Goal: Task Accomplishment & Management: Manage account settings

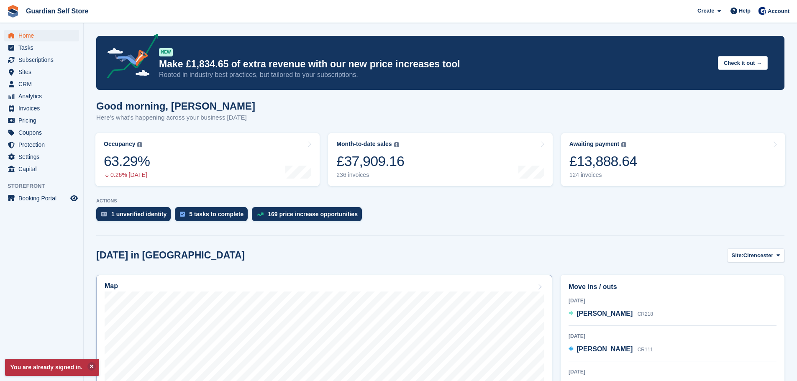
drag, startPoint x: 106, startPoint y: 216, endPoint x: 219, endPoint y: 289, distance: 134.1
click at [106, 216] on img at bounding box center [104, 214] width 6 height 5
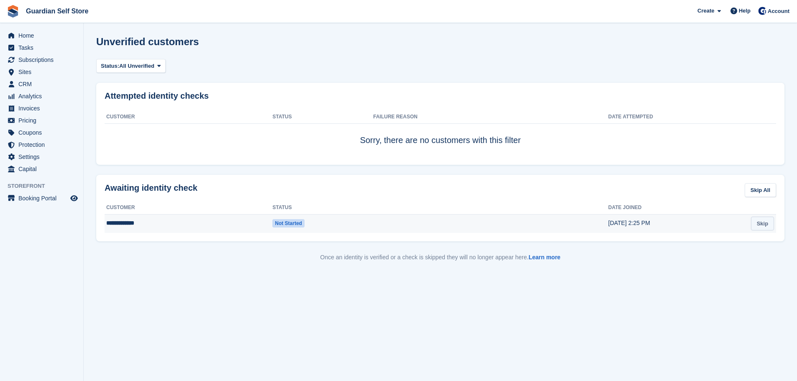
click at [763, 224] on link "Skip" at bounding box center [762, 224] width 23 height 14
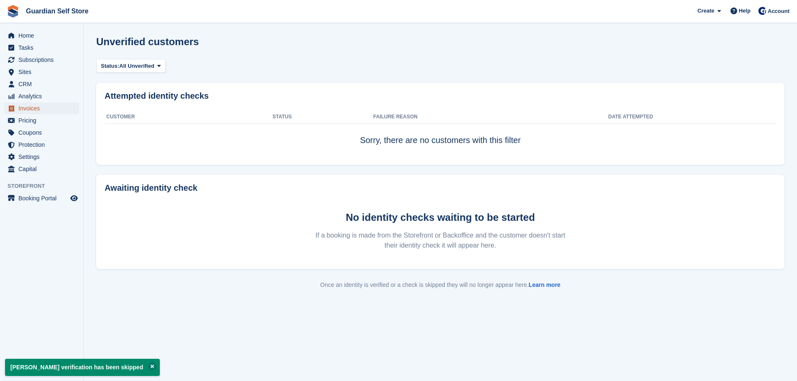
click at [40, 110] on span "Invoices" at bounding box center [43, 108] width 50 height 12
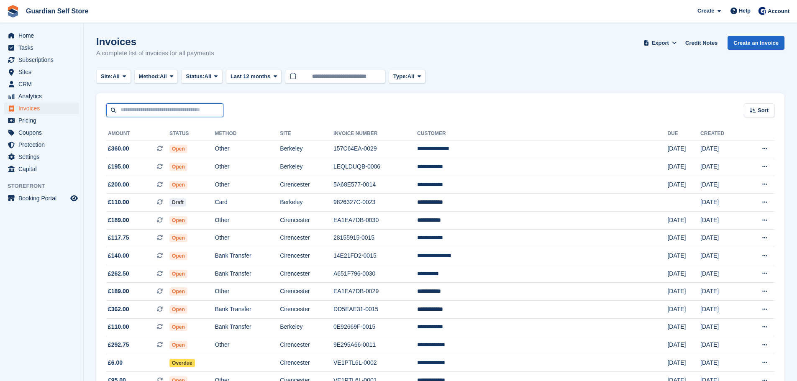
click at [189, 107] on input "text" at bounding box center [164, 110] width 117 height 14
type input "*****"
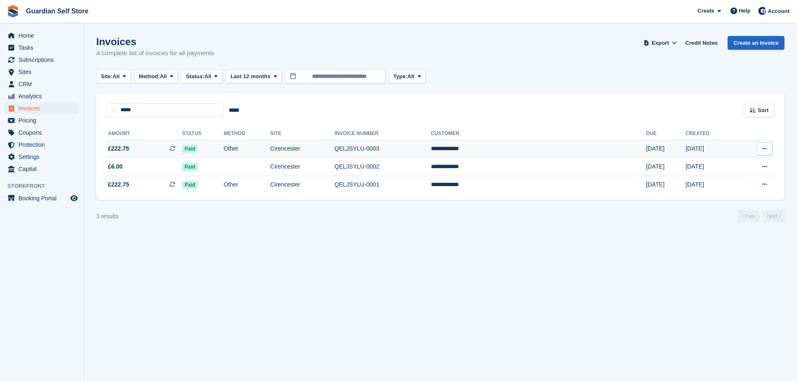
click at [430, 144] on td "QELJSYLU-0003" at bounding box center [382, 149] width 96 height 18
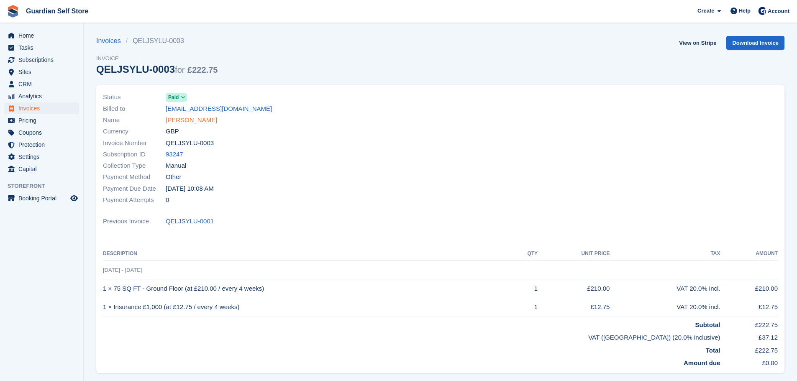
click at [185, 120] on link "Aaron Skinley" at bounding box center [191, 120] width 51 height 10
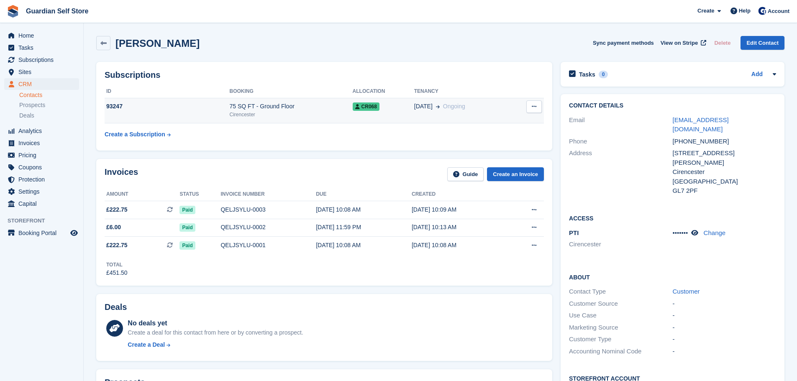
click at [276, 106] on div "75 SQ FT - Ground Floor" at bounding box center [291, 106] width 123 height 9
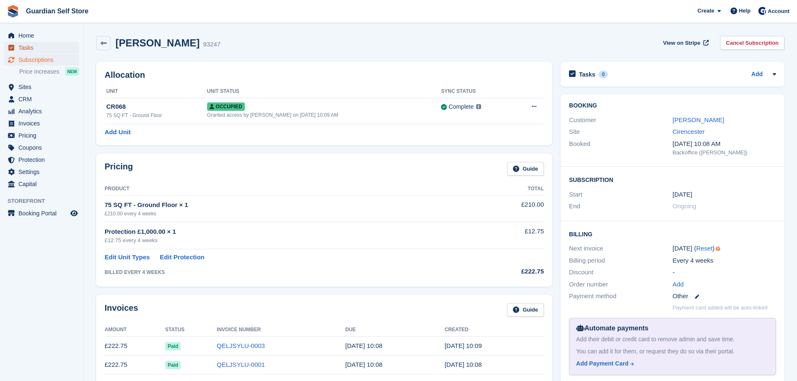
click at [43, 46] on span "Tasks" at bounding box center [43, 48] width 50 height 12
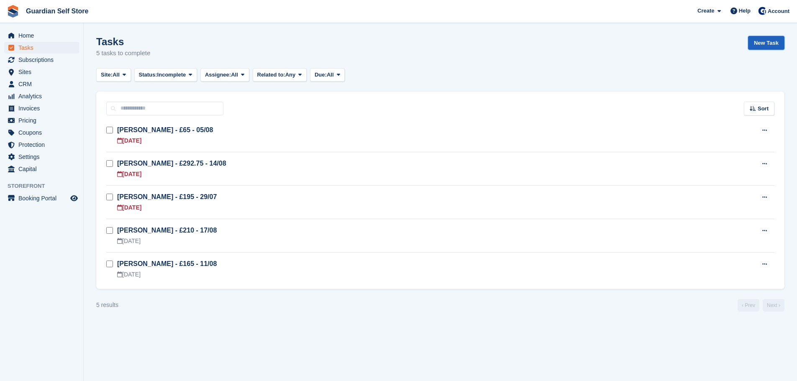
click at [774, 43] on link "New Task" at bounding box center [766, 43] width 36 height 14
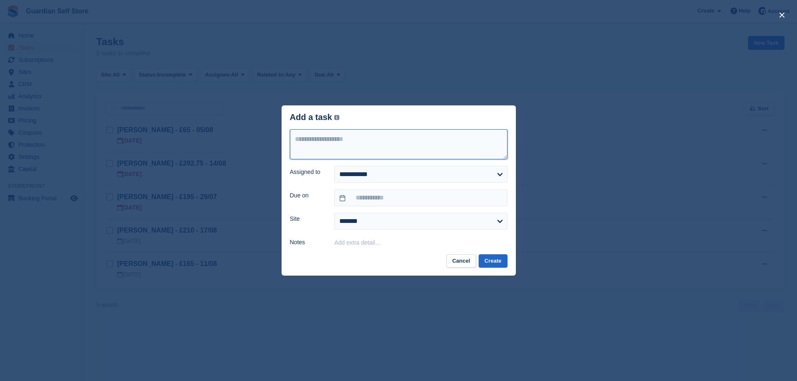
click at [424, 138] on textarea at bounding box center [398, 144] width 217 height 30
type textarea "**********"
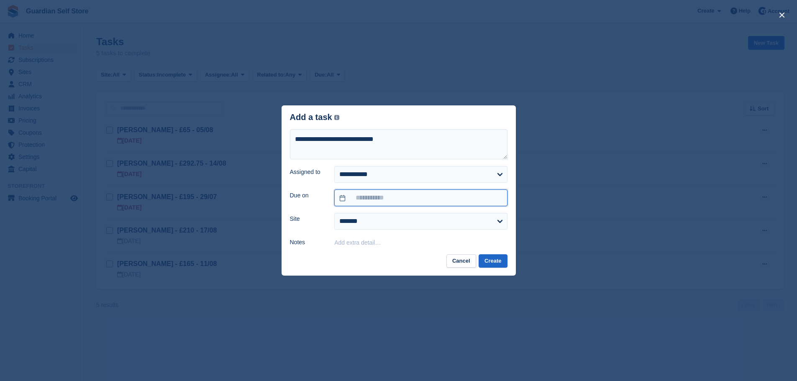
click at [374, 193] on input "text" at bounding box center [420, 197] width 173 height 17
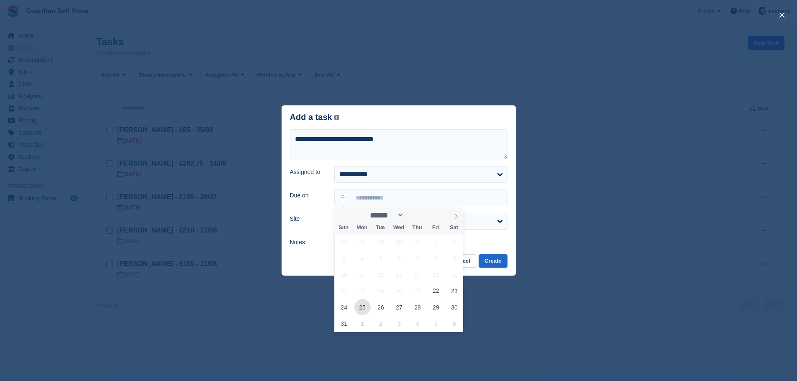
click at [358, 307] on span "25" at bounding box center [362, 307] width 16 height 16
type input "**********"
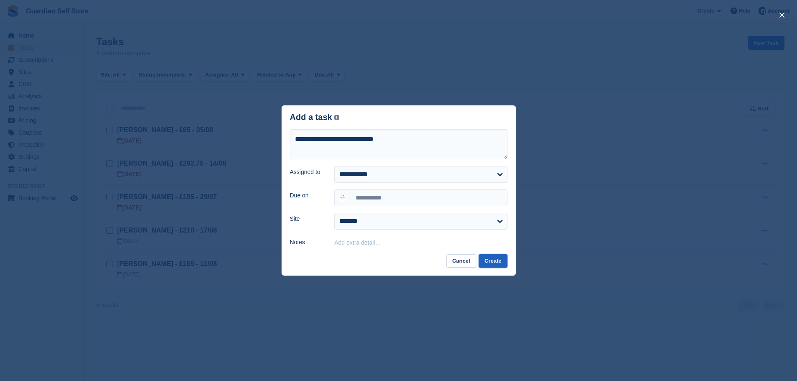
click at [490, 261] on button "Create" at bounding box center [492, 261] width 28 height 14
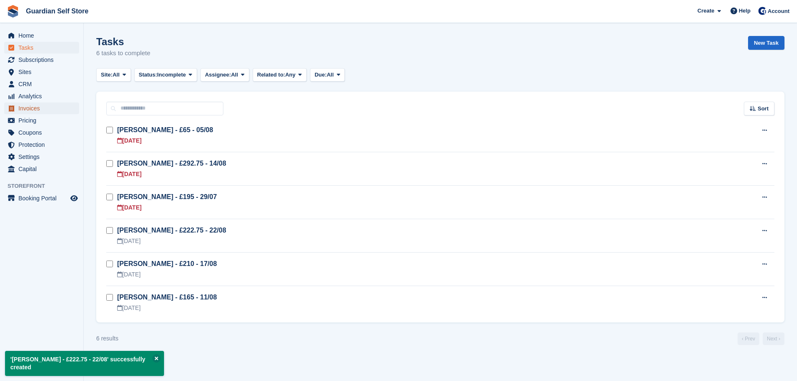
click at [45, 107] on span "Invoices" at bounding box center [43, 108] width 50 height 12
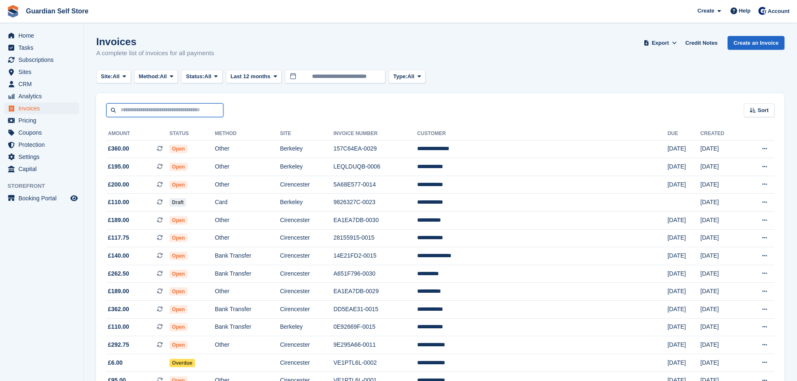
click at [142, 109] on input "text" at bounding box center [164, 110] width 117 height 14
type input "*****"
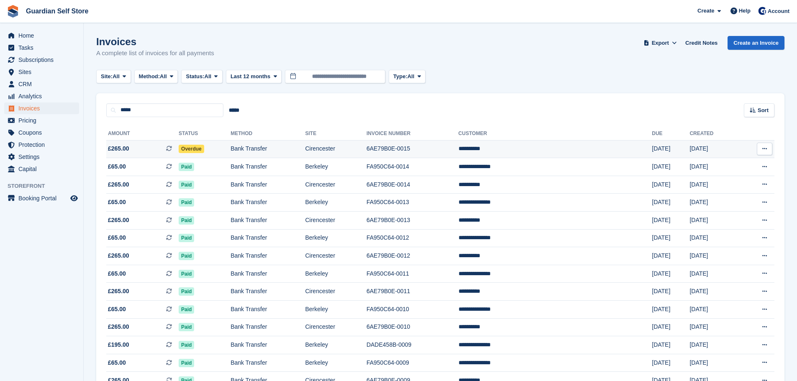
click at [138, 150] on span "£265.00 This is a recurring subscription invoice." at bounding box center [142, 148] width 72 height 9
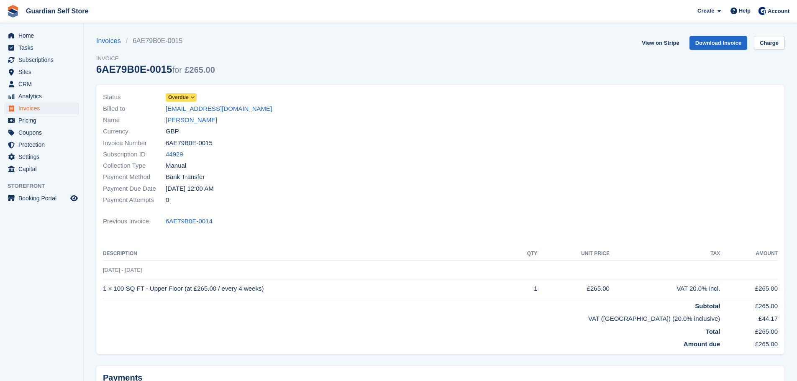
click at [188, 93] on span "Overdue" at bounding box center [181, 97] width 31 height 8
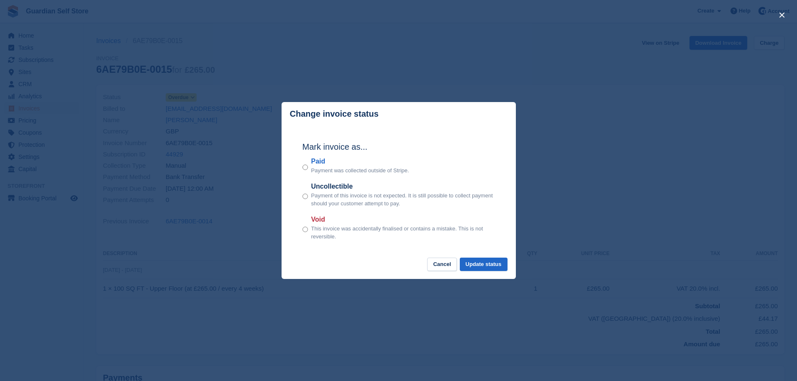
click at [322, 163] on label "Paid" at bounding box center [360, 161] width 98 height 10
click at [480, 268] on button "Update status" at bounding box center [484, 265] width 48 height 14
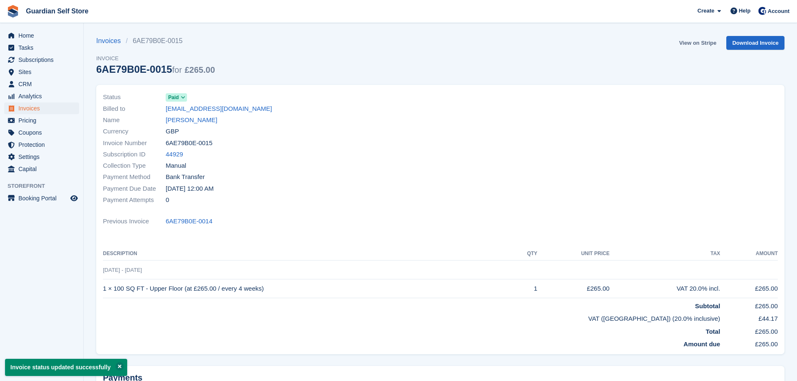
click at [692, 42] on link "View on Stripe" at bounding box center [697, 43] width 44 height 14
click at [54, 107] on span "Invoices" at bounding box center [43, 108] width 50 height 12
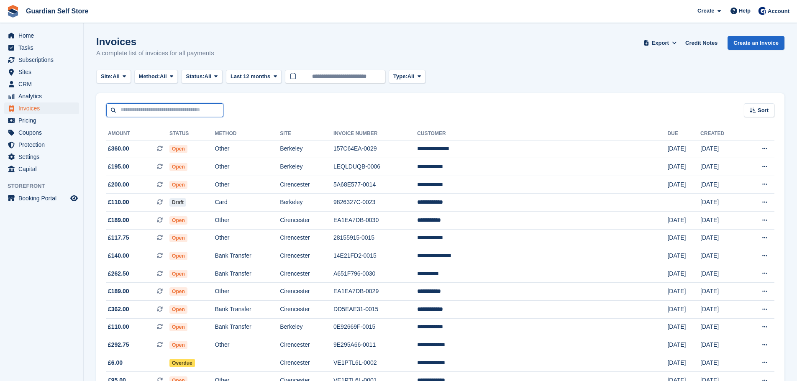
click at [185, 111] on input "text" at bounding box center [164, 110] width 117 height 14
type input "*****"
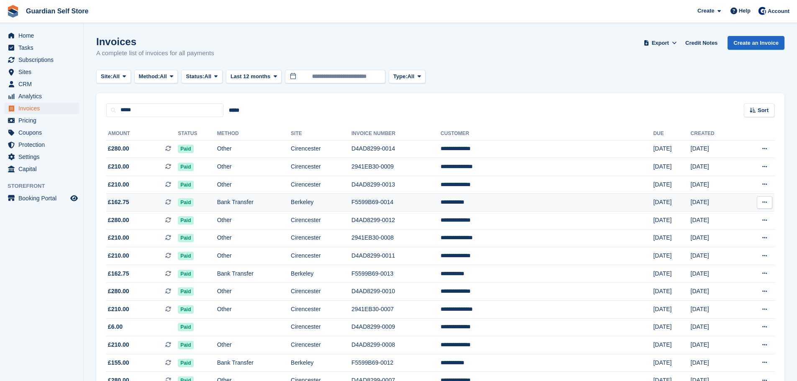
click at [145, 197] on td "£162.75 This is a recurring subscription invoice." at bounding box center [142, 203] width 72 height 18
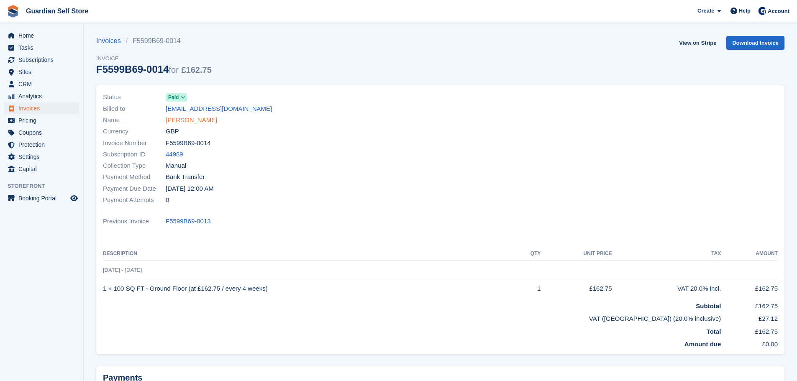
click at [171, 116] on link "[PERSON_NAME]" at bounding box center [191, 120] width 51 height 10
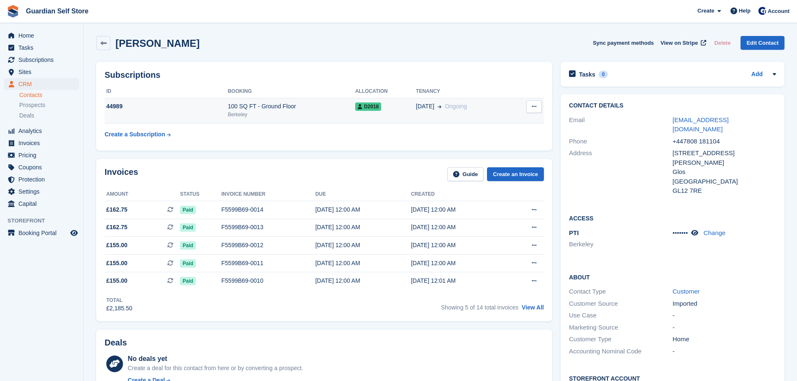
click at [327, 115] on div "Berkeley" at bounding box center [291, 115] width 128 height 8
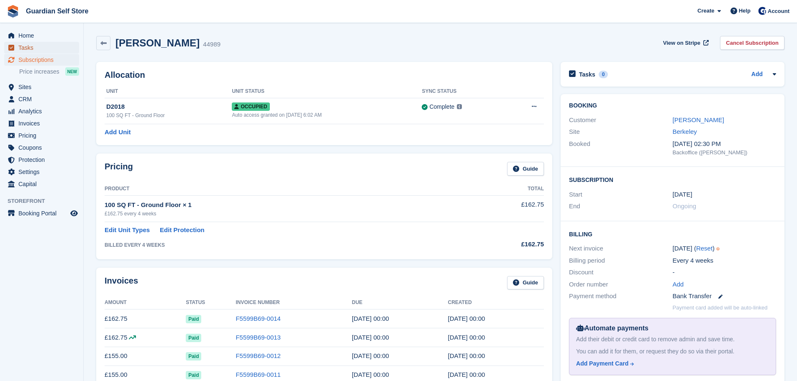
click at [37, 46] on span "Tasks" at bounding box center [43, 48] width 50 height 12
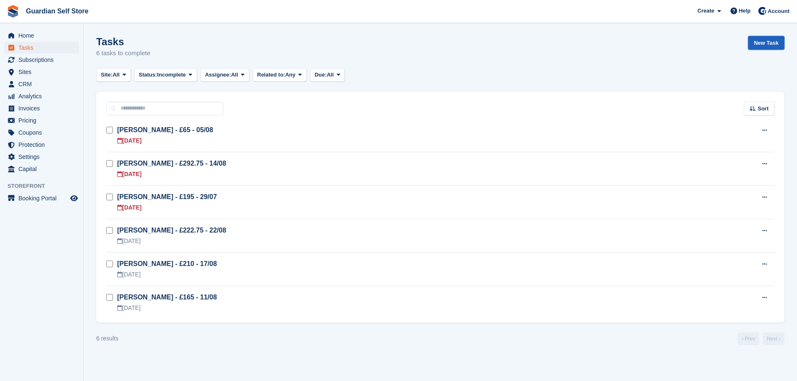
click at [780, 43] on link "New Task" at bounding box center [766, 43] width 36 height 14
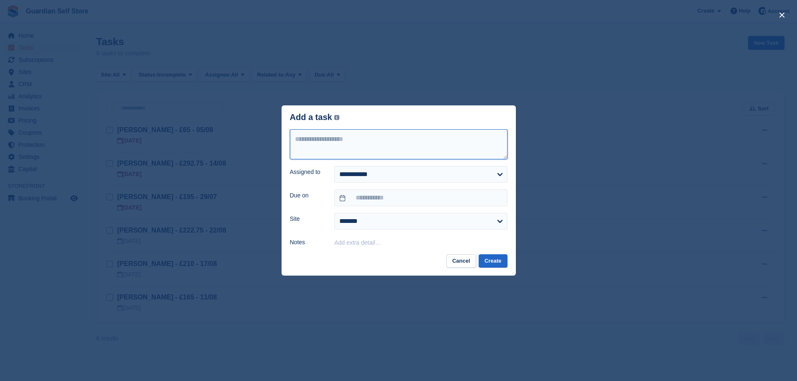
click at [408, 136] on textarea at bounding box center [398, 144] width 217 height 30
type textarea "**********"
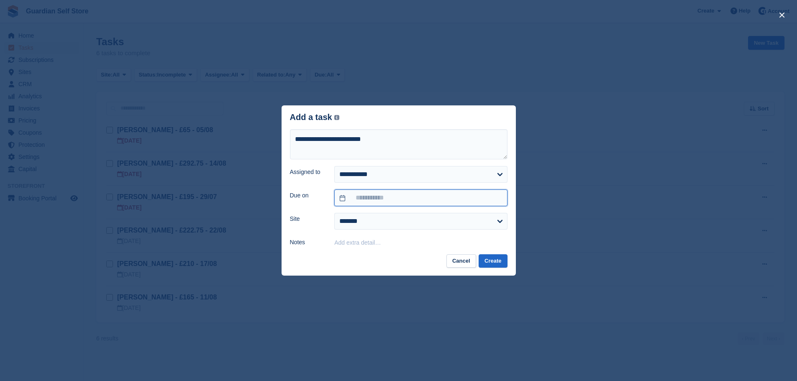
click at [397, 192] on input "text" at bounding box center [420, 197] width 173 height 17
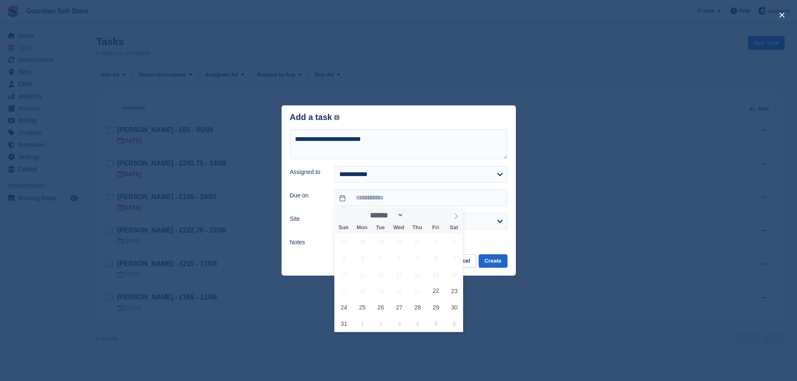
click at [445, 288] on div "27 28 29 30 31 1 2 3 4 5 6 7 8 9 10 11 12 13 14 15 16 17 18 19 20 21 22 23 24 2…" at bounding box center [399, 283] width 129 height 98
drag, startPoint x: 448, startPoint y: 289, endPoint x: 460, endPoint y: 289, distance: 11.7
click at [449, 289] on span "23" at bounding box center [454, 291] width 16 height 16
type input "**********"
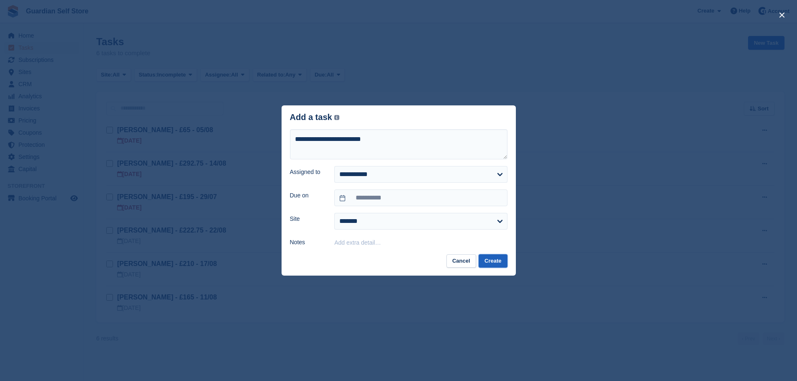
click at [498, 263] on button "Create" at bounding box center [492, 261] width 28 height 14
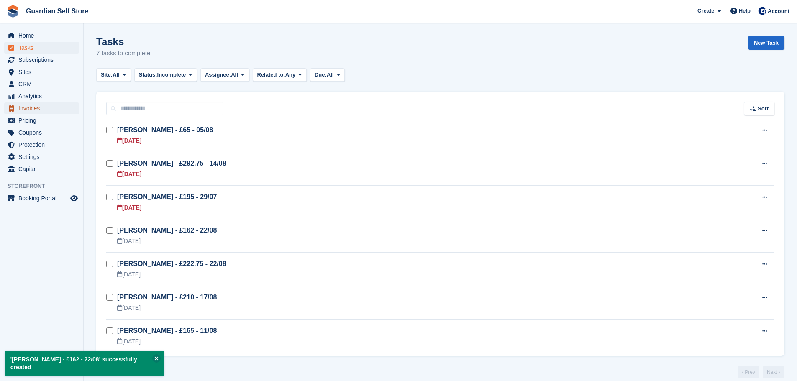
click at [46, 109] on span "Invoices" at bounding box center [43, 108] width 50 height 12
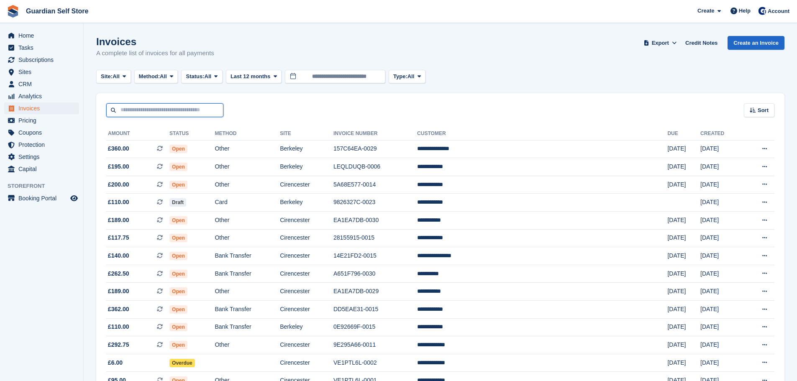
click at [167, 110] on input "text" at bounding box center [164, 110] width 117 height 14
type input "****"
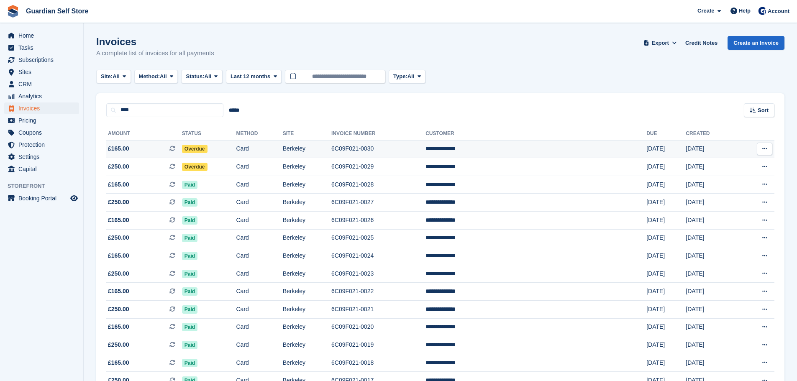
click at [153, 148] on span "£165.00 This is a recurring subscription invoice." at bounding box center [144, 148] width 76 height 9
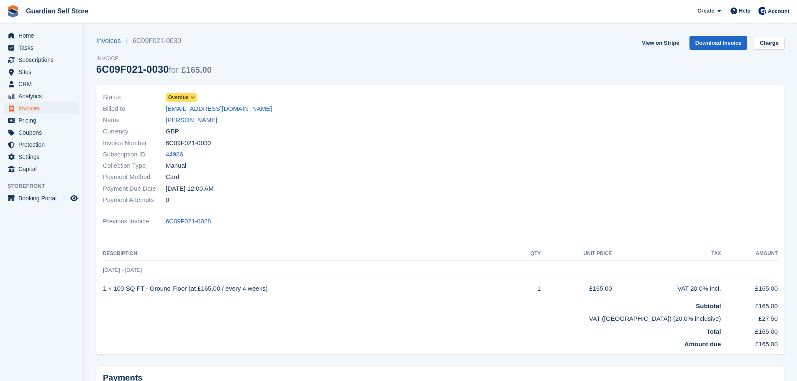
click at [185, 94] on span "Overdue" at bounding box center [178, 98] width 20 height 8
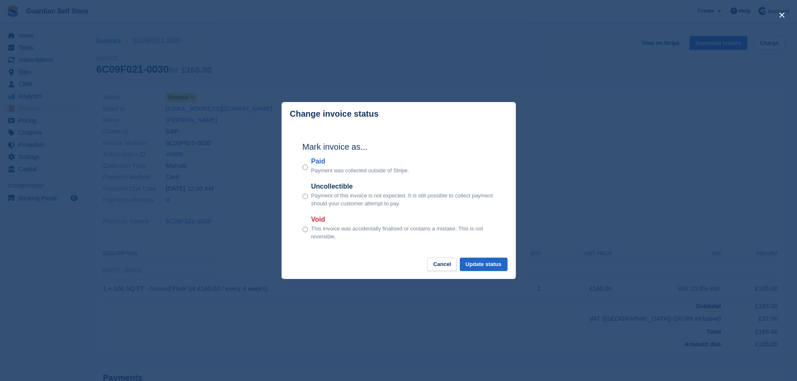
click at [319, 162] on label "Paid" at bounding box center [360, 161] width 98 height 10
click at [491, 274] on footer "Cancel Update status" at bounding box center [398, 269] width 234 height 22
click at [491, 268] on button "Update status" at bounding box center [484, 265] width 48 height 14
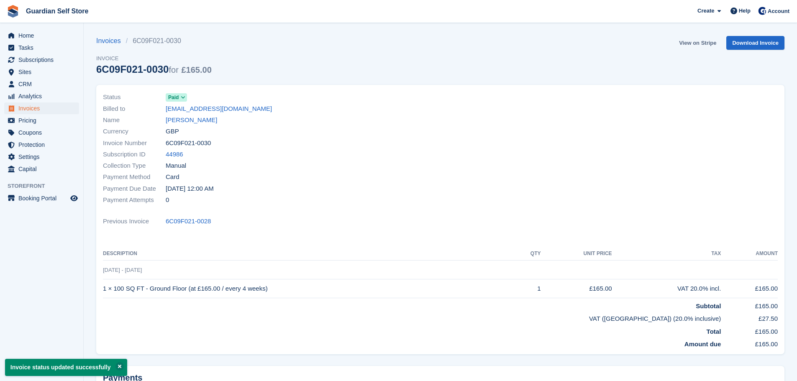
click at [685, 42] on link "View on Stripe" at bounding box center [697, 43] width 44 height 14
click at [33, 112] on span "Invoices" at bounding box center [43, 108] width 50 height 12
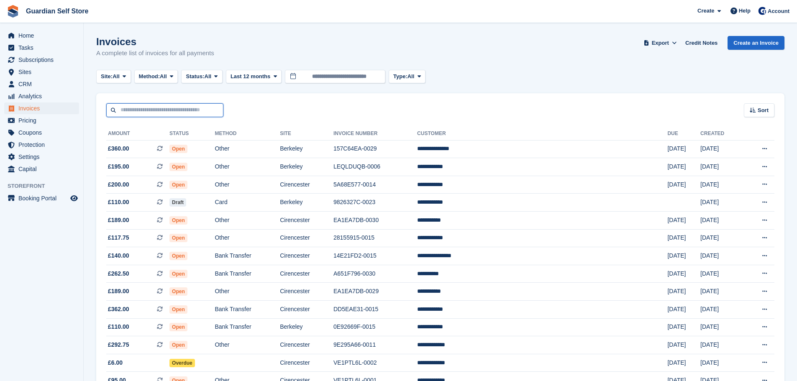
click at [178, 109] on input "text" at bounding box center [164, 110] width 117 height 14
type input "***"
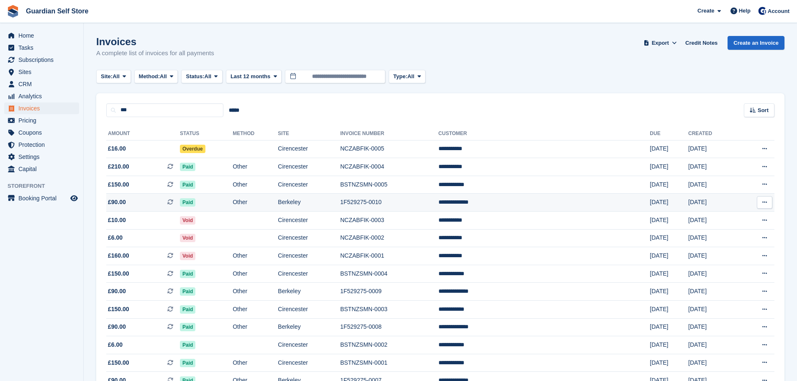
click at [153, 204] on span "£90.00 This is a recurring subscription invoice." at bounding box center [143, 202] width 74 height 9
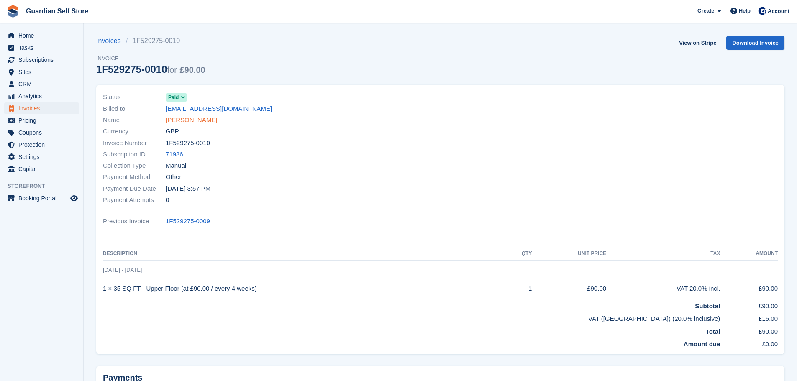
click at [178, 117] on link "[PERSON_NAME]" at bounding box center [191, 120] width 51 height 10
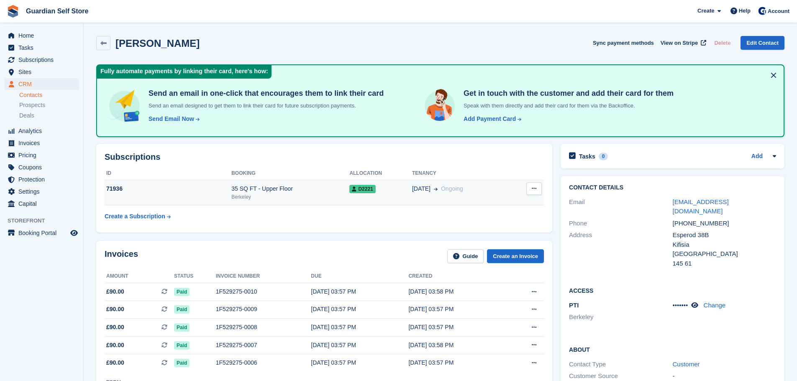
click at [285, 193] on div "Berkeley" at bounding box center [290, 197] width 118 height 8
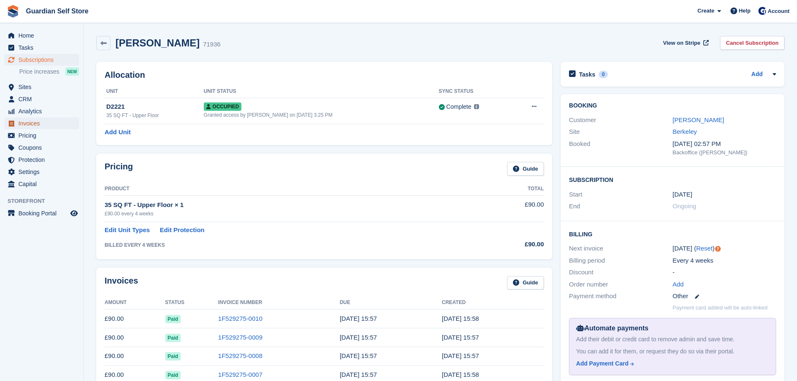
click at [56, 126] on span "Invoices" at bounding box center [43, 124] width 50 height 12
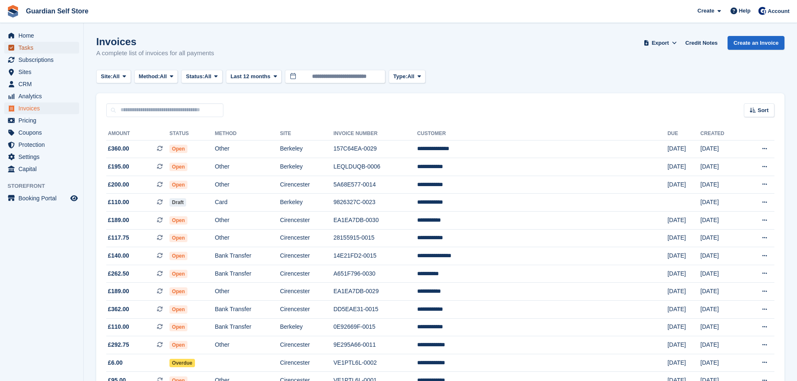
click at [46, 49] on span "Tasks" at bounding box center [43, 48] width 50 height 12
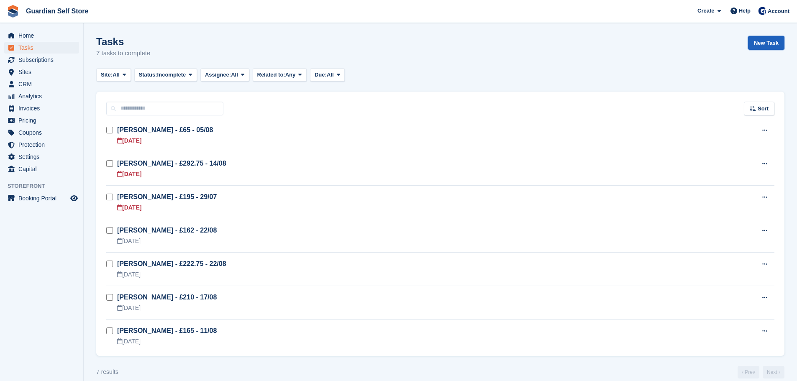
click at [757, 40] on link "New Task" at bounding box center [766, 43] width 36 height 14
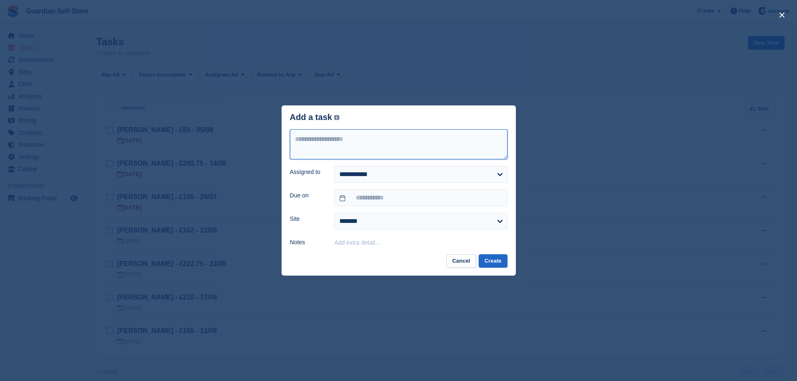
click at [365, 145] on textarea at bounding box center [398, 144] width 217 height 30
type textarea "**********"
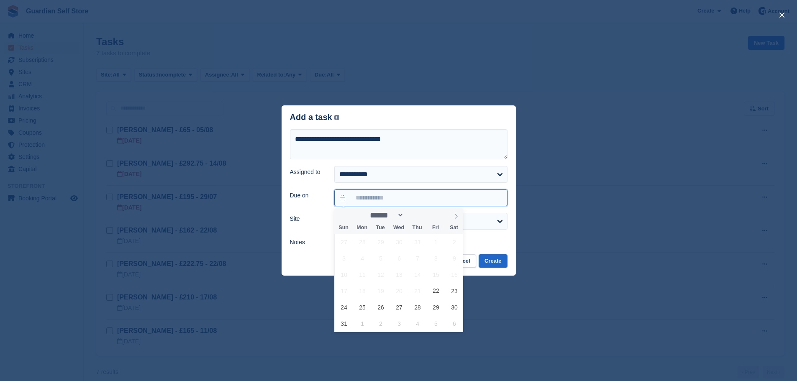
click at [374, 202] on input "text" at bounding box center [420, 197] width 173 height 17
click at [434, 288] on span "22" at bounding box center [436, 291] width 16 height 16
type input "**********"
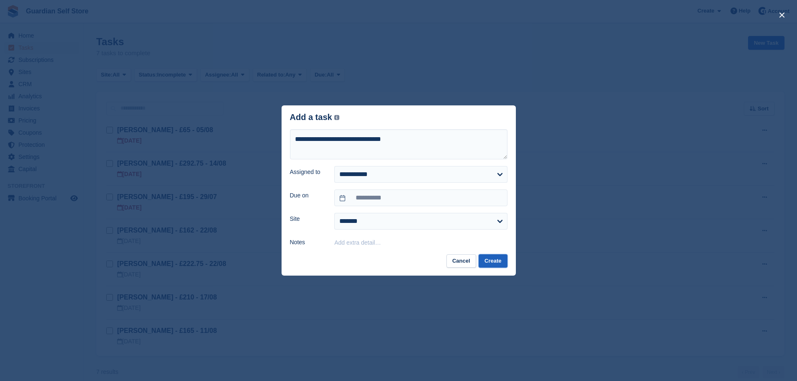
click at [486, 262] on button "Create" at bounding box center [492, 261] width 28 height 14
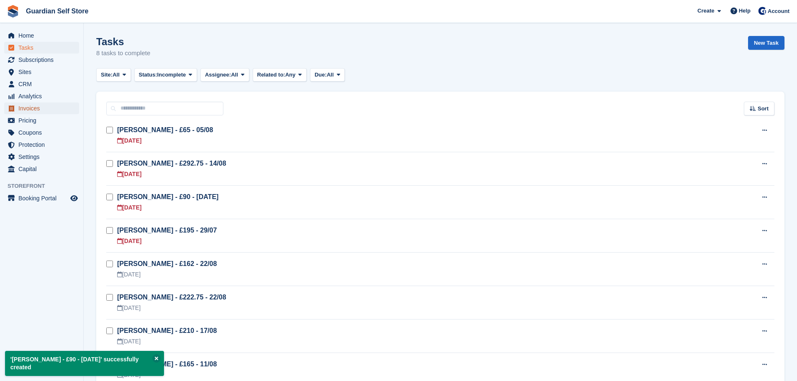
click at [37, 104] on span "Invoices" at bounding box center [43, 108] width 50 height 12
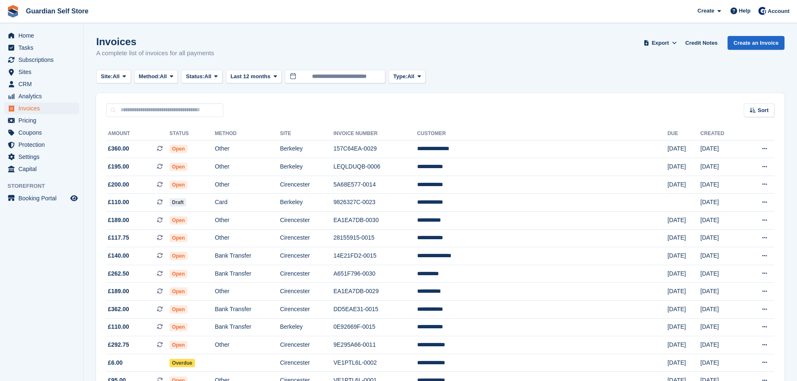
click at [153, 112] on input "text" at bounding box center [164, 110] width 117 height 14
type input "*****"
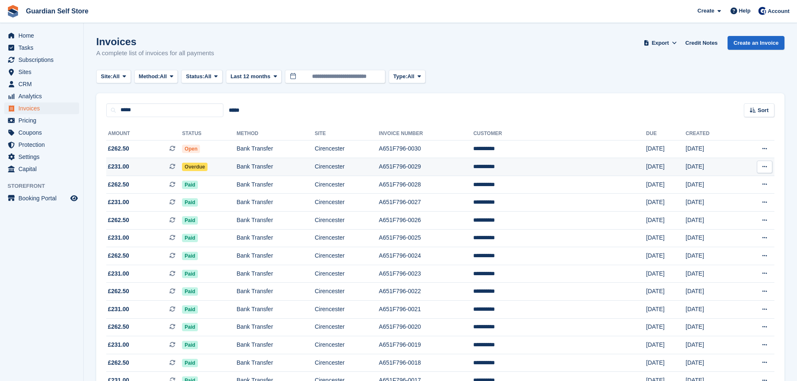
click at [134, 167] on span "£231.00 This is a recurring subscription invoice." at bounding box center [144, 166] width 76 height 9
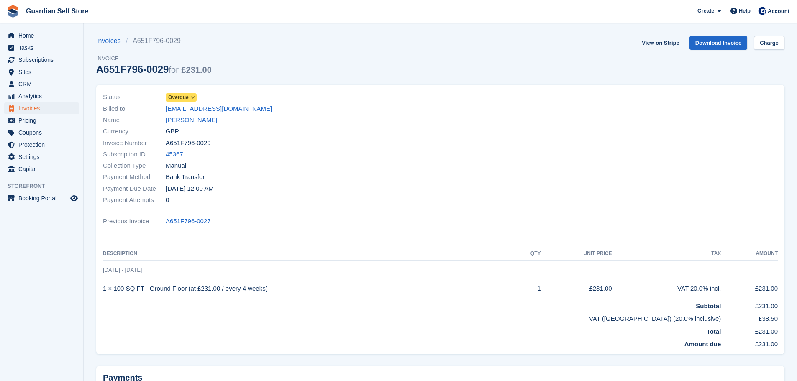
click at [189, 97] on span "Overdue" at bounding box center [181, 97] width 31 height 8
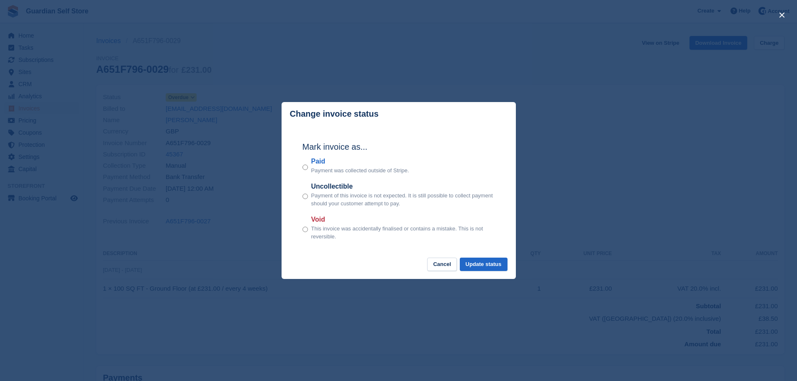
click at [322, 161] on label "Paid" at bounding box center [360, 161] width 98 height 10
click at [487, 273] on footer "Cancel Update status" at bounding box center [398, 269] width 234 height 22
click at [488, 270] on button "Update status" at bounding box center [484, 265] width 48 height 14
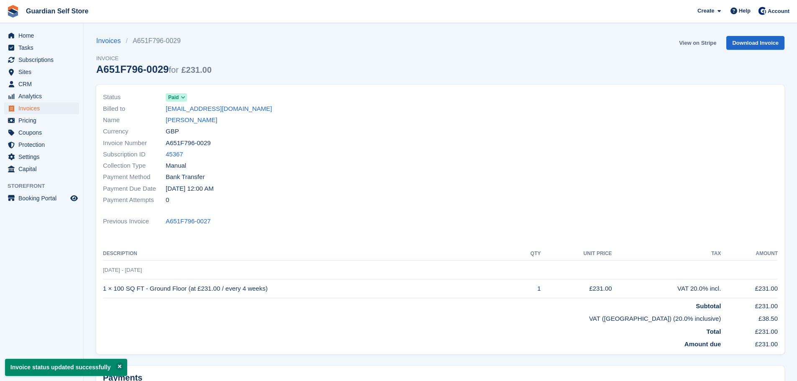
click at [704, 42] on link "View on Stripe" at bounding box center [697, 43] width 44 height 14
click at [30, 107] on span "Invoices" at bounding box center [43, 108] width 50 height 12
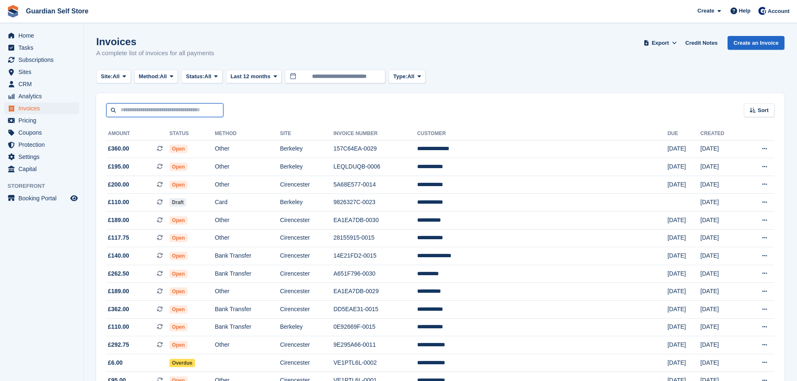
click at [113, 109] on input "text" at bounding box center [164, 110] width 117 height 14
type input "****"
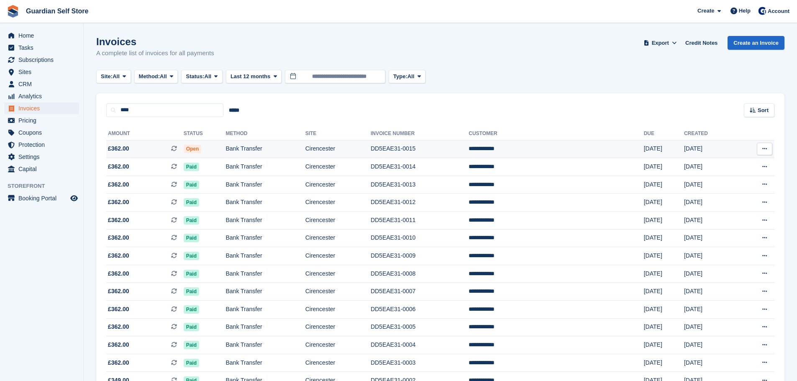
click at [119, 146] on span "£362.00" at bounding box center [118, 148] width 21 height 9
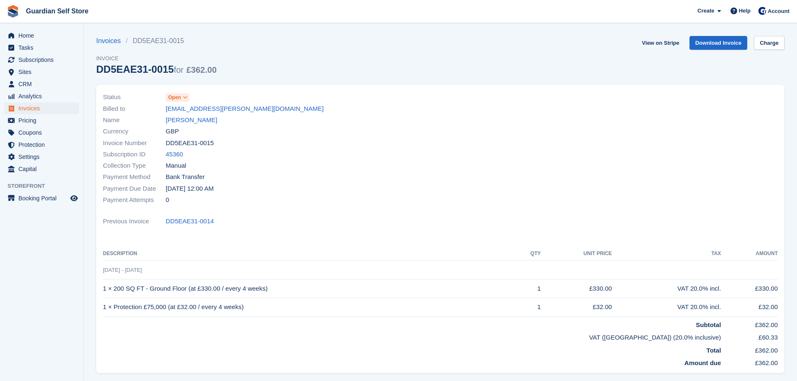
click at [176, 95] on span "Open" at bounding box center [174, 98] width 13 height 8
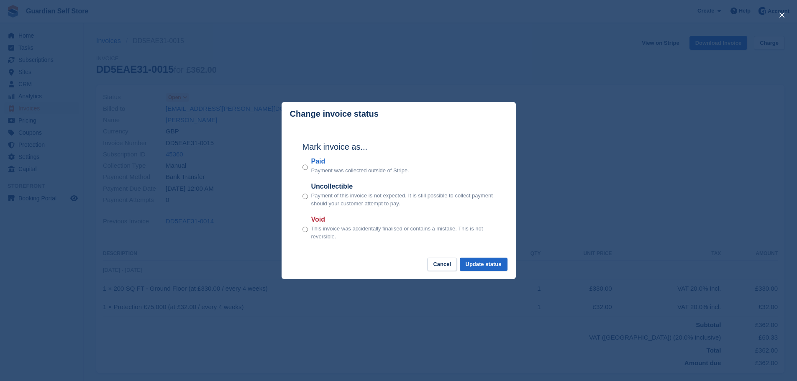
click at [320, 164] on label "Paid" at bounding box center [360, 161] width 98 height 10
click at [467, 261] on button "Update status" at bounding box center [484, 265] width 48 height 14
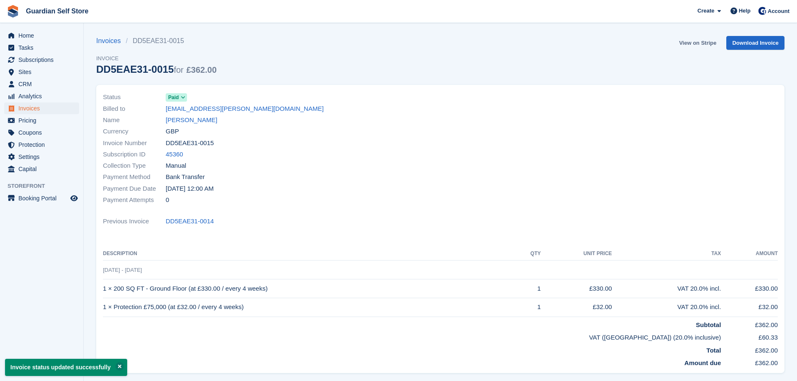
click at [704, 39] on link "View on Stripe" at bounding box center [697, 43] width 44 height 14
click at [34, 103] on span "Invoices" at bounding box center [43, 108] width 50 height 12
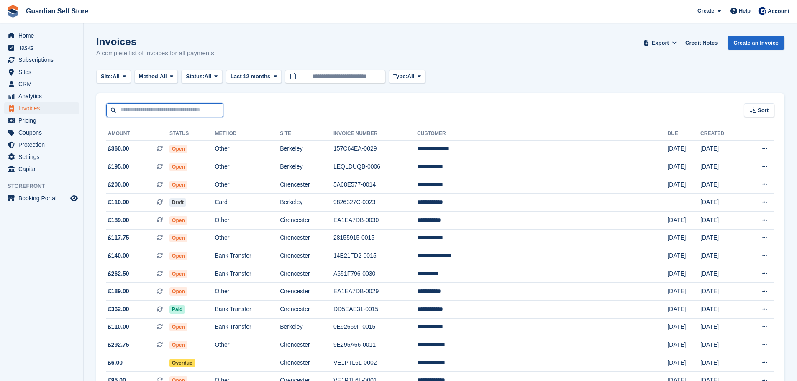
click at [178, 108] on input "text" at bounding box center [164, 110] width 117 height 14
type input "****"
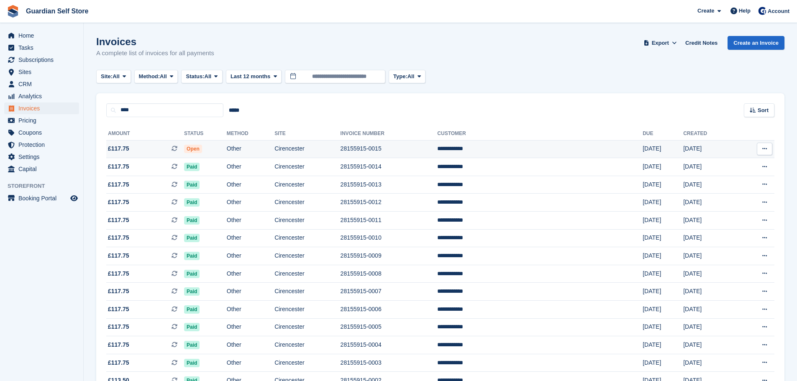
click at [168, 147] on span "£117.75 This is a recurring subscription invoice." at bounding box center [145, 148] width 78 height 9
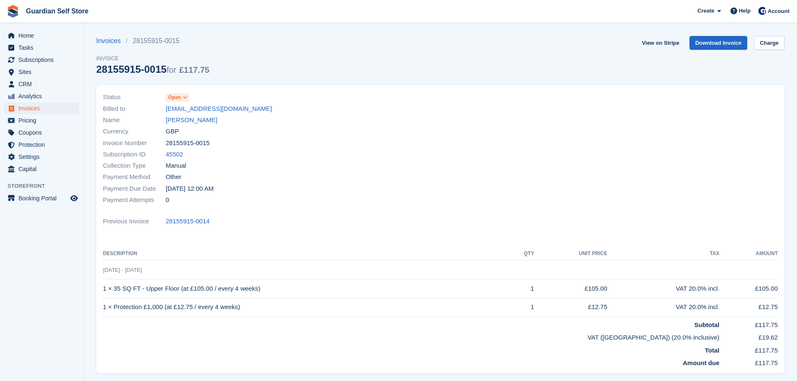
click at [182, 99] on span at bounding box center [185, 97] width 7 height 7
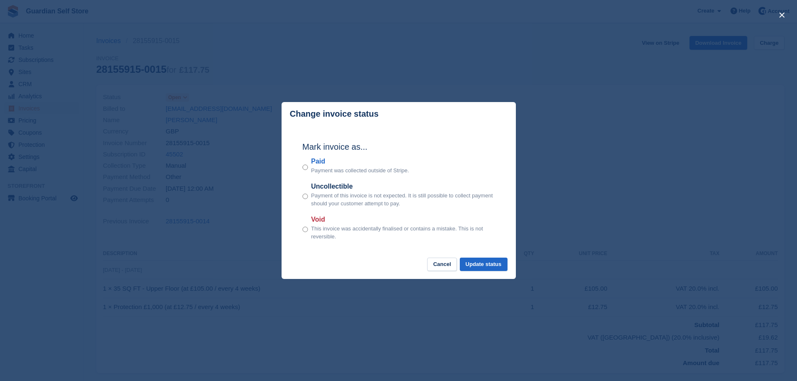
click at [313, 162] on label "Paid" at bounding box center [360, 161] width 98 height 10
click at [474, 262] on button "Update status" at bounding box center [484, 265] width 48 height 14
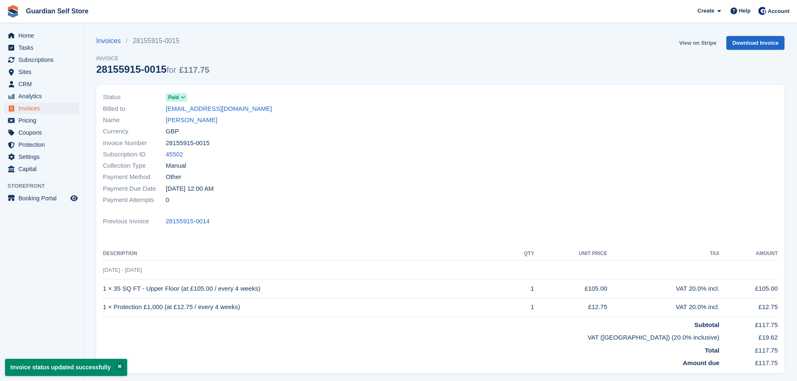
click at [685, 39] on link "View on Stripe" at bounding box center [697, 43] width 44 height 14
click at [55, 111] on span "Invoices" at bounding box center [43, 108] width 50 height 12
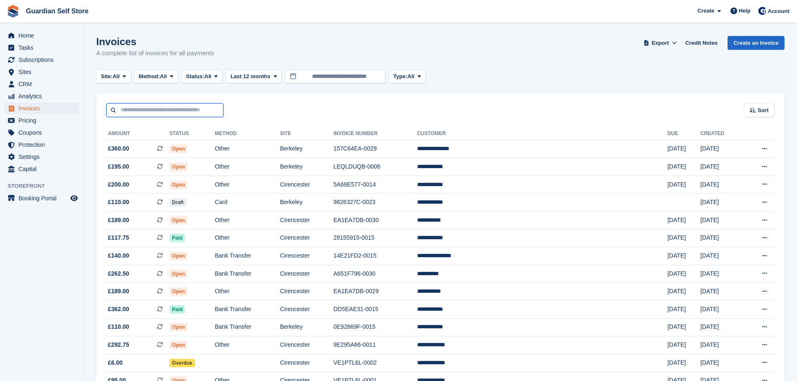
click at [184, 109] on input "text" at bounding box center [164, 110] width 117 height 14
type input "****"
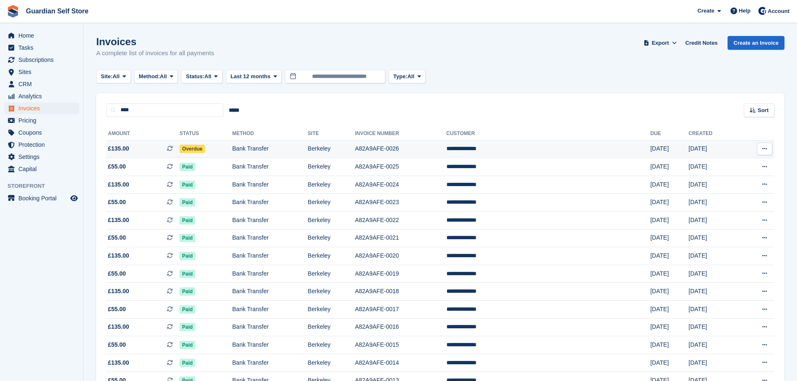
click at [150, 150] on span "£135.00 This is a recurring subscription invoice." at bounding box center [142, 148] width 73 height 9
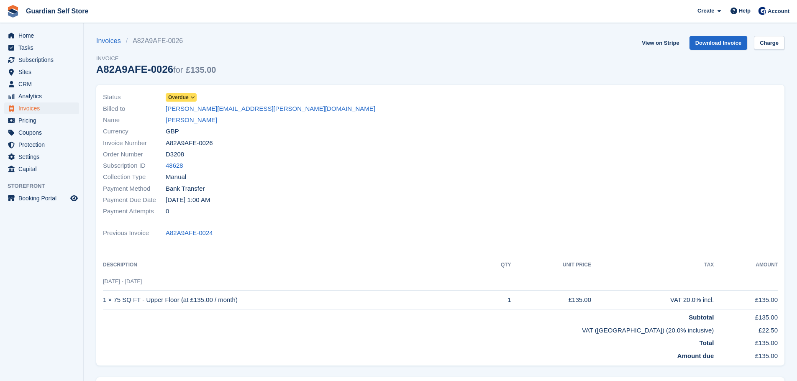
click at [183, 94] on span "Overdue" at bounding box center [178, 98] width 20 height 8
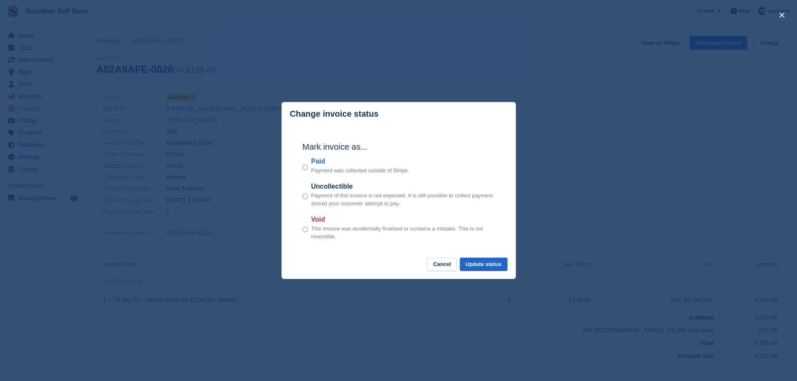
click at [315, 163] on label "Paid" at bounding box center [360, 161] width 98 height 10
click at [474, 268] on button "Update status" at bounding box center [484, 265] width 48 height 14
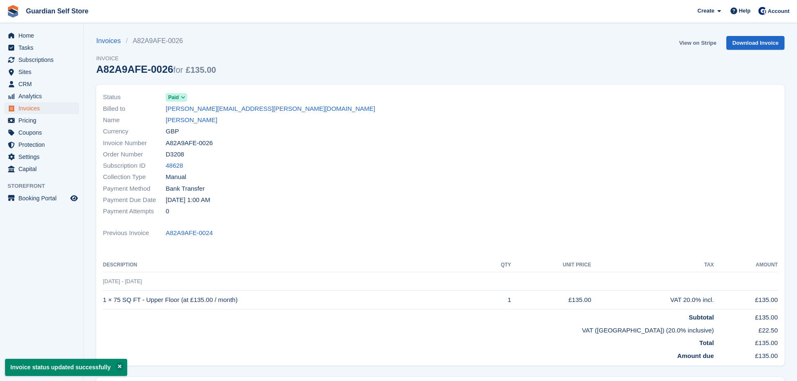
click at [692, 43] on link "View on Stripe" at bounding box center [697, 43] width 44 height 14
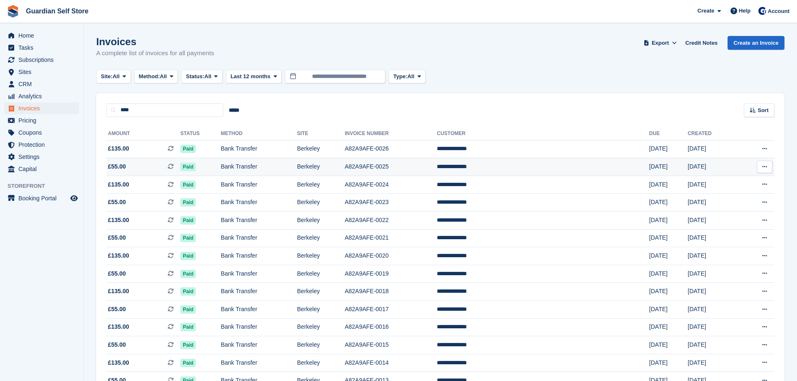
click at [196, 171] on span "Paid" at bounding box center [187, 167] width 15 height 8
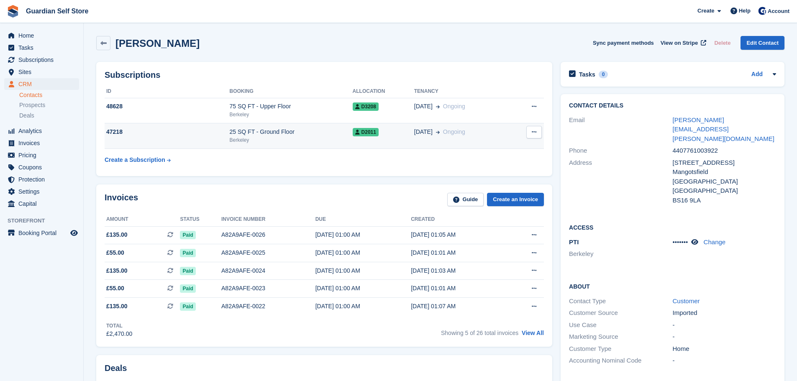
click at [201, 132] on div "47218" at bounding box center [167, 132] width 125 height 9
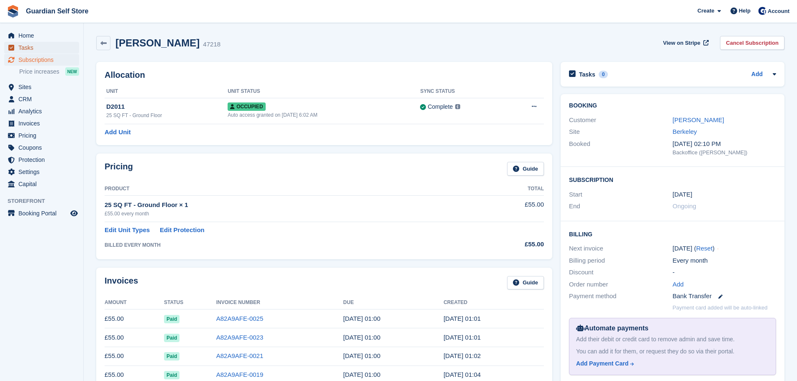
click at [38, 49] on span "Tasks" at bounding box center [43, 48] width 50 height 12
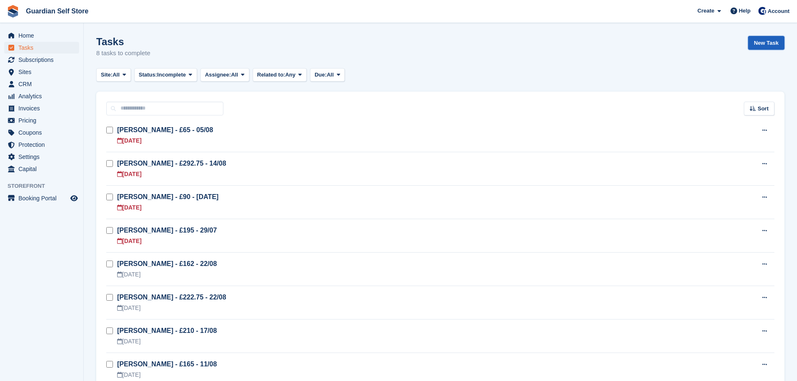
click at [757, 38] on link "New Task" at bounding box center [766, 43] width 36 height 14
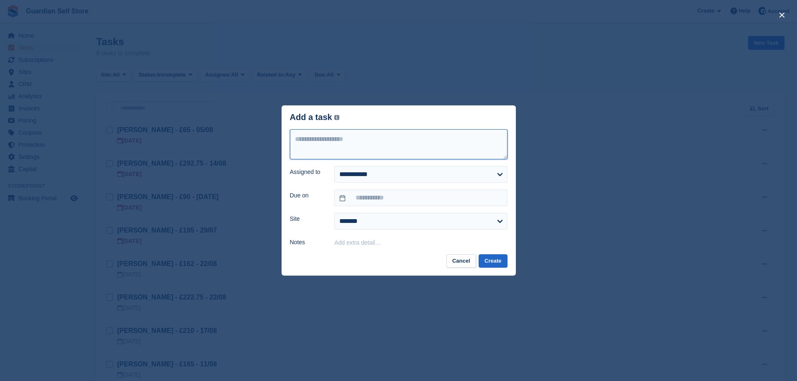
drag, startPoint x: 757, startPoint y: 38, endPoint x: 414, endPoint y: 153, distance: 361.1
click at [418, 153] on textarea at bounding box center [398, 144] width 217 height 30
type textarea "**********"
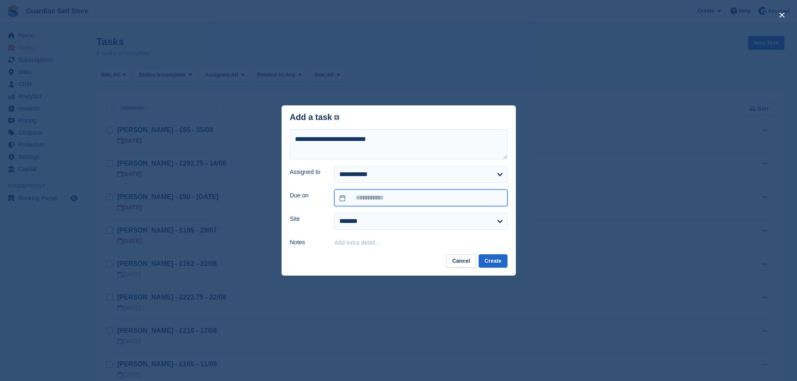
click at [365, 198] on input "text" at bounding box center [420, 197] width 173 height 17
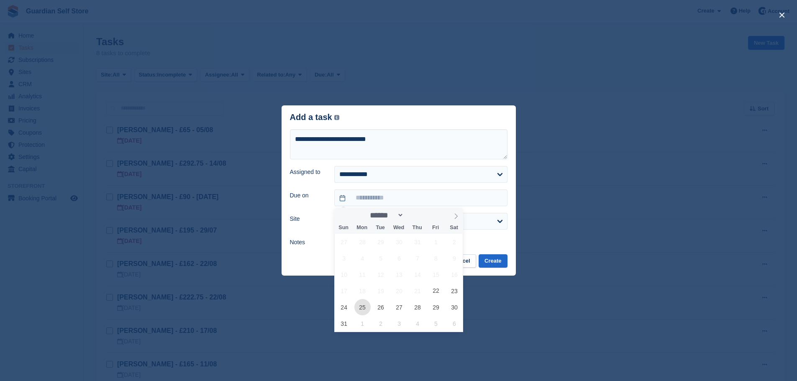
click at [363, 308] on span "25" at bounding box center [362, 307] width 16 height 16
type input "**********"
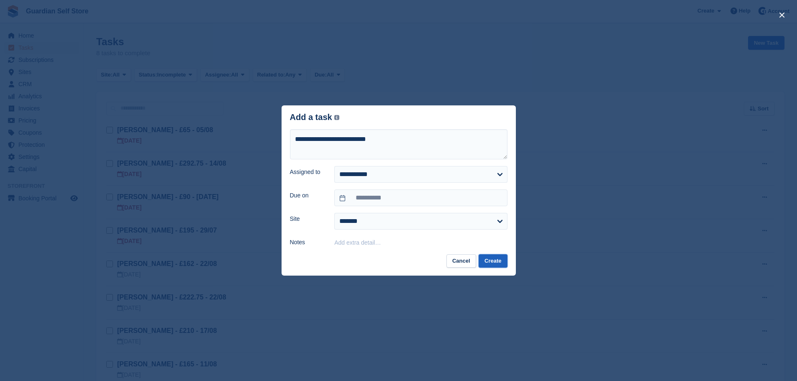
click at [488, 261] on button "Create" at bounding box center [492, 261] width 28 height 14
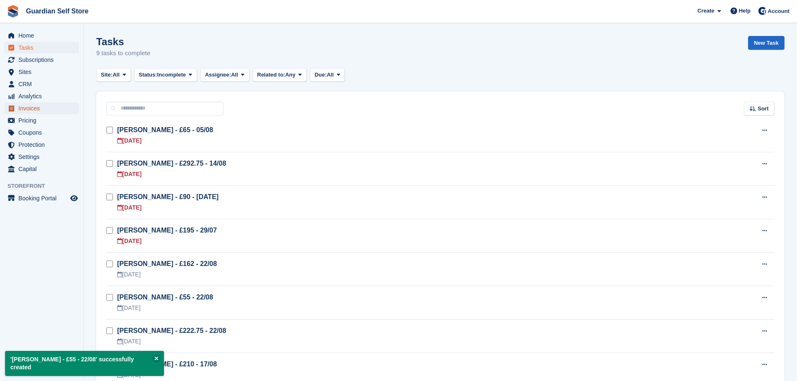
click at [33, 109] on span "Invoices" at bounding box center [43, 108] width 50 height 12
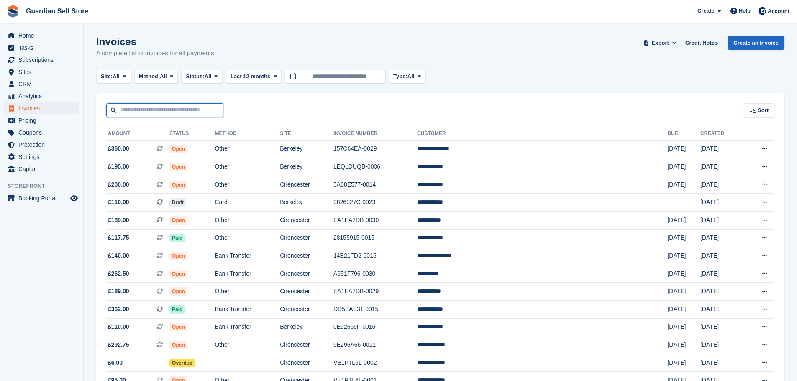
click at [176, 106] on input "text" at bounding box center [164, 110] width 117 height 14
type input "****"
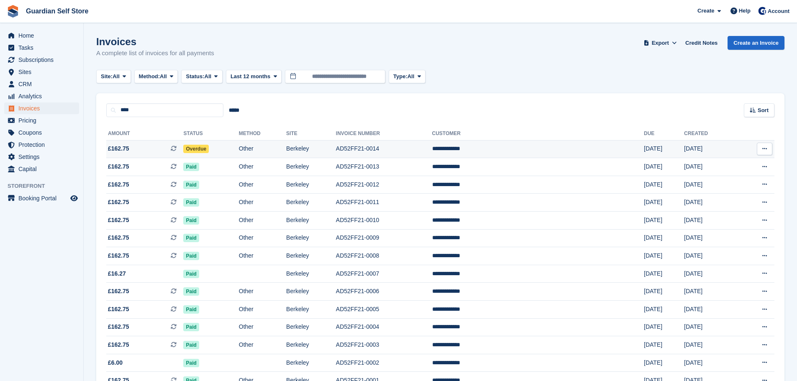
drag, startPoint x: 142, startPoint y: 148, endPoint x: 131, endPoint y: 151, distance: 11.6
click at [131, 151] on span "£162.75 This is a recurring subscription invoice." at bounding box center [144, 148] width 77 height 9
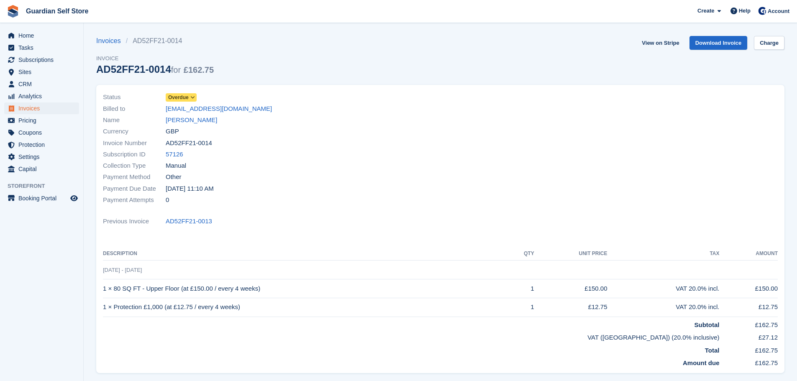
click at [189, 93] on span "Overdue" at bounding box center [181, 97] width 31 height 8
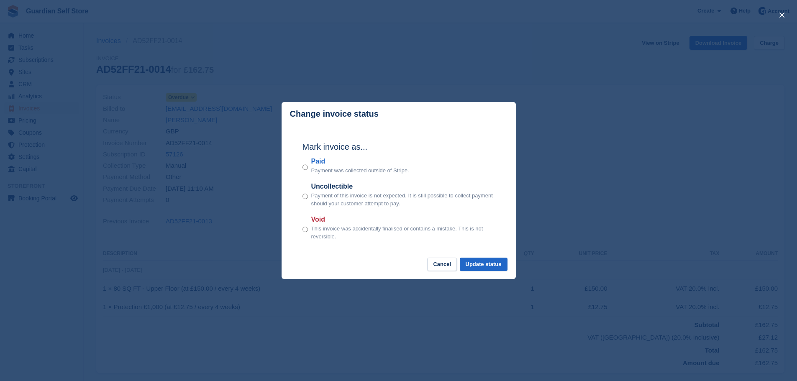
click at [317, 159] on label "Paid" at bounding box center [360, 161] width 98 height 10
click at [480, 267] on button "Update status" at bounding box center [484, 265] width 48 height 14
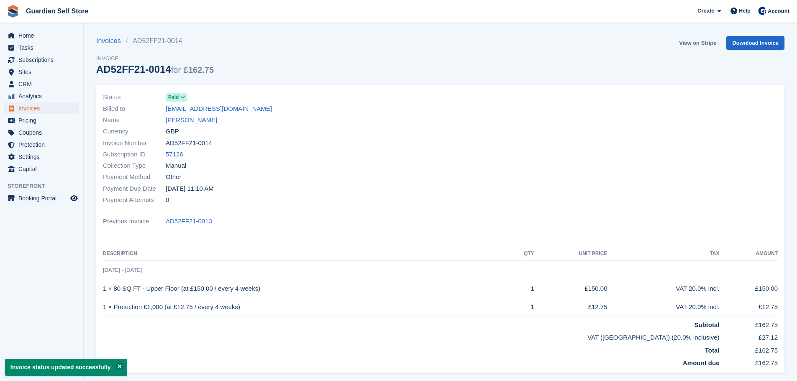
click at [694, 43] on link "View on Stripe" at bounding box center [697, 43] width 44 height 14
click at [38, 108] on span "Invoices" at bounding box center [43, 108] width 50 height 12
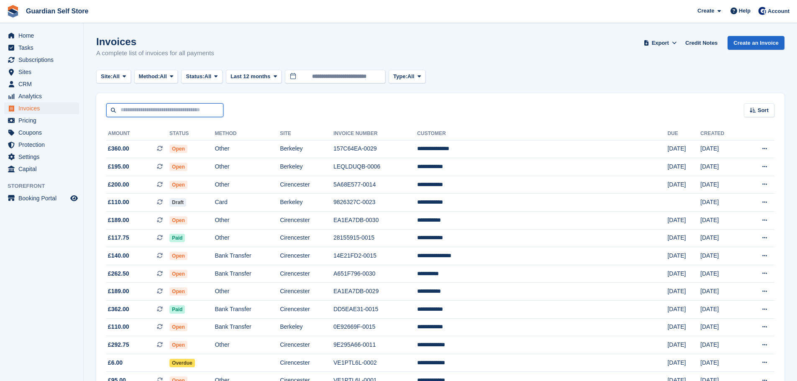
click at [156, 114] on input "text" at bounding box center [164, 110] width 117 height 14
type input "****"
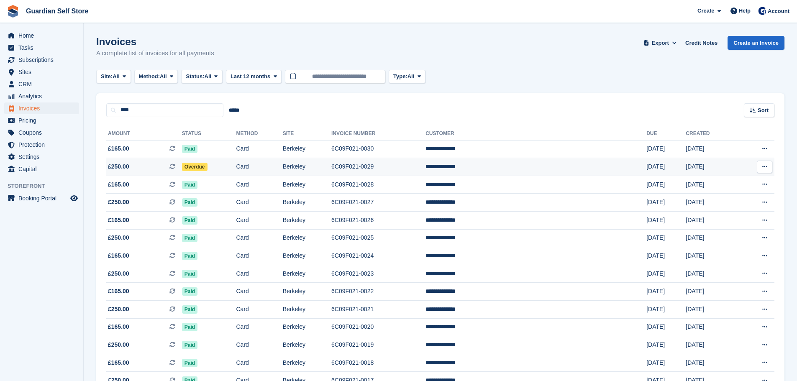
click at [147, 174] on td "£250.00 This is a recurring subscription invoice." at bounding box center [144, 167] width 76 height 18
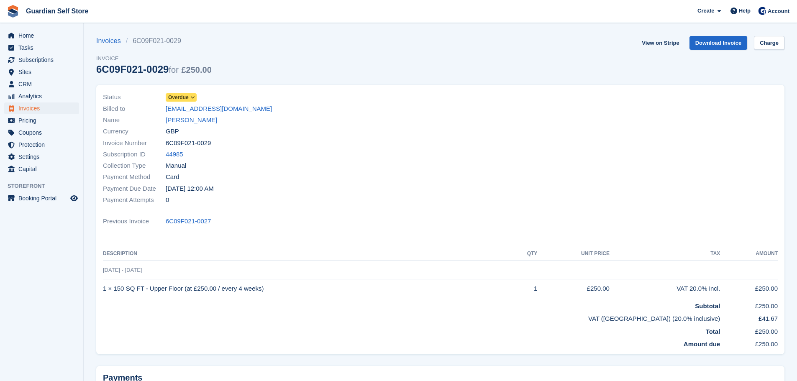
click at [179, 96] on span "Overdue" at bounding box center [178, 98] width 20 height 8
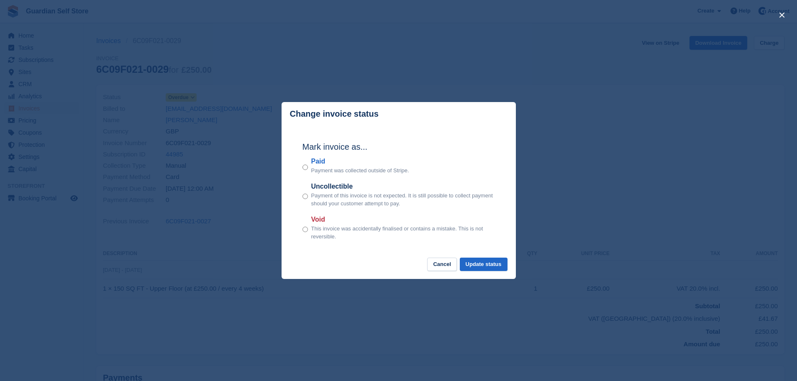
click at [318, 163] on label "Paid" at bounding box center [360, 161] width 98 height 10
click at [476, 264] on button "Update status" at bounding box center [484, 265] width 48 height 14
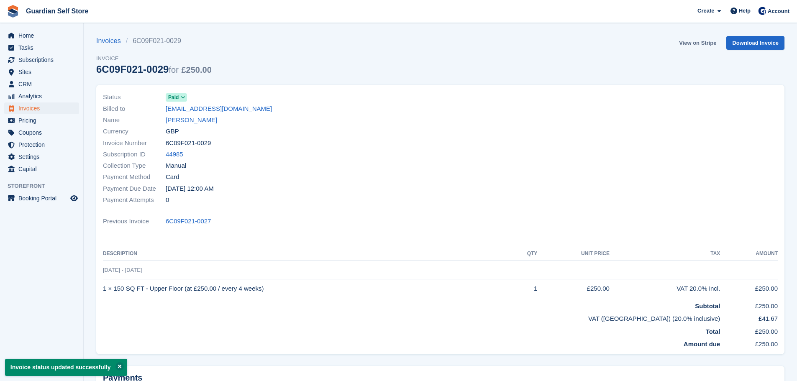
click at [689, 41] on link "View on Stripe" at bounding box center [697, 43] width 44 height 14
click at [49, 108] on span "Invoices" at bounding box center [43, 108] width 50 height 12
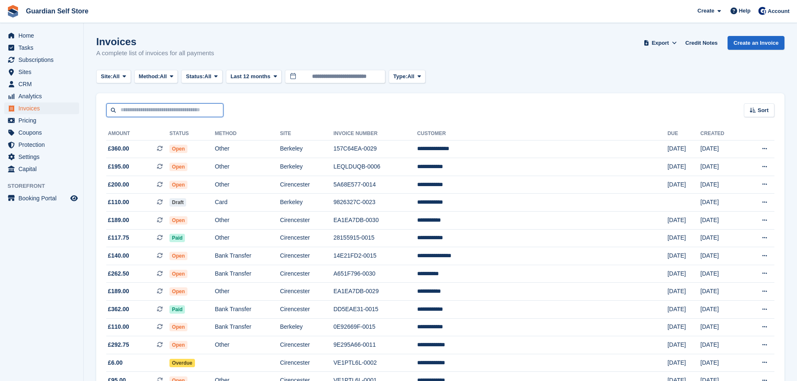
click at [171, 110] on input "text" at bounding box center [164, 110] width 117 height 14
type input "****"
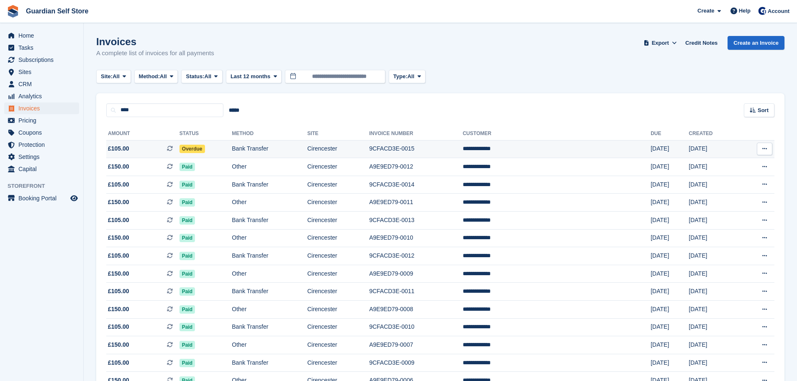
click at [154, 142] on td "£105.00 This is a recurring subscription invoice." at bounding box center [142, 149] width 73 height 18
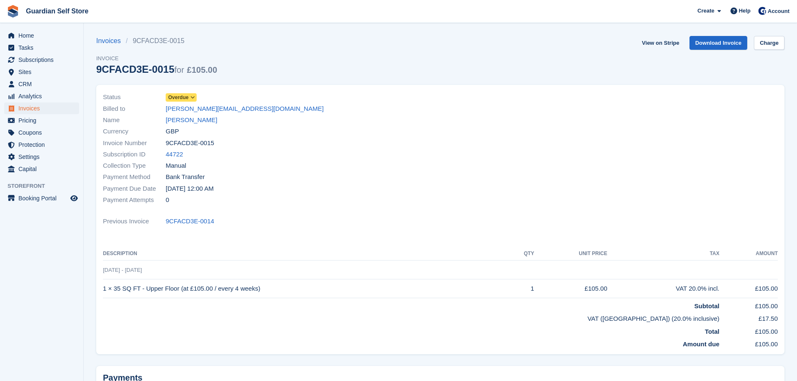
click at [175, 92] on link "Overdue" at bounding box center [181, 97] width 31 height 10
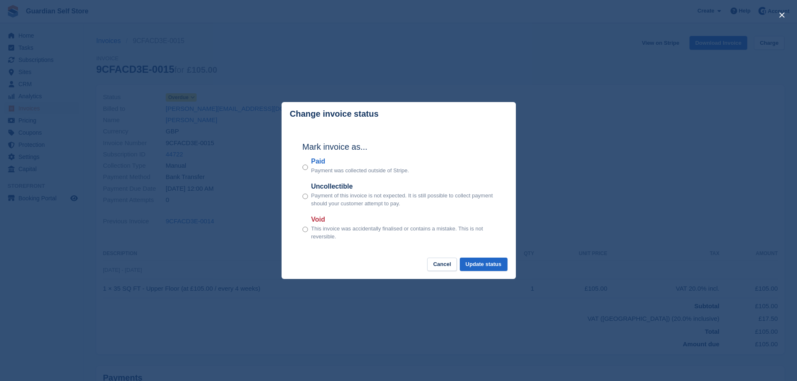
click at [320, 162] on label "Paid" at bounding box center [360, 161] width 98 height 10
click at [470, 260] on button "Update status" at bounding box center [484, 265] width 48 height 14
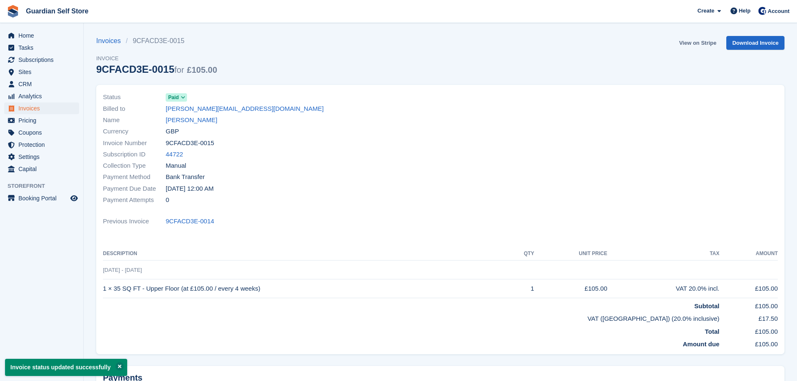
click at [687, 40] on link "View on Stripe" at bounding box center [697, 43] width 44 height 14
click at [58, 107] on span "Invoices" at bounding box center [43, 108] width 50 height 12
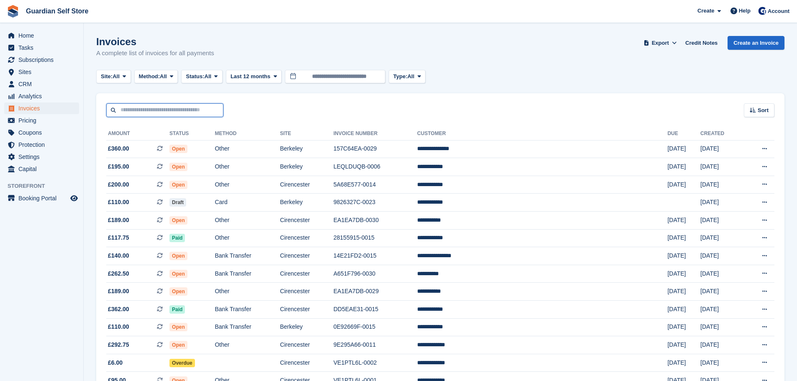
click at [160, 105] on input "text" at bounding box center [164, 110] width 117 height 14
type input "****"
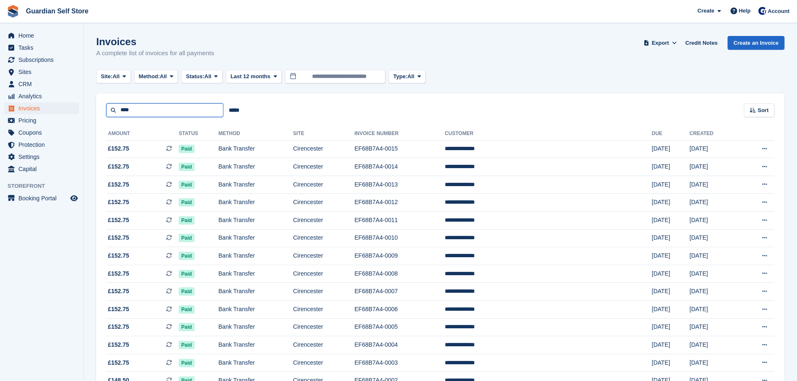
drag, startPoint x: 138, startPoint y: 111, endPoint x: 87, endPoint y: 107, distance: 50.8
click at [87, 107] on section "Invoices A complete list of invoices for all payments Export Export Invoices Ex…" at bounding box center [440, 215] width 713 height 431
type input "****"
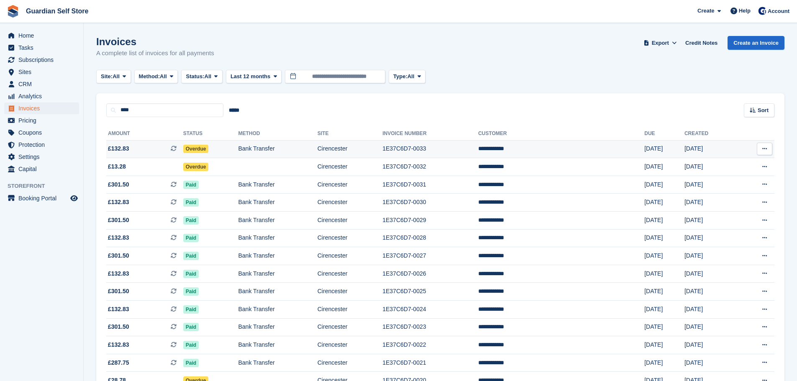
click at [136, 153] on td "£132.83 This is a recurring subscription invoice." at bounding box center [144, 149] width 77 height 18
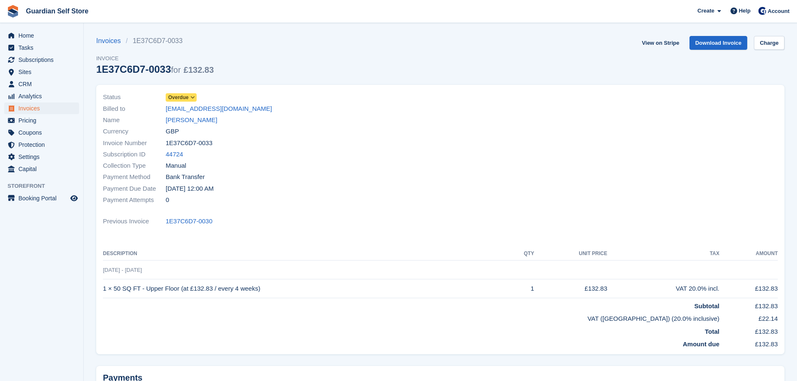
click at [184, 100] on span "Overdue" at bounding box center [178, 98] width 20 height 8
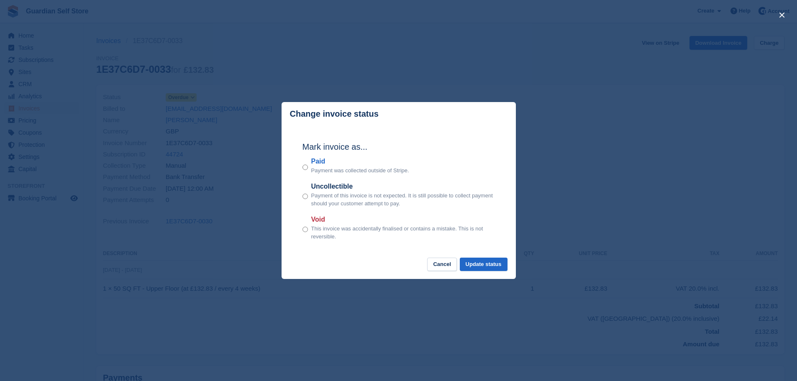
click at [320, 161] on label "Paid" at bounding box center [360, 161] width 98 height 10
drag, startPoint x: 480, startPoint y: 268, endPoint x: 485, endPoint y: 268, distance: 4.2
click at [481, 268] on button "Update status" at bounding box center [484, 265] width 48 height 14
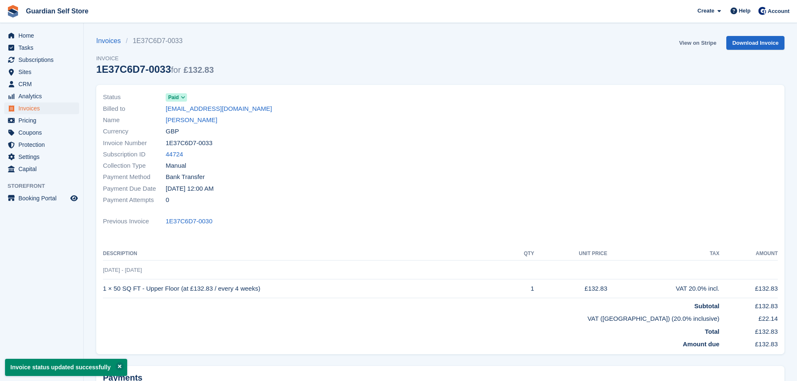
click at [694, 38] on link "View on Stripe" at bounding box center [697, 43] width 44 height 14
click at [46, 110] on span "Invoices" at bounding box center [43, 108] width 50 height 12
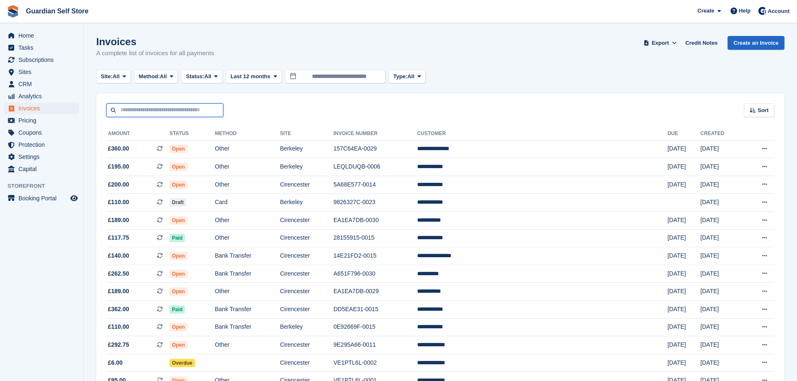
click at [167, 113] on input "text" at bounding box center [164, 110] width 117 height 14
type input "****"
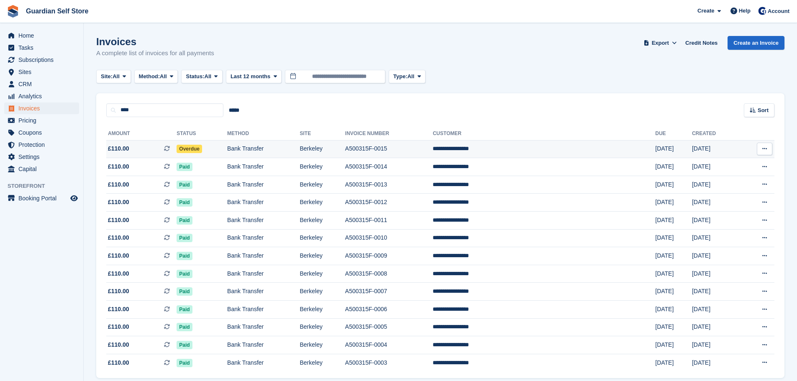
click at [120, 146] on span "£110.00" at bounding box center [118, 148] width 21 height 9
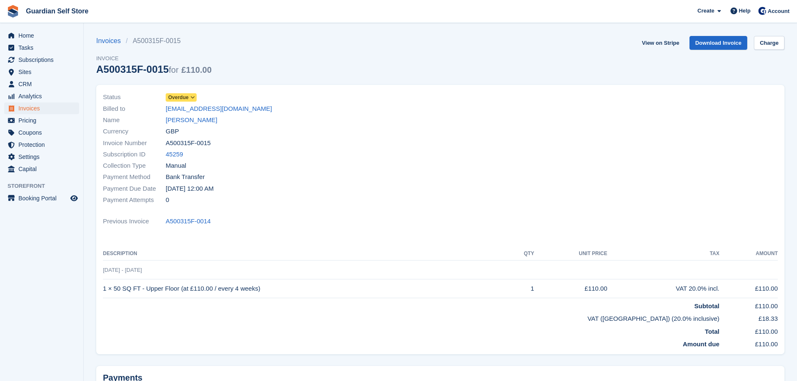
click at [186, 96] on span "Overdue" at bounding box center [178, 98] width 20 height 8
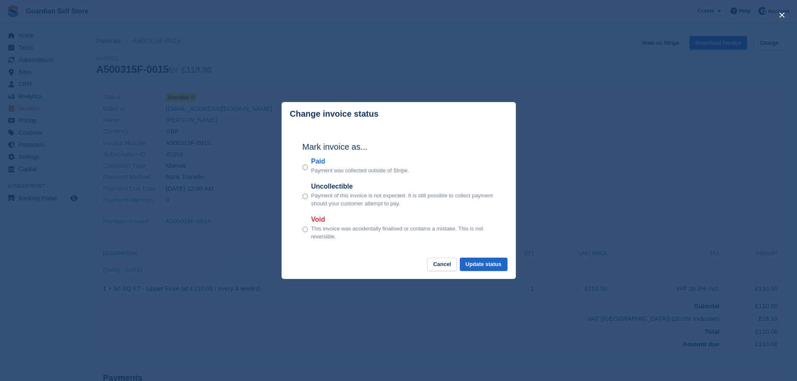
click at [322, 164] on label "Paid" at bounding box center [360, 161] width 98 height 10
click at [478, 261] on button "Update status" at bounding box center [484, 265] width 48 height 14
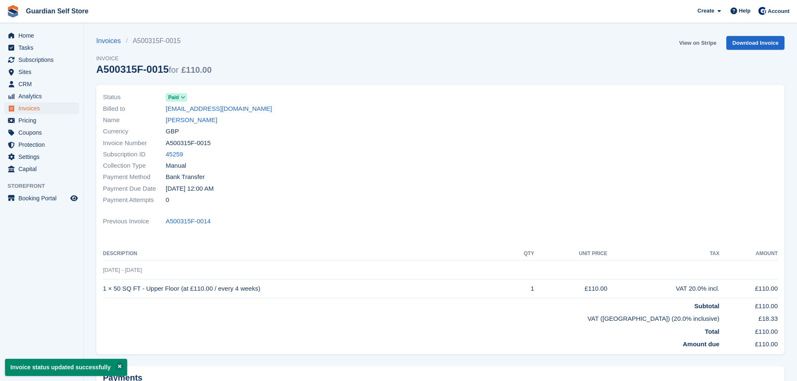
click at [696, 41] on link "View on Stripe" at bounding box center [697, 43] width 44 height 14
click at [33, 105] on span "Invoices" at bounding box center [43, 108] width 50 height 12
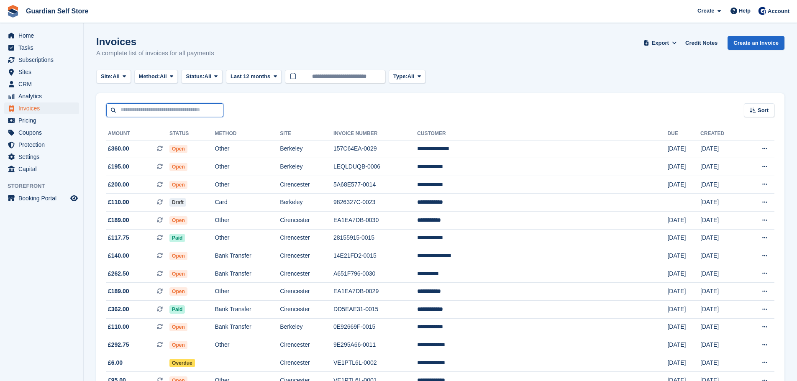
click at [196, 107] on input "text" at bounding box center [164, 110] width 117 height 14
type input "*****"
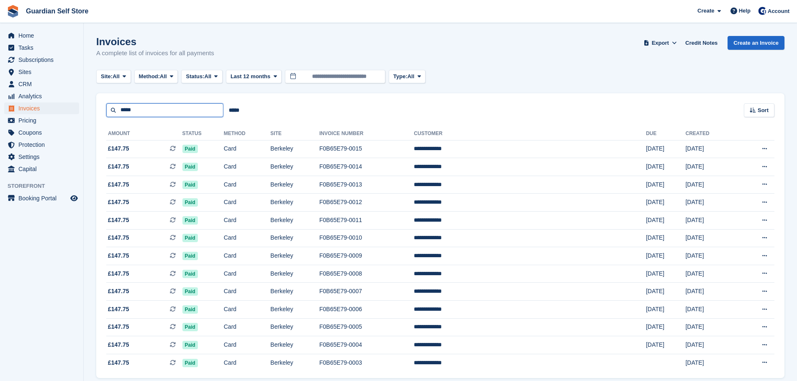
drag, startPoint x: 146, startPoint y: 107, endPoint x: 68, endPoint y: 102, distance: 78.0
click at [68, 102] on div "Home Tasks Subscriptions Subscriptions Subscriptions Price increases NEW Price …" at bounding box center [398, 206] width 797 height 413
type input "****"
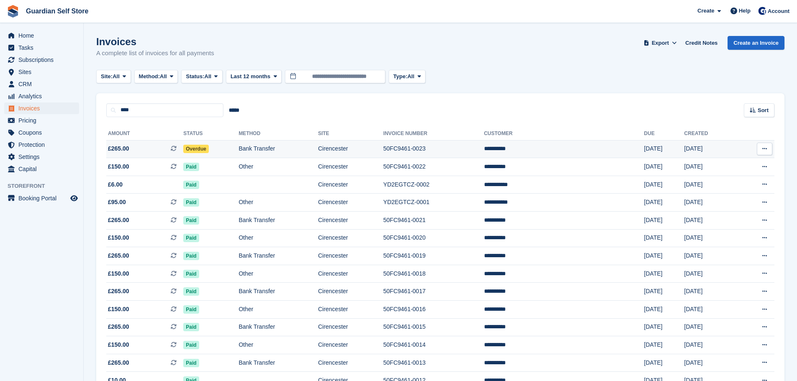
click at [124, 148] on span "£265.00" at bounding box center [118, 148] width 21 height 9
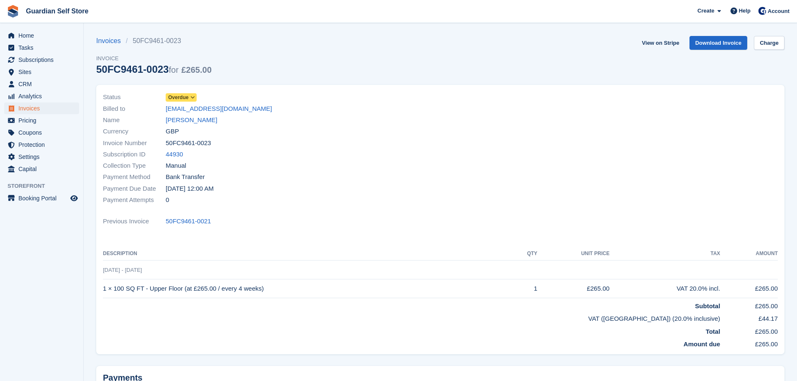
click at [184, 97] on span "Overdue" at bounding box center [178, 98] width 20 height 8
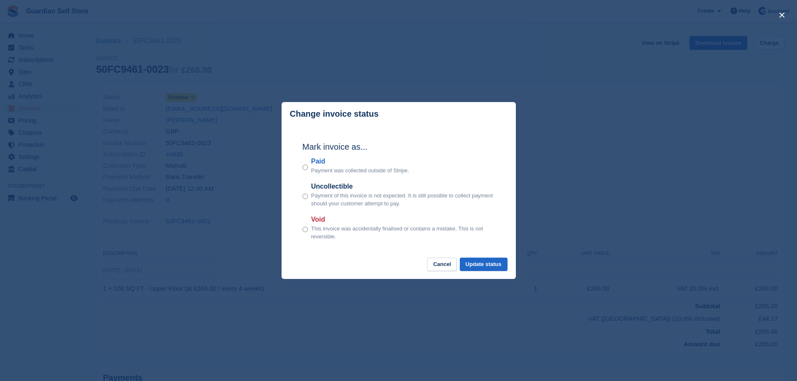
click at [319, 161] on label "Paid" at bounding box center [360, 161] width 98 height 10
click at [487, 270] on button "Update status" at bounding box center [484, 265] width 48 height 14
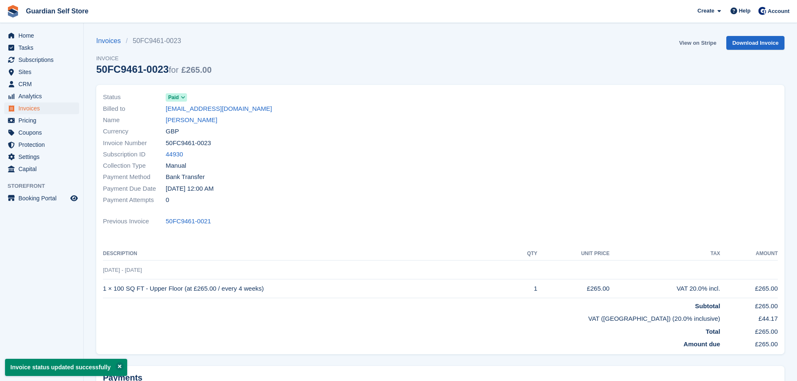
click at [695, 41] on link "View on Stripe" at bounding box center [697, 43] width 44 height 14
click at [51, 51] on span "Tasks" at bounding box center [43, 48] width 50 height 12
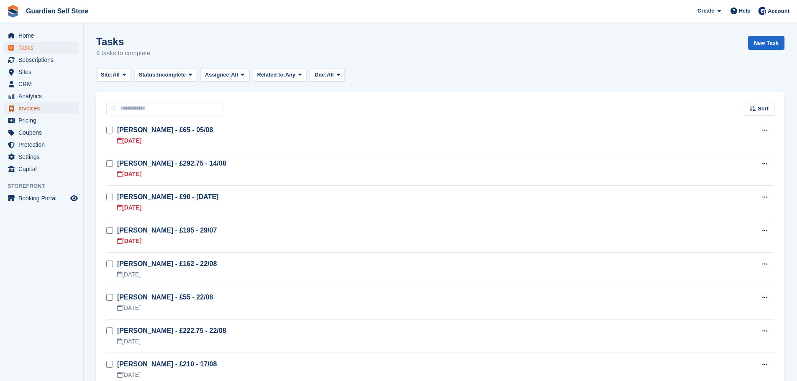
click at [62, 105] on span "Invoices" at bounding box center [43, 108] width 50 height 12
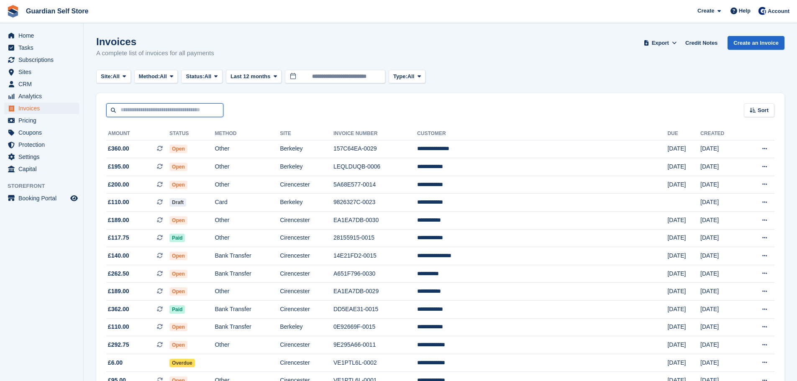
click at [162, 109] on input "text" at bounding box center [164, 110] width 117 height 14
type input "*****"
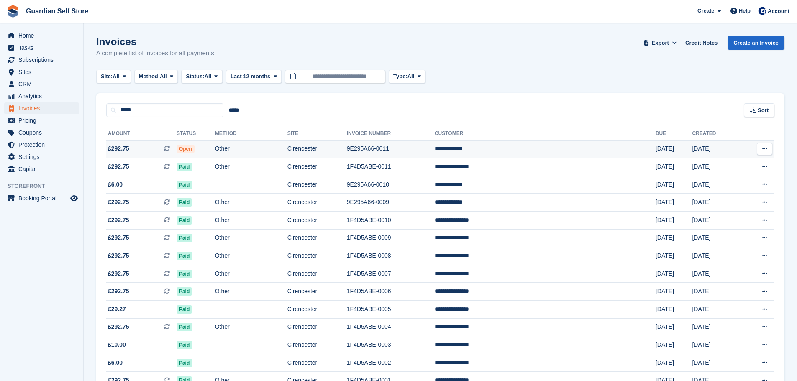
click at [118, 147] on span "£292.75" at bounding box center [118, 148] width 21 height 9
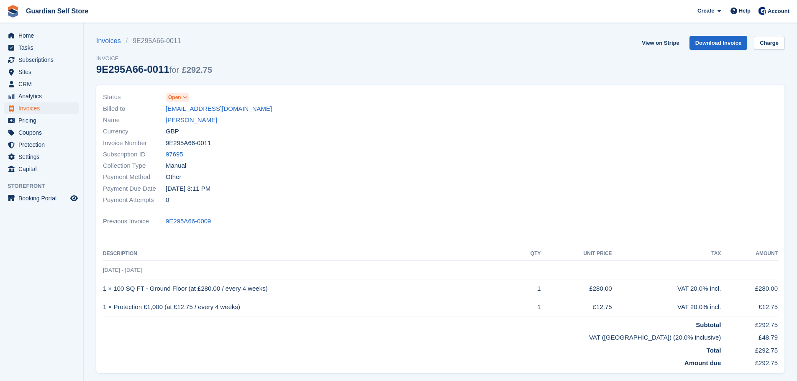
click at [176, 97] on span "Open" at bounding box center [174, 98] width 13 height 8
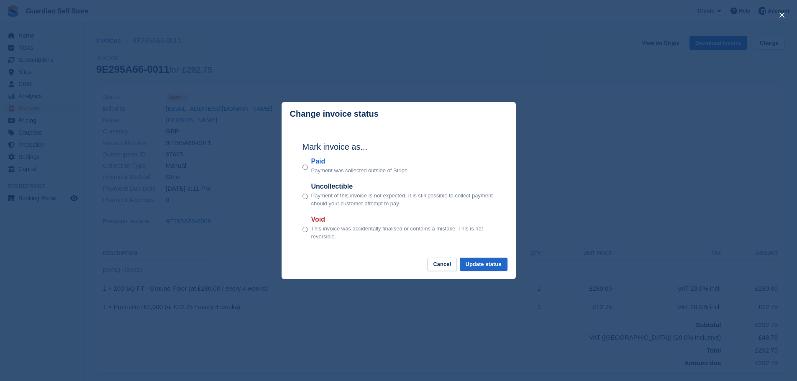
click at [317, 160] on label "Paid" at bounding box center [360, 161] width 98 height 10
click at [465, 259] on button "Update status" at bounding box center [484, 265] width 48 height 14
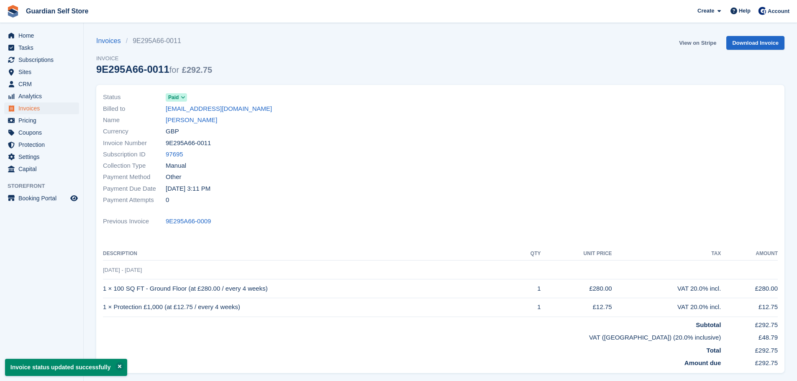
click at [692, 41] on link "View on Stripe" at bounding box center [697, 43] width 44 height 14
click at [32, 44] on span "Tasks" at bounding box center [43, 48] width 50 height 12
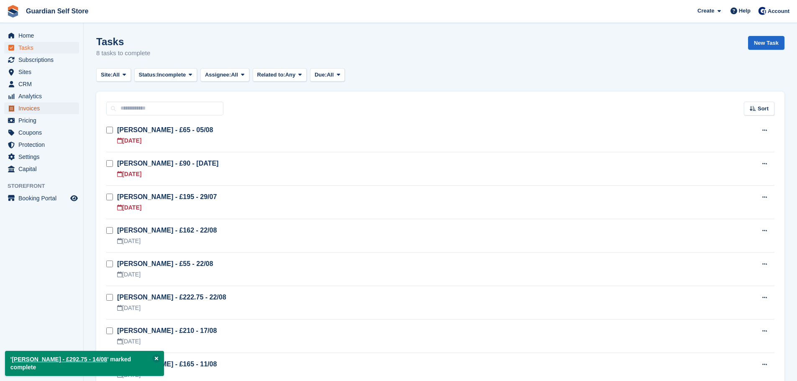
click at [39, 104] on span "Invoices" at bounding box center [43, 108] width 50 height 12
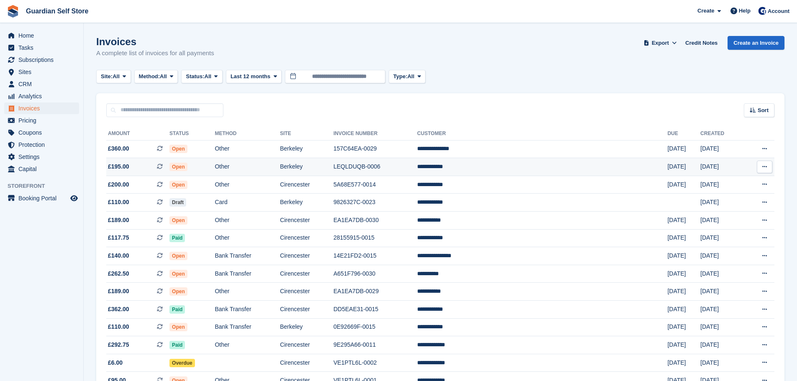
click at [280, 168] on td "Other" at bounding box center [247, 167] width 65 height 18
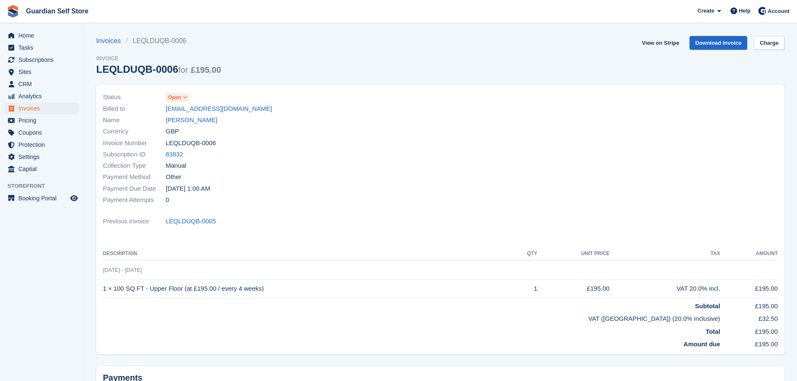
click at [184, 95] on icon at bounding box center [185, 97] width 5 height 5
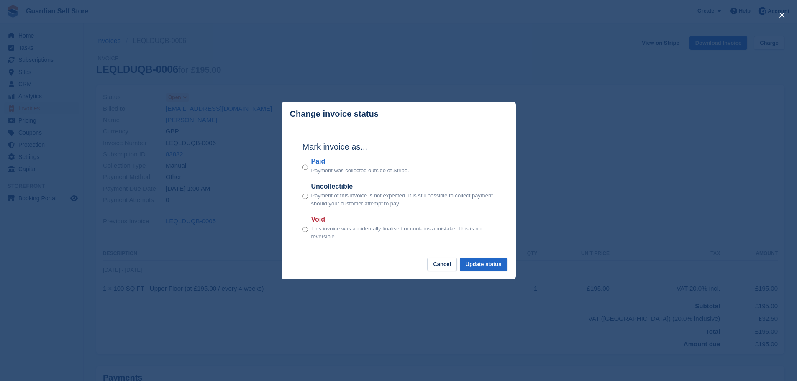
click at [314, 159] on label "Paid" at bounding box center [360, 161] width 98 height 10
click at [473, 261] on button "Update status" at bounding box center [484, 265] width 48 height 14
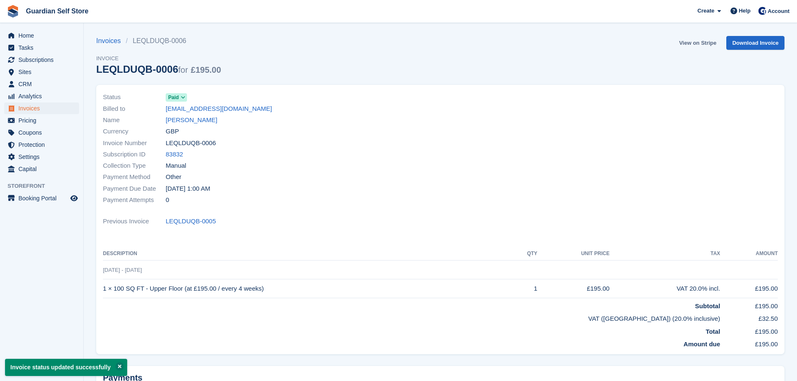
click at [691, 42] on link "View on Stripe" at bounding box center [697, 43] width 44 height 14
click at [23, 49] on span "Tasks" at bounding box center [43, 48] width 50 height 12
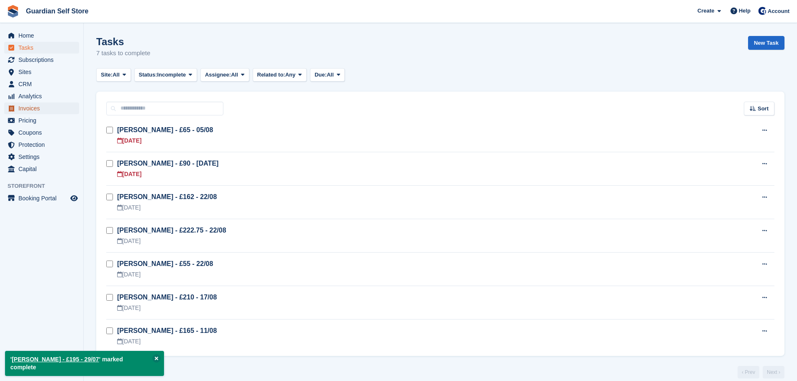
click at [40, 105] on span "Invoices" at bounding box center [43, 108] width 50 height 12
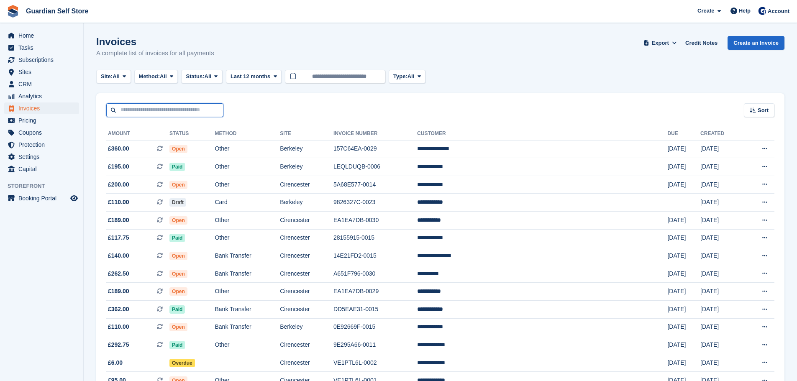
click at [149, 111] on input "text" at bounding box center [164, 110] width 117 height 14
type input "****"
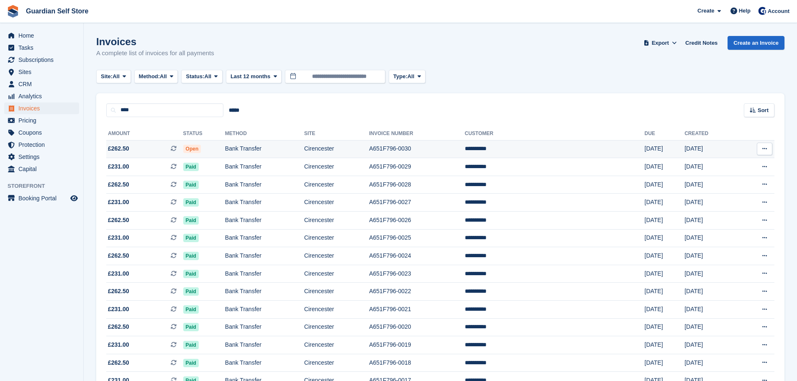
click at [161, 150] on span "£262.50 This is a recurring subscription invoice." at bounding box center [144, 148] width 77 height 9
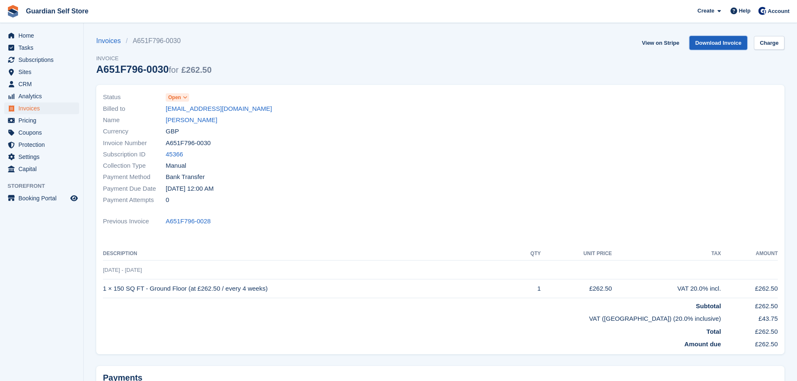
click at [734, 44] on link "Download Invoice" at bounding box center [718, 43] width 58 height 14
click at [54, 50] on span "Tasks" at bounding box center [43, 48] width 50 height 12
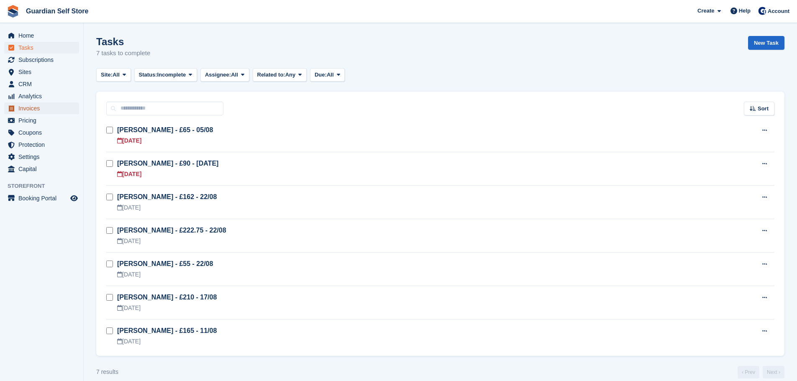
click at [50, 108] on span "Invoices" at bounding box center [43, 108] width 50 height 12
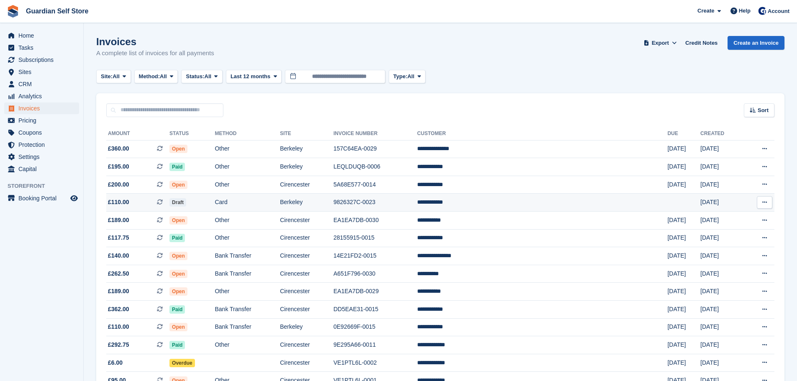
click at [215, 200] on td "Draft" at bounding box center [191, 203] width 45 height 18
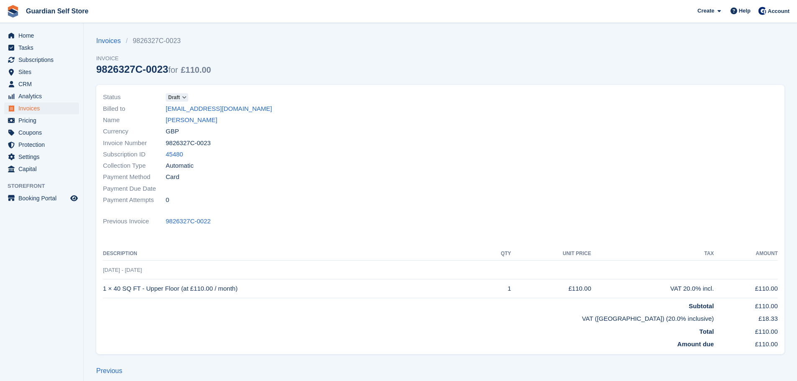
click at [181, 96] on span at bounding box center [184, 97] width 7 height 7
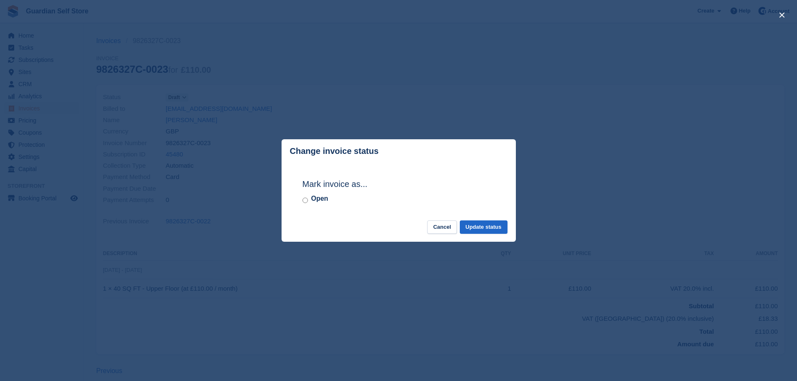
click at [317, 200] on label "Open" at bounding box center [319, 199] width 17 height 10
click at [483, 224] on button "Update status" at bounding box center [484, 227] width 48 height 14
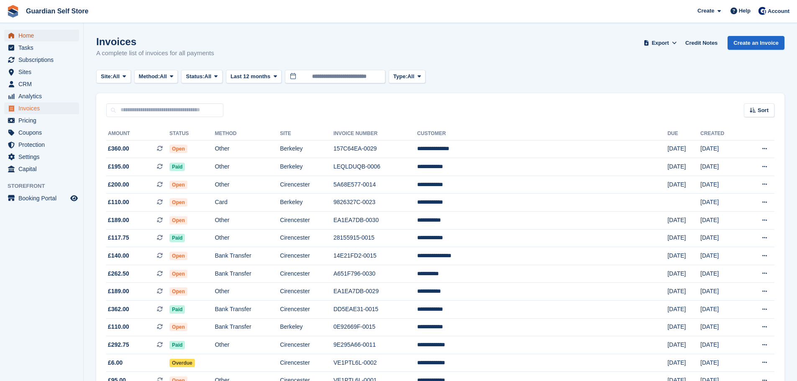
click at [46, 32] on span "Home" at bounding box center [43, 36] width 50 height 12
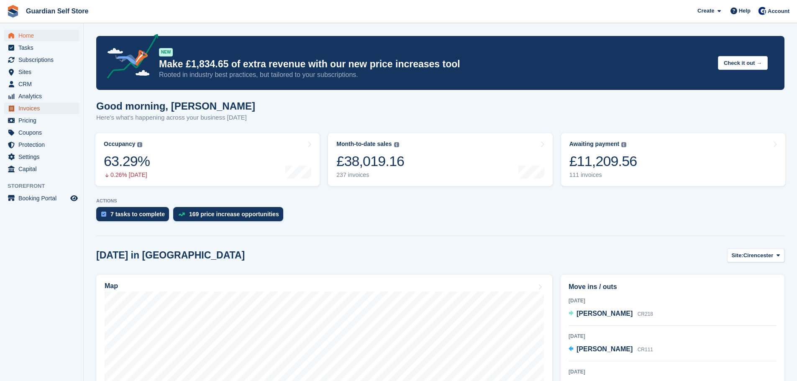
click at [35, 110] on span "Invoices" at bounding box center [43, 108] width 50 height 12
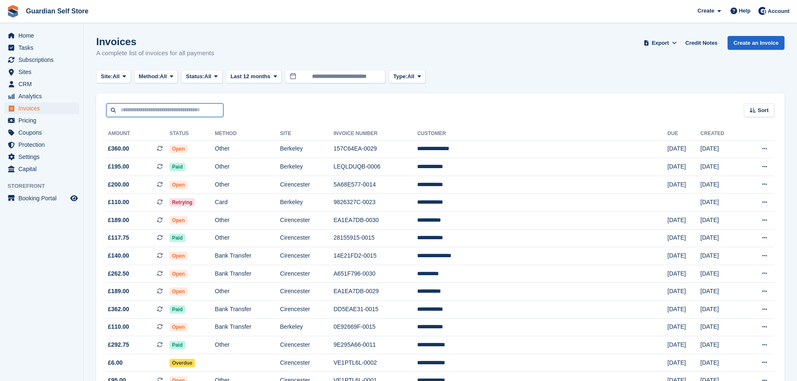
click at [166, 110] on input "text" at bounding box center [164, 110] width 117 height 14
type input "*****"
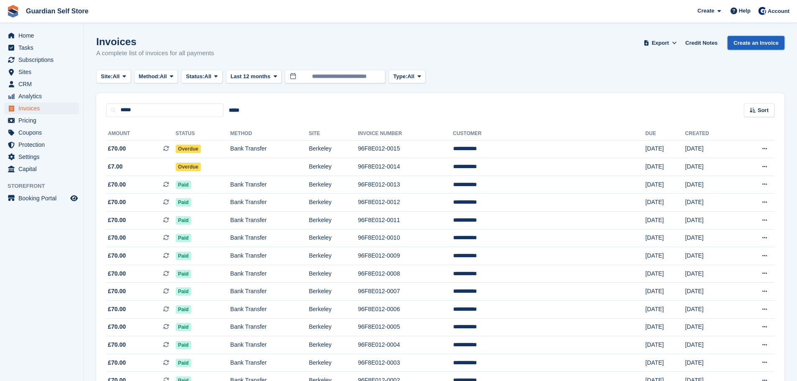
click at [742, 41] on link "Create an Invoice" at bounding box center [755, 43] width 57 height 14
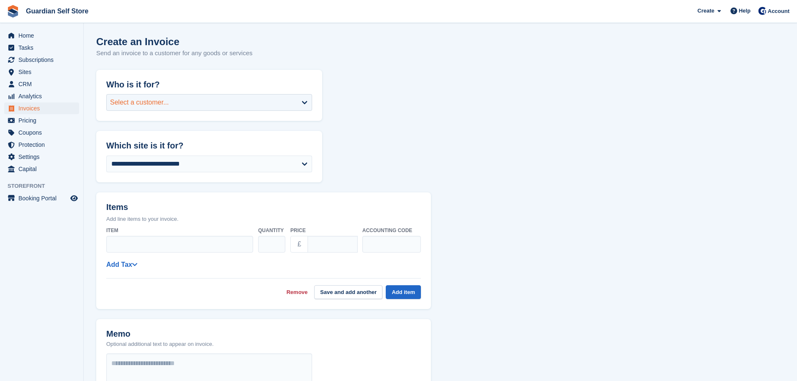
click at [220, 104] on div "Select a customer..." at bounding box center [209, 102] width 206 height 17
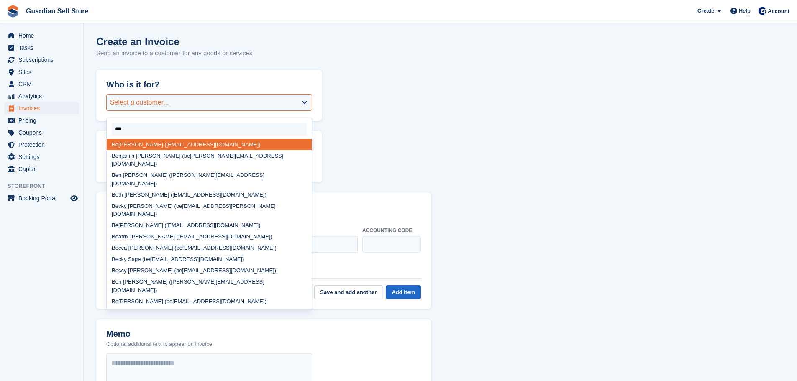
type input "****"
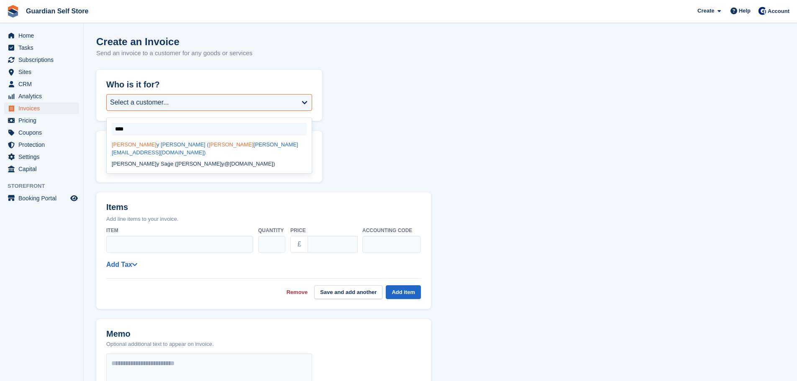
click at [202, 143] on div "Beck y Maund ( beck y.maund@gmail.com)" at bounding box center [209, 149] width 205 height 20
select select "*****"
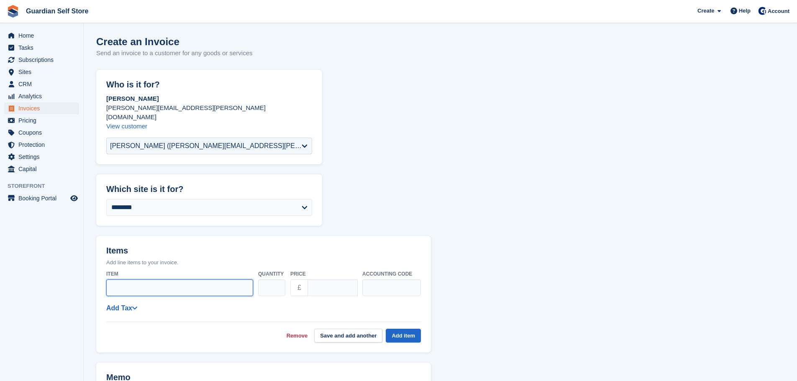
click at [160, 279] on input "Item" at bounding box center [179, 287] width 147 height 17
type input "**********"
drag, startPoint x: 329, startPoint y: 274, endPoint x: 264, endPoint y: 274, distance: 65.2
click at [264, 274] on div "**********" at bounding box center [263, 283] width 314 height 33
type input "*"
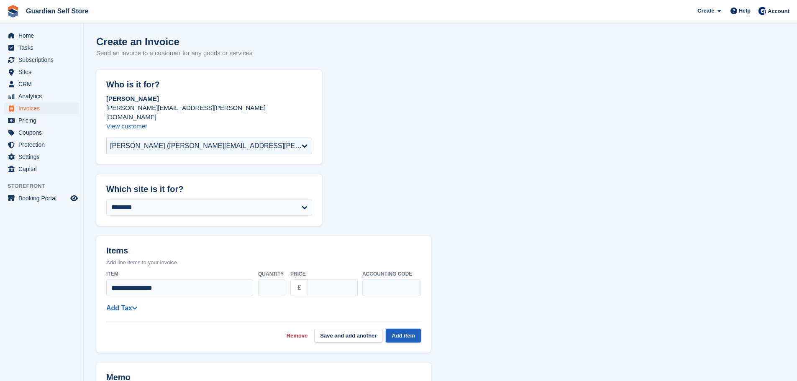
click at [417, 329] on button "Add item" at bounding box center [403, 336] width 35 height 14
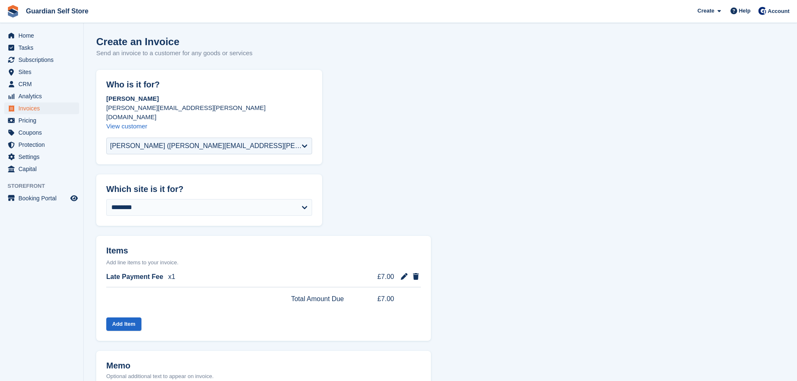
scroll to position [250, 0]
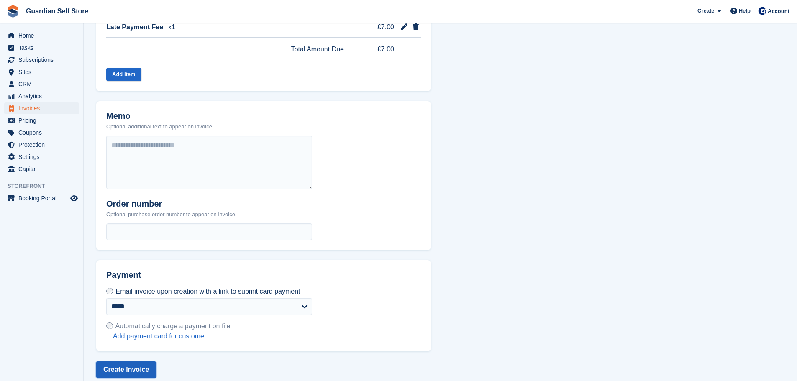
click at [130, 361] on button "Create Invoice" at bounding box center [126, 369] width 60 height 17
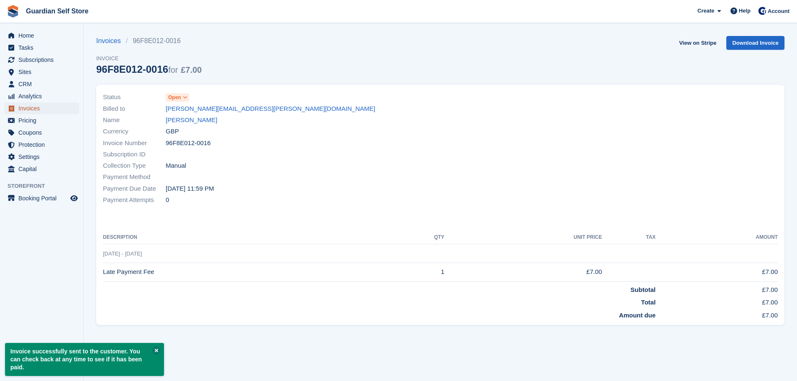
click at [36, 109] on span "Invoices" at bounding box center [43, 108] width 50 height 12
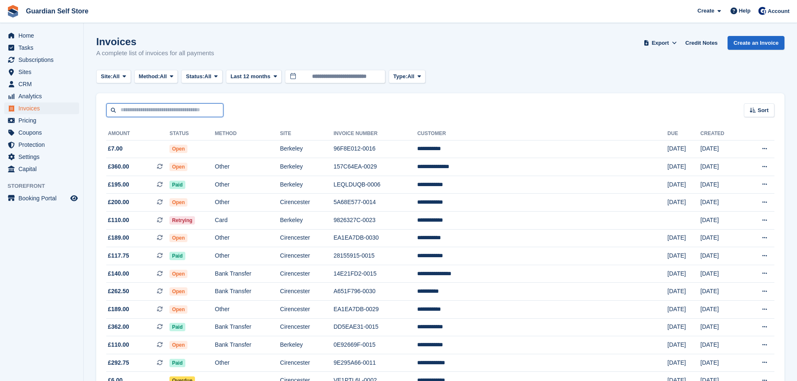
click at [195, 104] on input "text" at bounding box center [164, 110] width 117 height 14
type input "****"
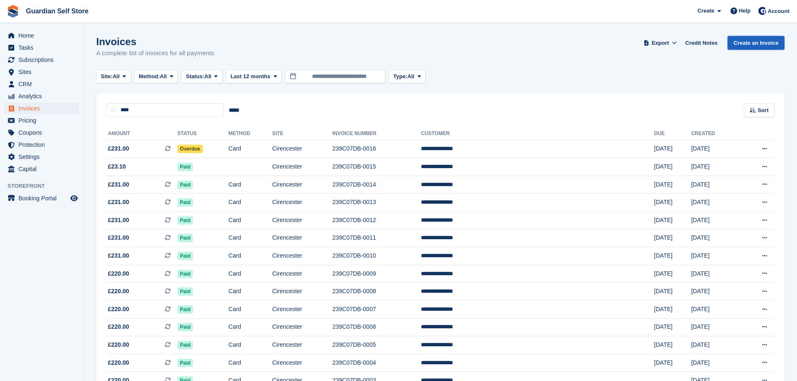
click at [754, 44] on link "Create an Invoice" at bounding box center [755, 43] width 57 height 14
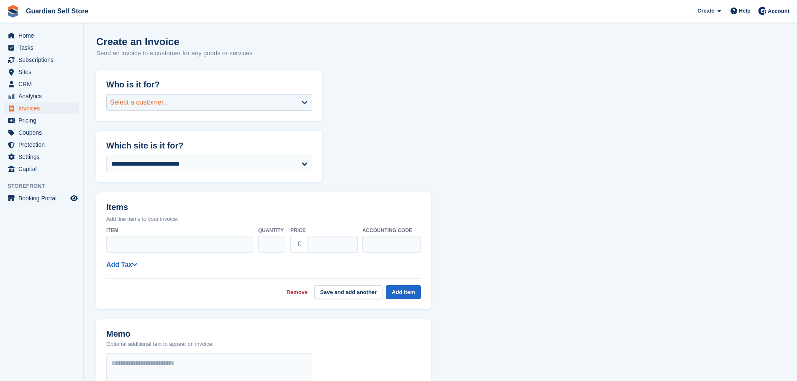
click at [236, 104] on div "Select a customer..." at bounding box center [209, 102] width 206 height 17
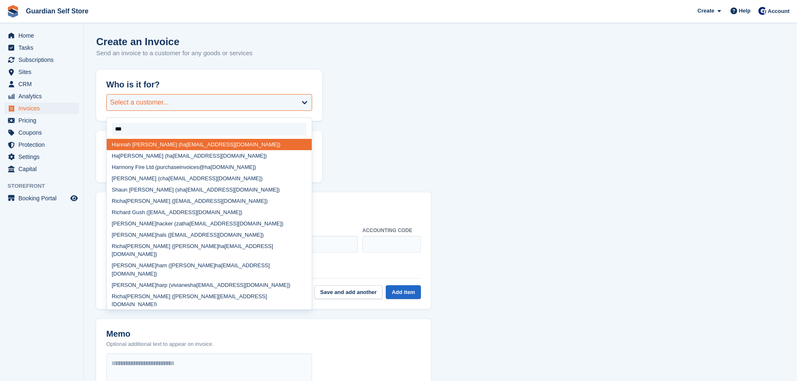
type input "****"
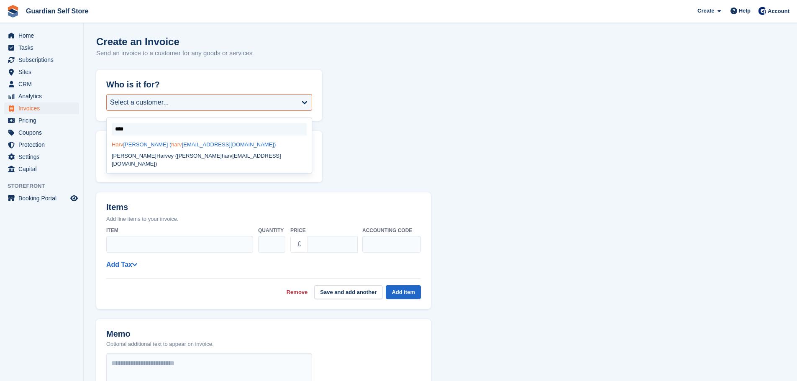
click at [214, 149] on div "Harv ey Simmonds ( harv eyzak.hs@gmail.com)" at bounding box center [209, 144] width 205 height 11
select select "*****"
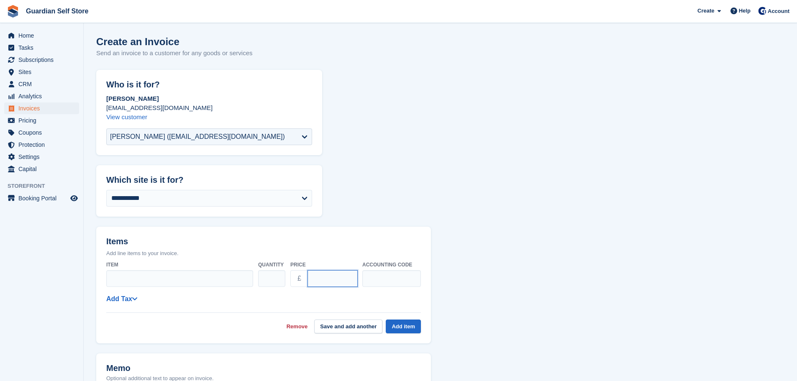
drag, startPoint x: 308, startPoint y: 278, endPoint x: 257, endPoint y: 274, distance: 50.8
click at [257, 274] on div "Item Quantity * Price £ **** Accounting code" at bounding box center [263, 274] width 314 height 33
type input "*****"
click at [143, 287] on div "Item Quantity * Price £ ***** Accounting code" at bounding box center [263, 274] width 314 height 33
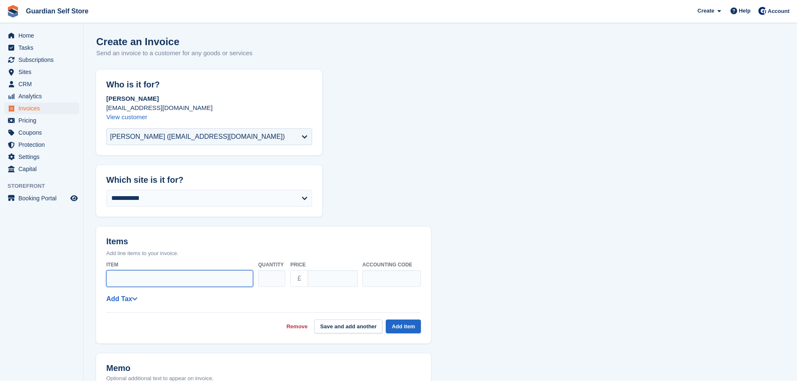
click at [146, 281] on input "Item" at bounding box center [179, 278] width 147 height 17
type input "**********"
click at [401, 322] on button "Add item" at bounding box center [403, 326] width 35 height 14
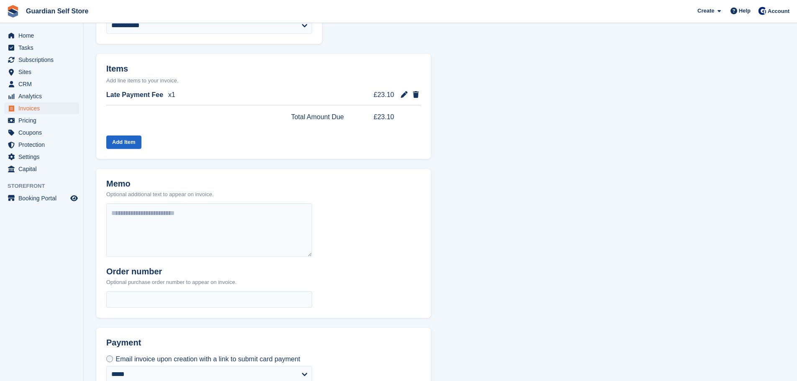
scroll to position [250, 0]
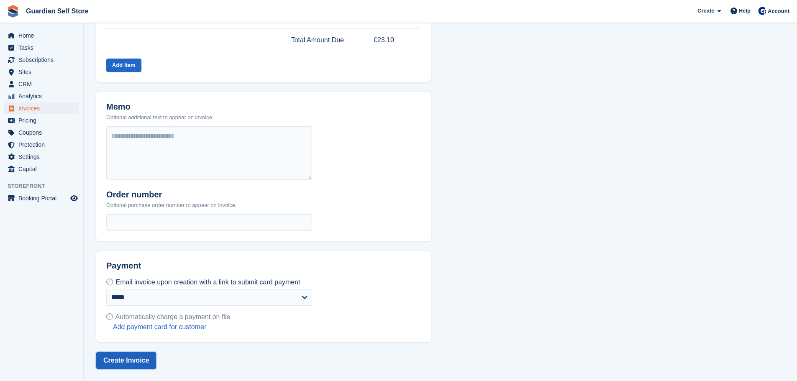
click at [134, 357] on button "Create Invoice" at bounding box center [126, 360] width 60 height 17
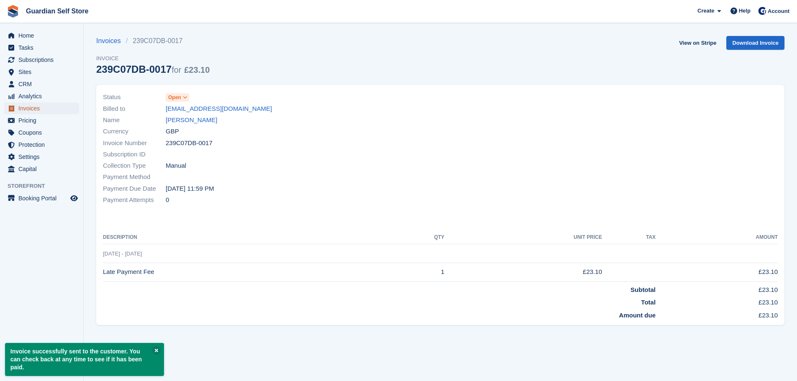
click at [28, 104] on span "Invoices" at bounding box center [43, 108] width 50 height 12
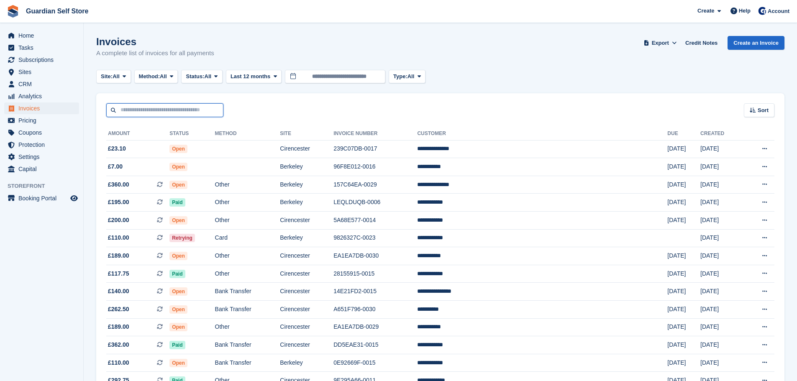
click at [135, 114] on input "text" at bounding box center [164, 110] width 117 height 14
type input "*****"
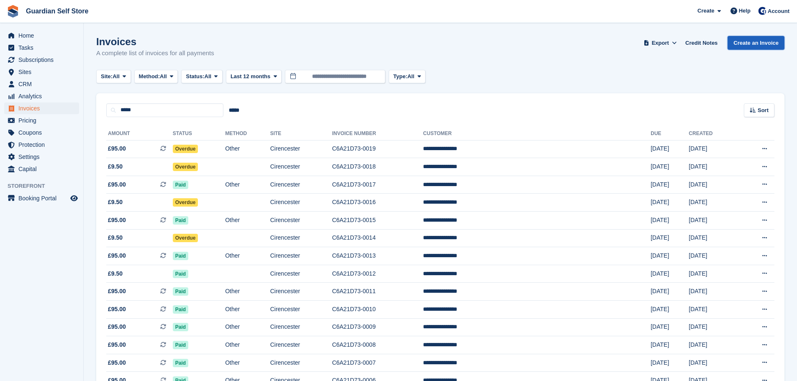
click at [763, 43] on link "Create an Invoice" at bounding box center [755, 43] width 57 height 14
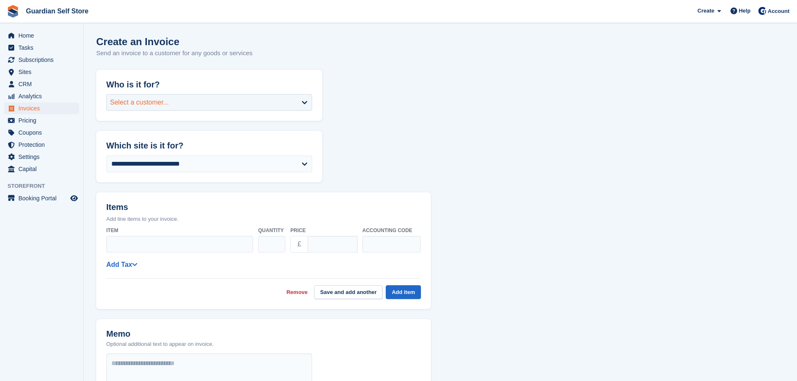
click at [236, 108] on div "Select a customer..." at bounding box center [209, 102] width 206 height 17
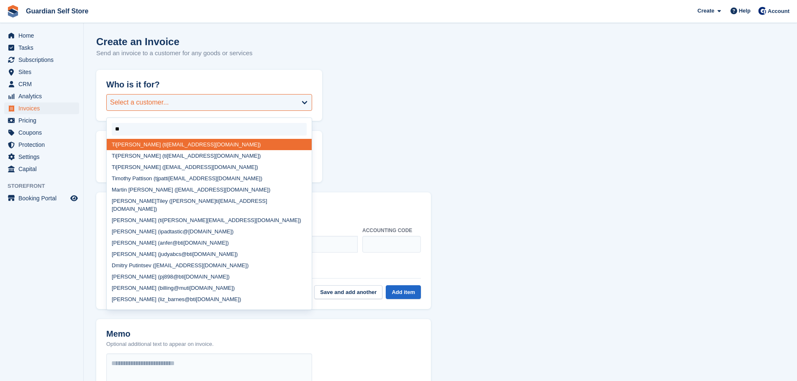
type input "***"
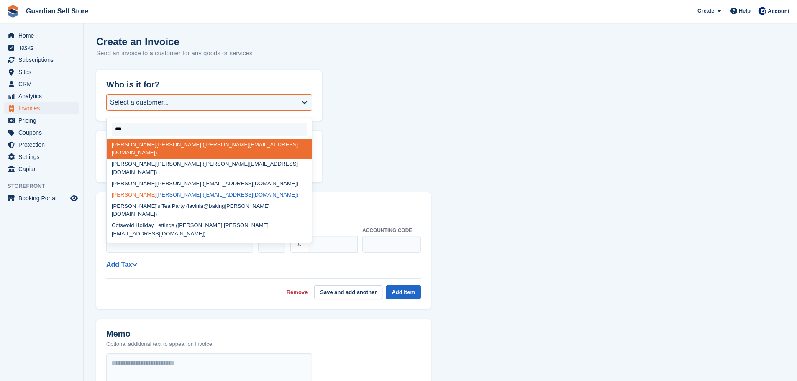
click at [163, 189] on div "Tim othy Pattison (tjpattison@hotmail.com)" at bounding box center [209, 194] width 205 height 11
select select "*****"
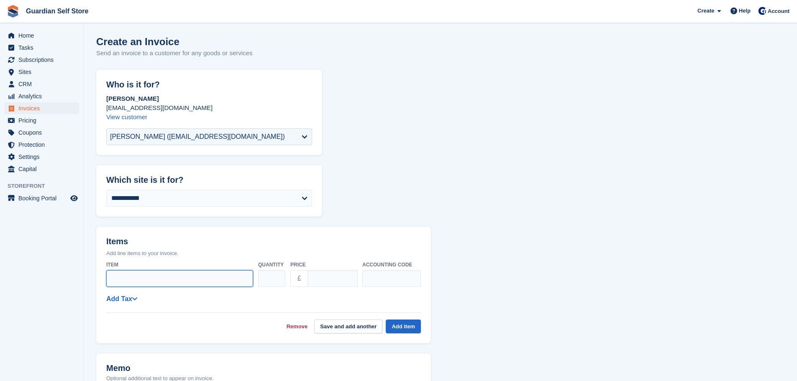
click at [140, 281] on input "Item" at bounding box center [179, 278] width 147 height 17
type input "**********"
drag, startPoint x: 331, startPoint y: 278, endPoint x: 300, endPoint y: 278, distance: 31.4
click at [300, 278] on div "£ ****" at bounding box center [323, 278] width 67 height 17
type input "***"
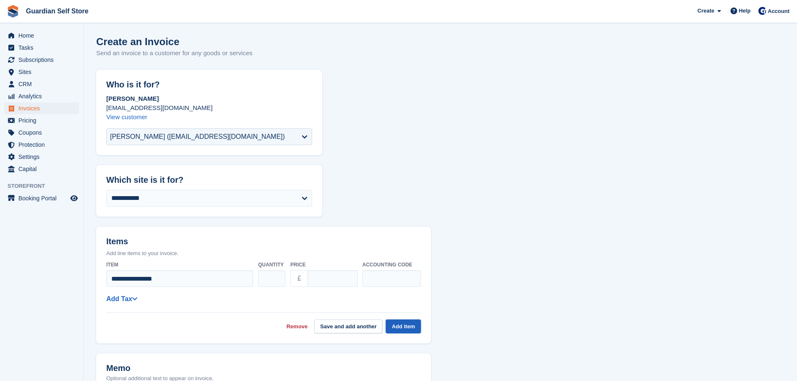
click at [395, 322] on button "Add item" at bounding box center [403, 326] width 35 height 14
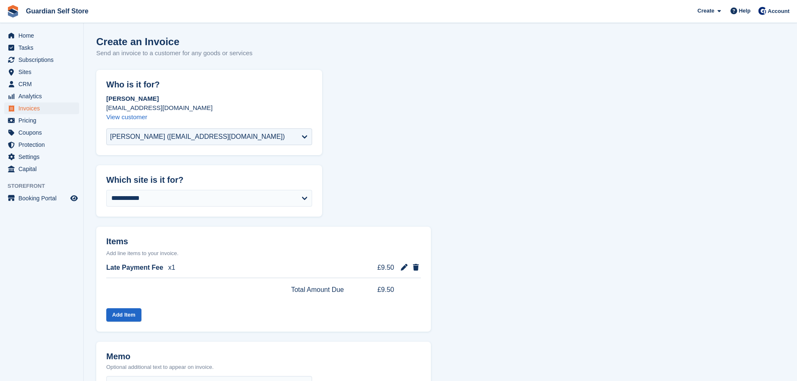
scroll to position [250, 0]
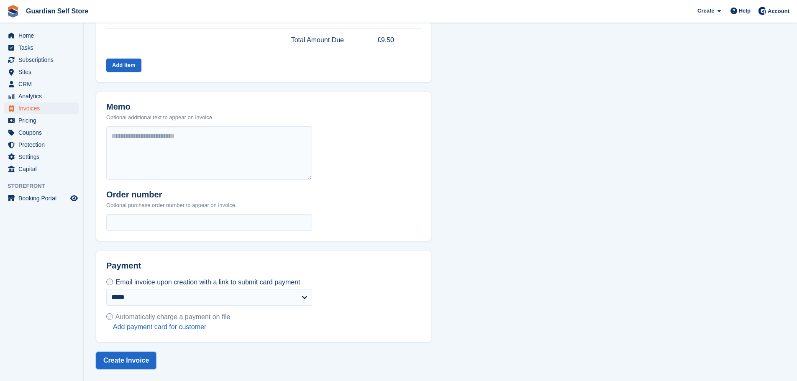
click at [139, 360] on button "Create Invoice" at bounding box center [126, 360] width 60 height 17
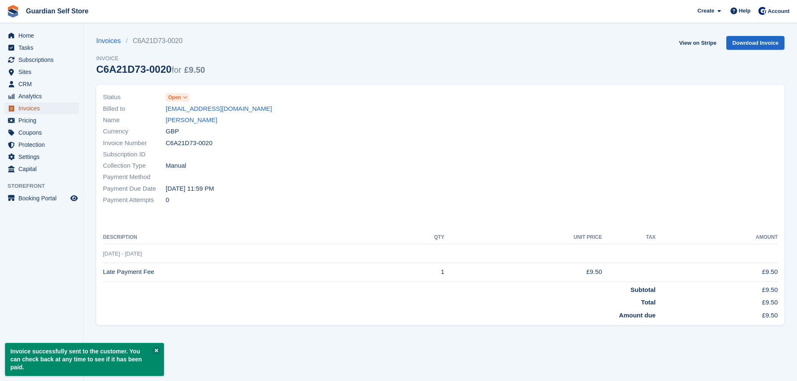
click at [38, 110] on span "Invoices" at bounding box center [43, 108] width 50 height 12
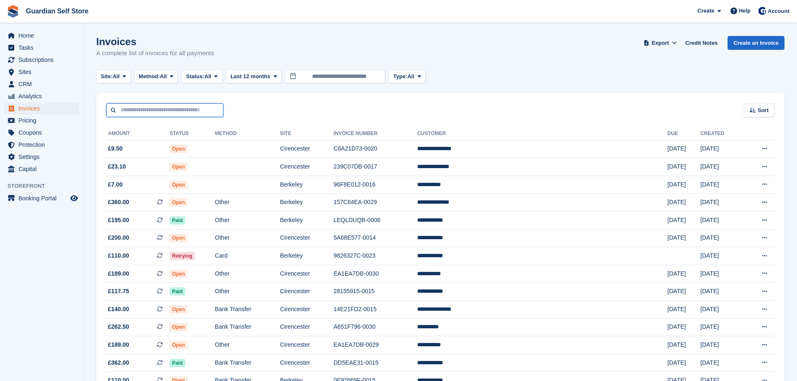
click at [154, 113] on input "text" at bounding box center [164, 110] width 117 height 14
type input "****"
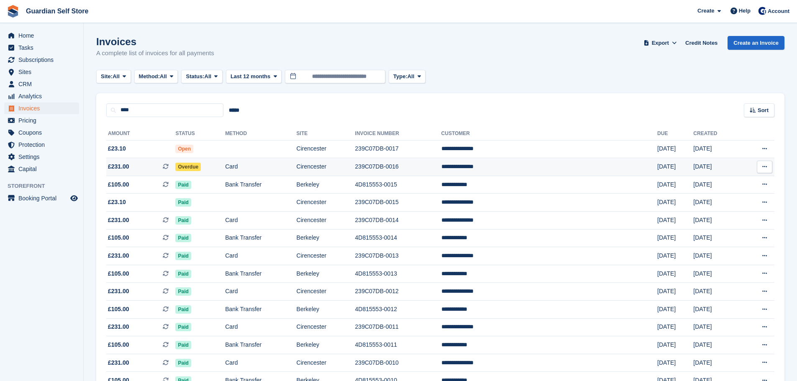
click at [153, 163] on span "£231.00 This is a recurring subscription invoice." at bounding box center [140, 166] width 69 height 9
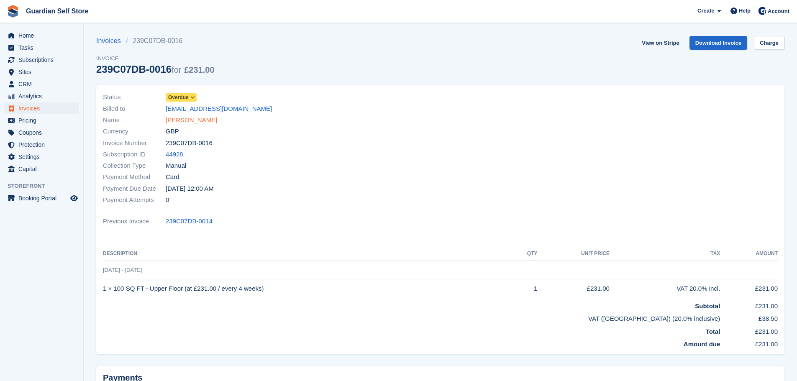
click at [193, 120] on link "[PERSON_NAME]" at bounding box center [191, 120] width 51 height 10
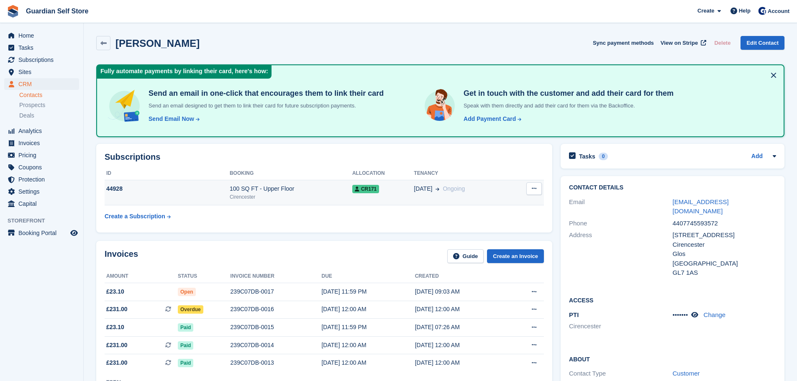
click at [537, 185] on button at bounding box center [533, 188] width 15 height 13
click at [332, 192] on div "100 SQ FT - Upper Floor" at bounding box center [291, 188] width 123 height 9
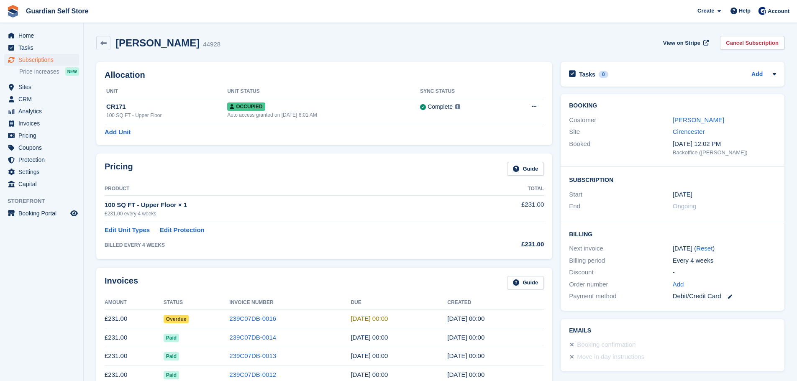
click at [535, 107] on icon at bounding box center [533, 106] width 5 height 5
click at [505, 126] on p "Overlock" at bounding box center [501, 123] width 73 height 11
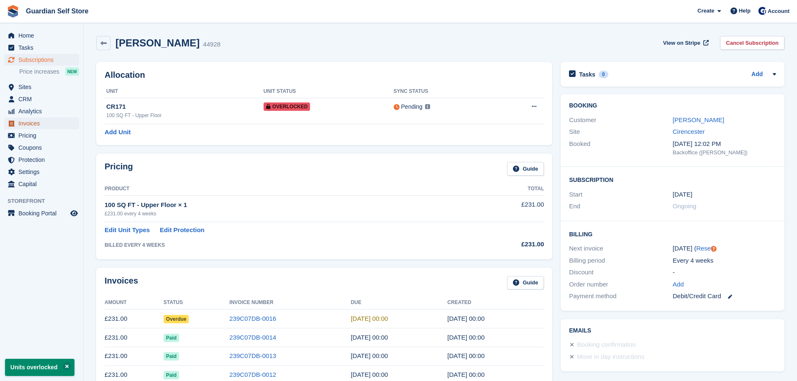
click at [15, 122] on span "menu" at bounding box center [11, 123] width 10 height 10
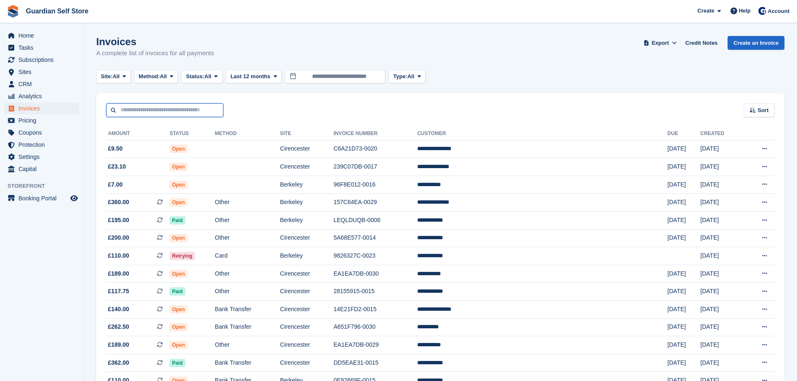
click at [131, 103] on input "text" at bounding box center [164, 110] width 117 height 14
type input "****"
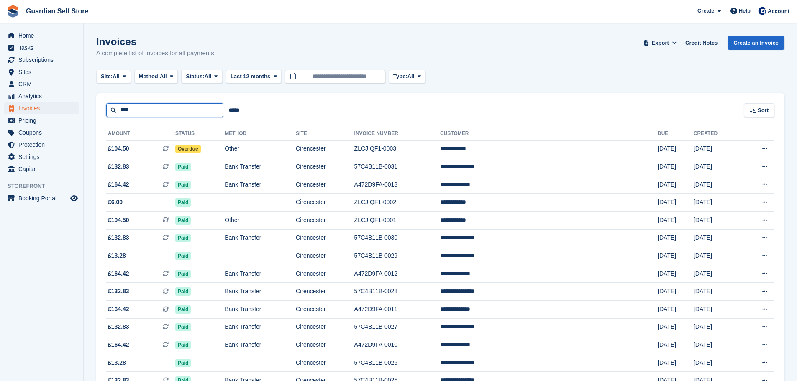
click at [158, 107] on input "****" at bounding box center [164, 110] width 117 height 14
type input "******"
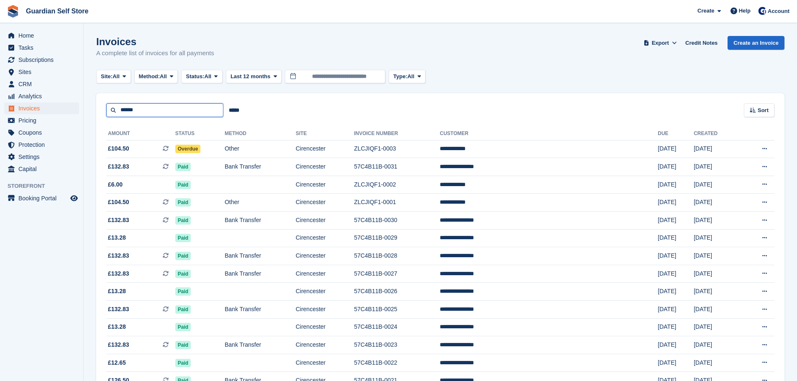
drag, startPoint x: 165, startPoint y: 113, endPoint x: 7, endPoint y: 103, distance: 157.9
click at [7, 103] on div "Home Tasks Subscriptions Subscriptions Subscriptions Price increases NEW Price …" at bounding box center [398, 367] width 797 height 734
type input "******"
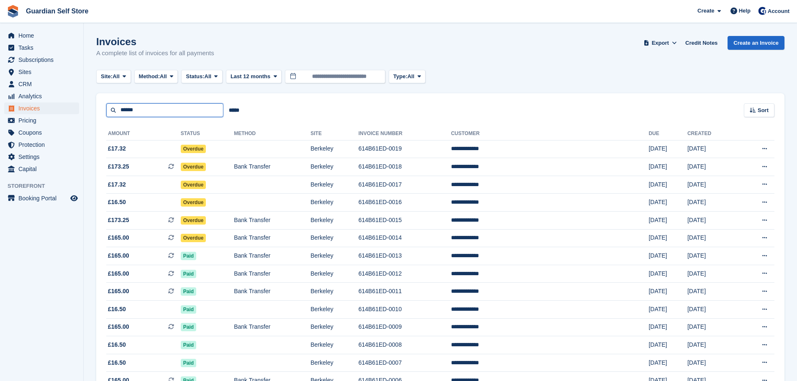
drag, startPoint x: 149, startPoint y: 110, endPoint x: 89, endPoint y: 107, distance: 60.7
click at [89, 108] on section "Invoices A complete list of invoices for all payments Export Export Invoices Ex…" at bounding box center [440, 251] width 713 height 502
type input "****"
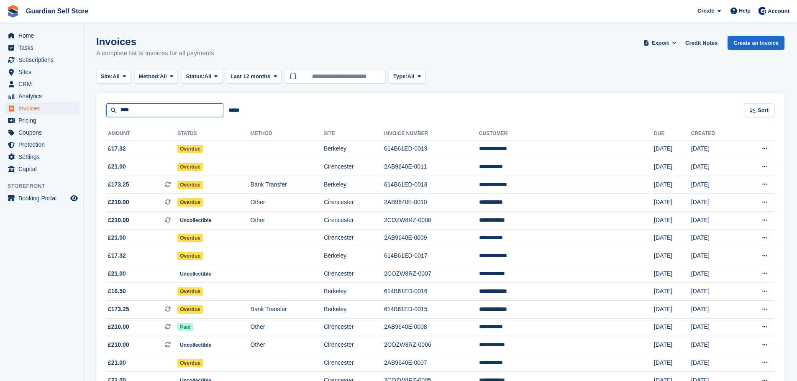
drag, startPoint x: 177, startPoint y: 109, endPoint x: 94, endPoint y: 107, distance: 82.8
type input "*****"
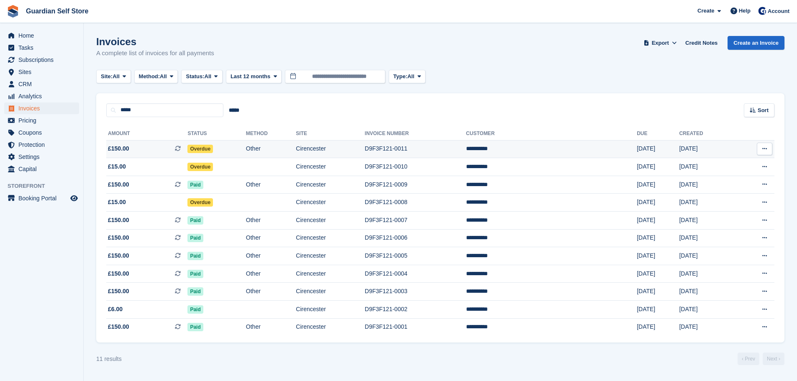
click at [141, 151] on span "£150.00 This is a recurring subscription invoice." at bounding box center [146, 148] width 81 height 9
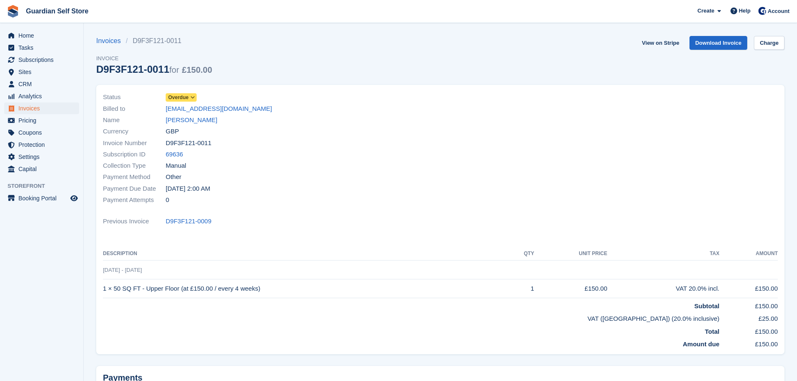
click at [185, 97] on span "Overdue" at bounding box center [178, 98] width 20 height 8
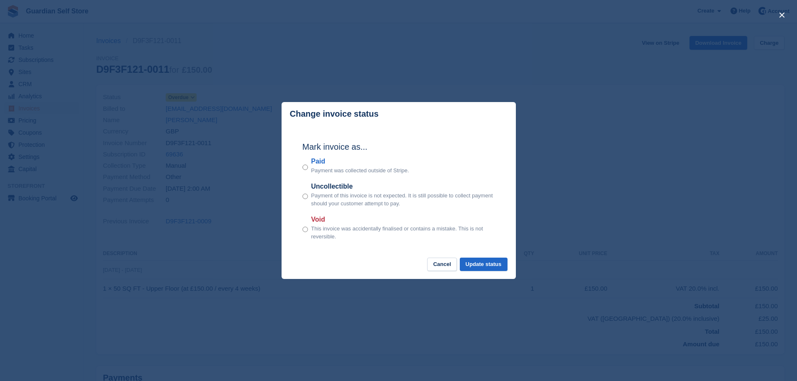
click at [317, 161] on label "Paid" at bounding box center [360, 161] width 98 height 10
click at [495, 265] on button "Update status" at bounding box center [484, 265] width 48 height 14
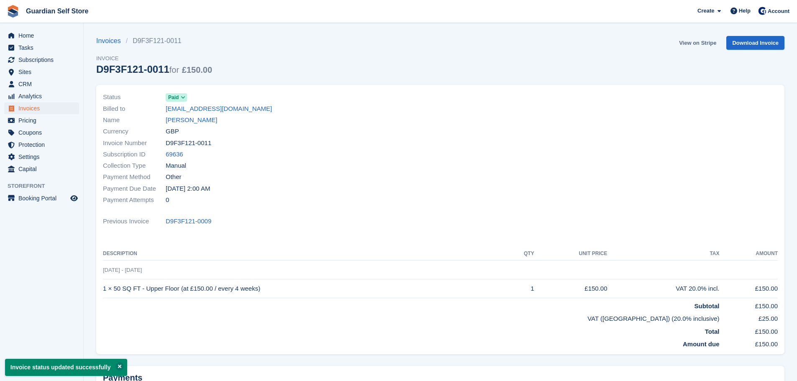
click at [688, 41] on link "View on Stripe" at bounding box center [697, 43] width 44 height 14
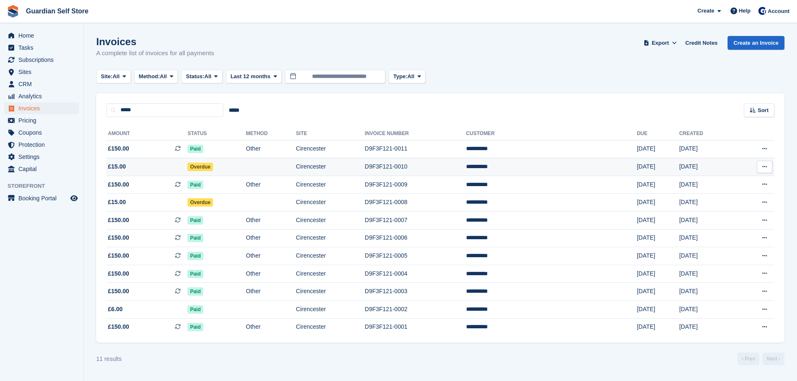
click at [220, 161] on td "Overdue" at bounding box center [216, 167] width 58 height 18
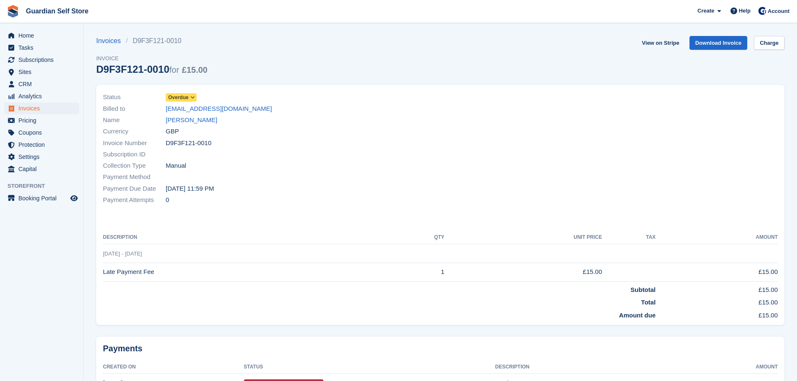
click at [186, 98] on span "Overdue" at bounding box center [178, 98] width 20 height 8
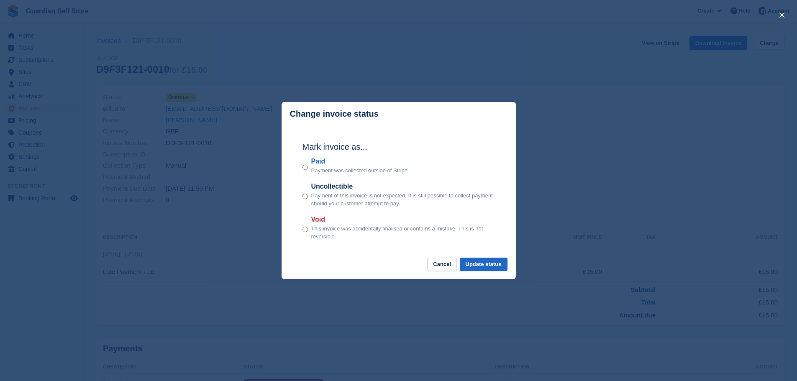
click at [322, 222] on label "Void" at bounding box center [403, 220] width 184 height 10
click at [473, 264] on button "Update status" at bounding box center [484, 265] width 48 height 14
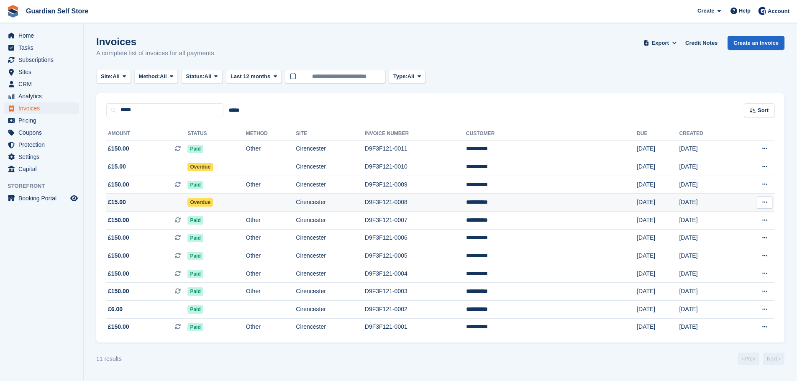
click at [187, 201] on span "£15.00" at bounding box center [146, 202] width 81 height 9
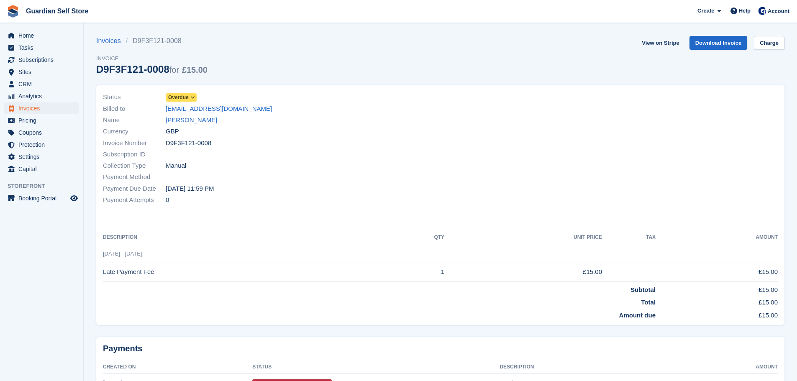
click at [186, 100] on span "Overdue" at bounding box center [178, 98] width 20 height 8
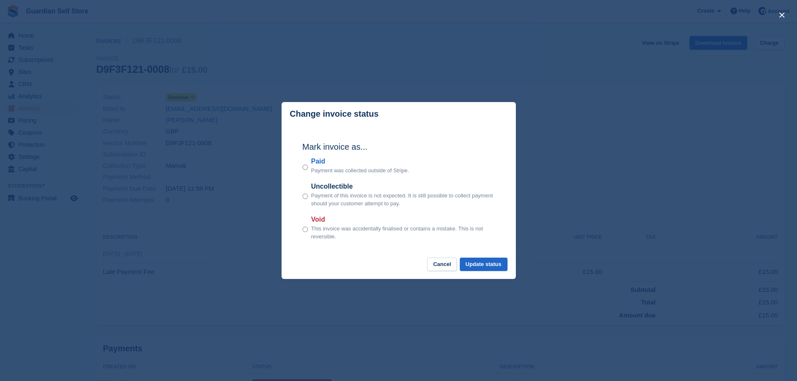
click at [323, 218] on label "Void" at bounding box center [403, 220] width 184 height 10
click at [479, 258] on button "Update status" at bounding box center [484, 265] width 48 height 14
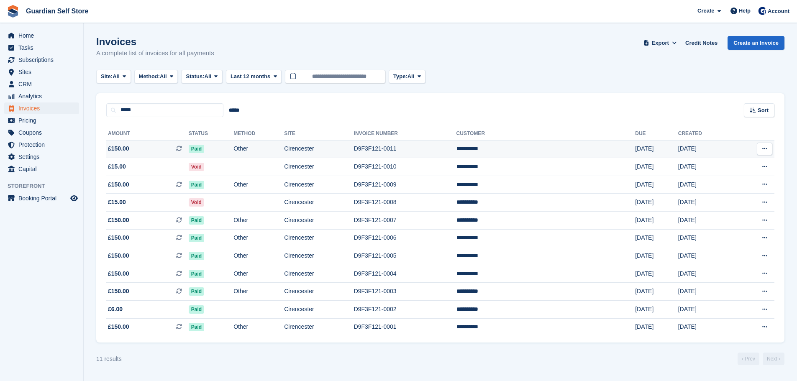
click at [323, 151] on td "Cirencester" at bounding box center [318, 149] width 69 height 18
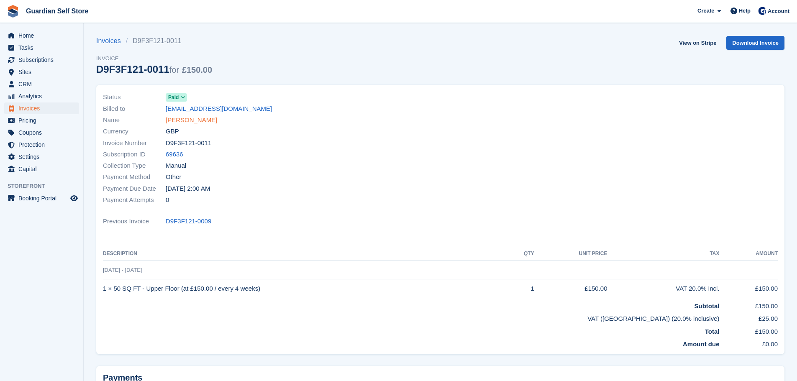
click at [188, 124] on link "[PERSON_NAME]" at bounding box center [191, 120] width 51 height 10
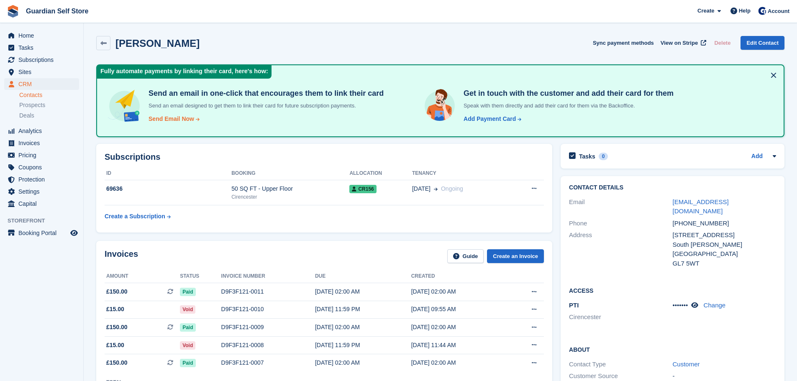
click at [190, 118] on div "Send Email Now" at bounding box center [171, 119] width 46 height 9
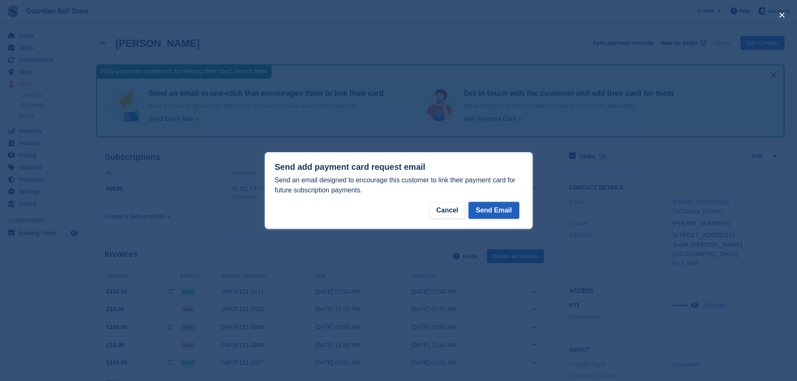
click at [503, 209] on button "Send Email" at bounding box center [493, 210] width 50 height 17
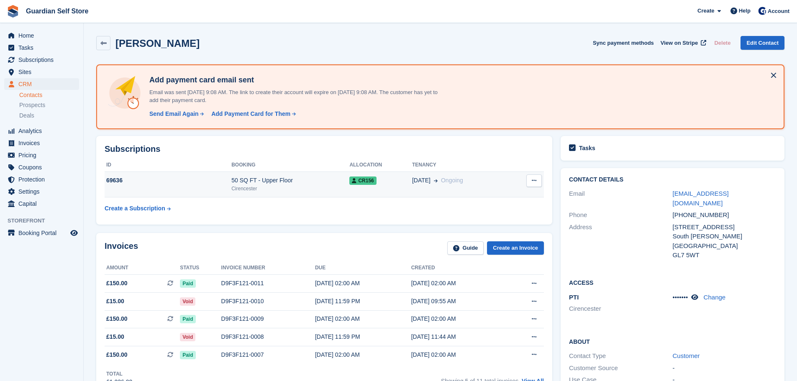
click at [251, 193] on td "50 SQ FT - Upper Floor Cirencester" at bounding box center [290, 185] width 118 height 26
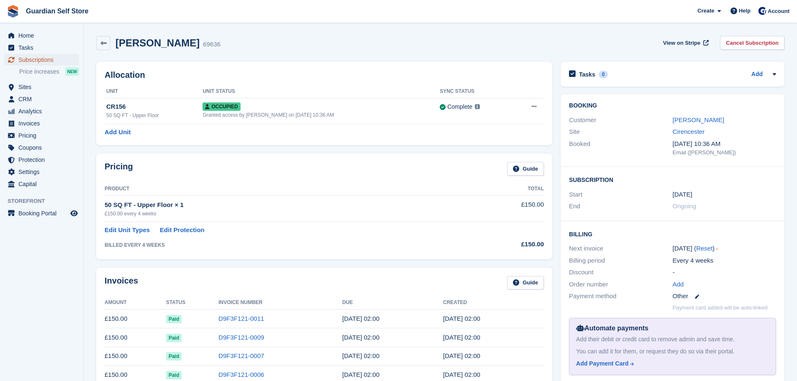
click at [39, 62] on span "Subscriptions" at bounding box center [43, 60] width 50 height 12
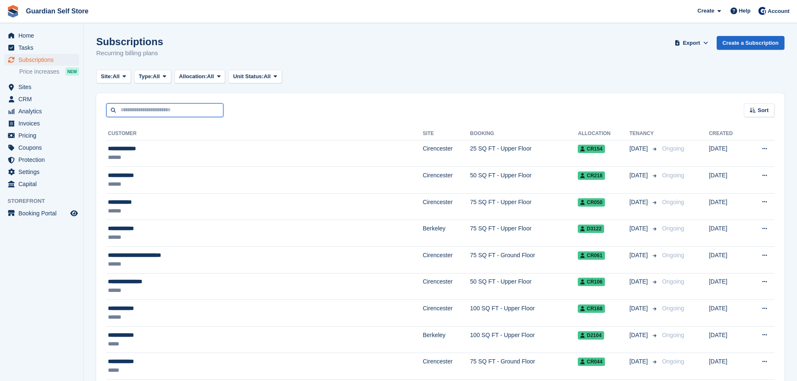
click at [138, 109] on input "text" at bounding box center [164, 110] width 117 height 14
type input "*****"
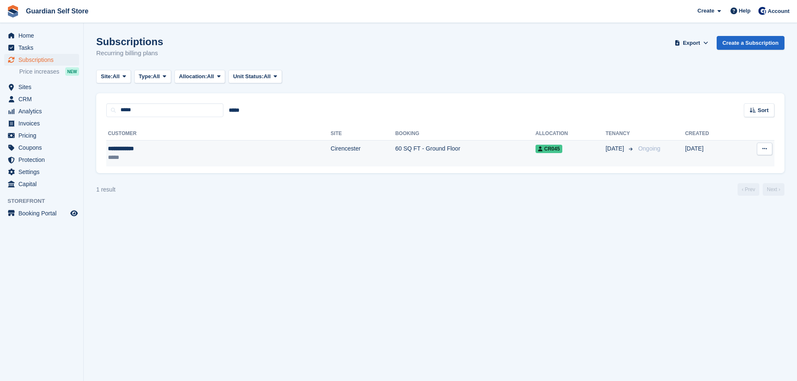
click at [132, 150] on div "**********" at bounding box center [159, 148] width 102 height 9
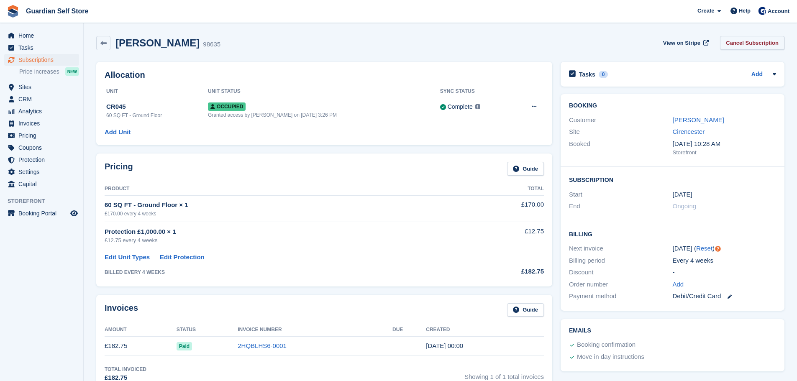
click at [730, 46] on link "Cancel Subscription" at bounding box center [752, 43] width 64 height 14
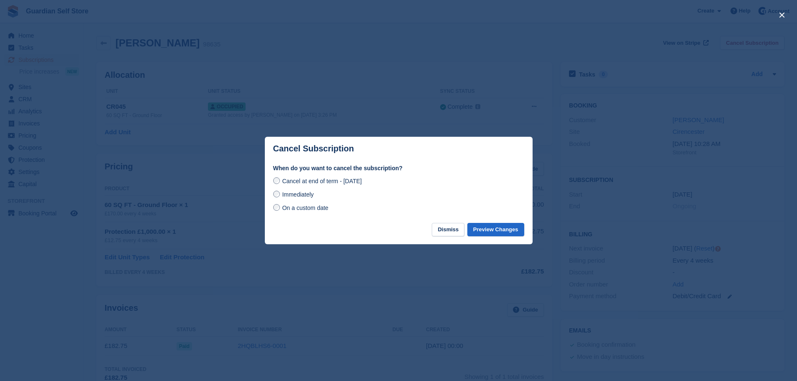
click at [303, 208] on span "On a custom date" at bounding box center [305, 207] width 46 height 7
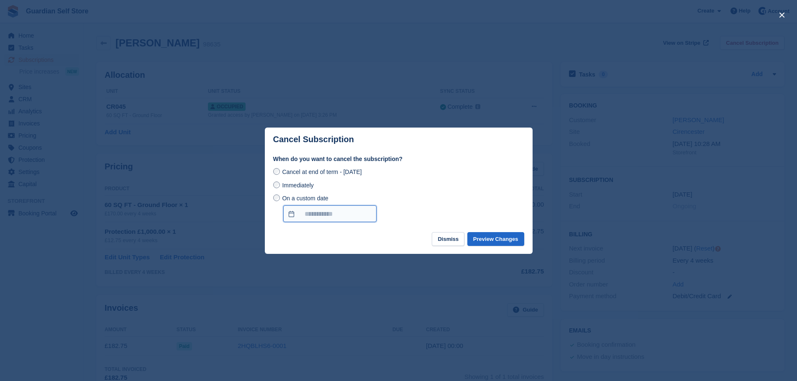
click at [307, 213] on input "On a custom date" at bounding box center [329, 213] width 93 height 17
click at [451, 234] on button "Dismiss" at bounding box center [448, 239] width 33 height 14
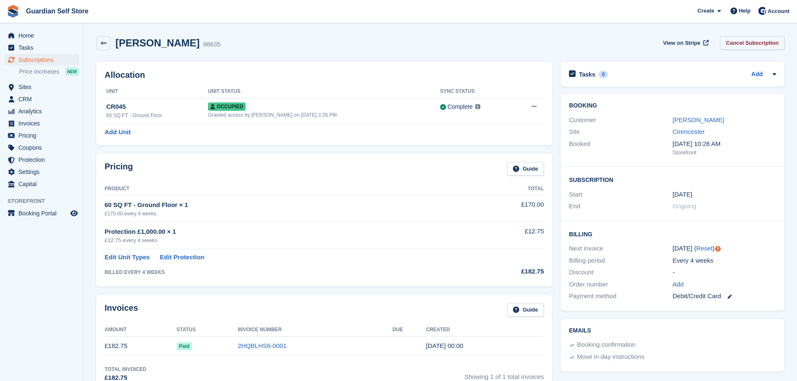
click at [746, 41] on link "Cancel Subscription" at bounding box center [752, 43] width 64 height 14
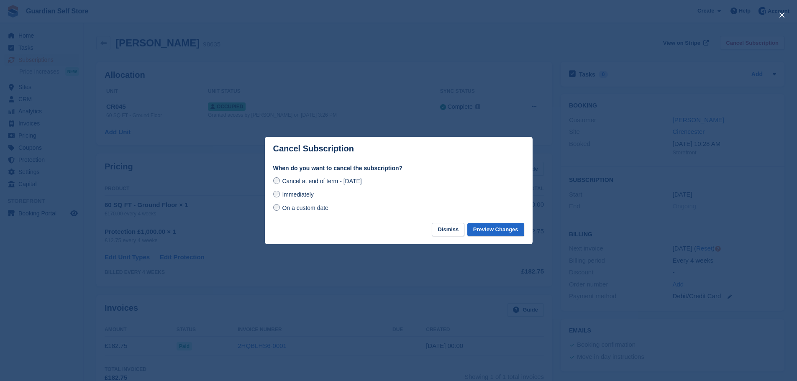
click at [309, 207] on span "On a custom date" at bounding box center [305, 207] width 46 height 7
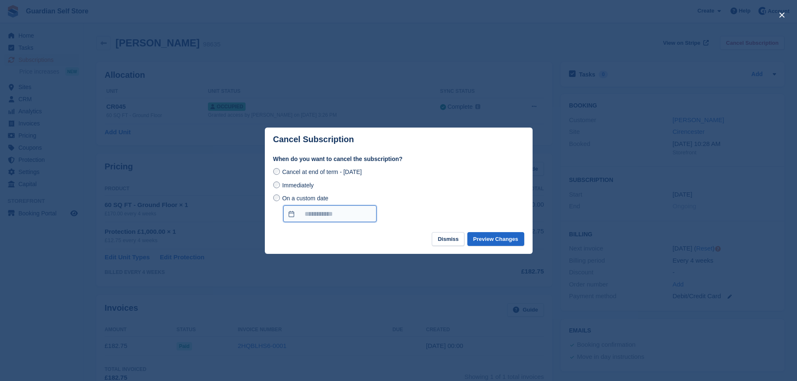
click at [309, 215] on input "On a custom date" at bounding box center [329, 213] width 93 height 17
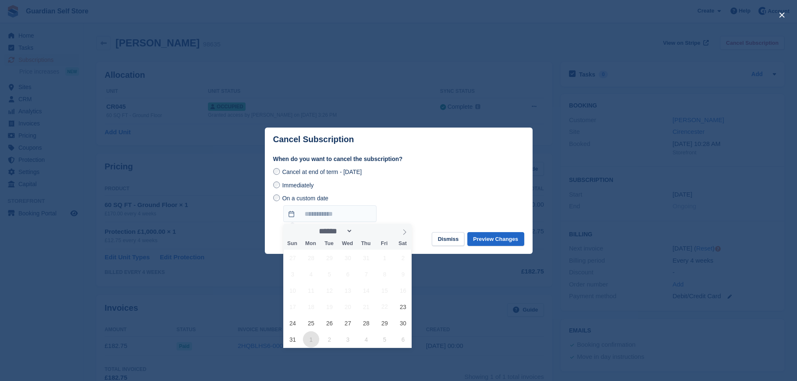
click at [306, 341] on span "1" at bounding box center [311, 339] width 16 height 16
type input "**********"
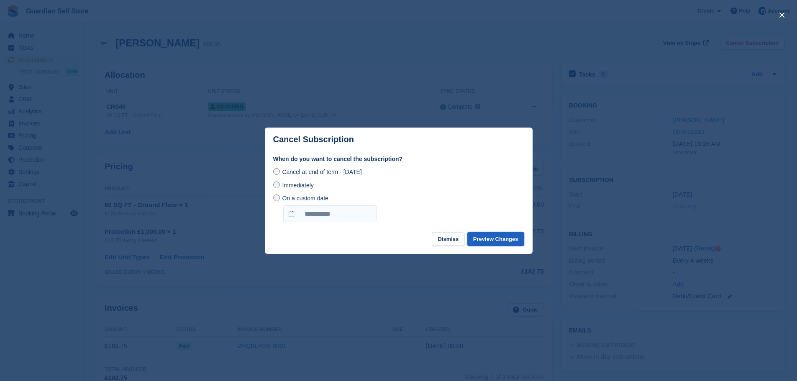
click at [484, 234] on button "Preview Changes" at bounding box center [495, 239] width 57 height 14
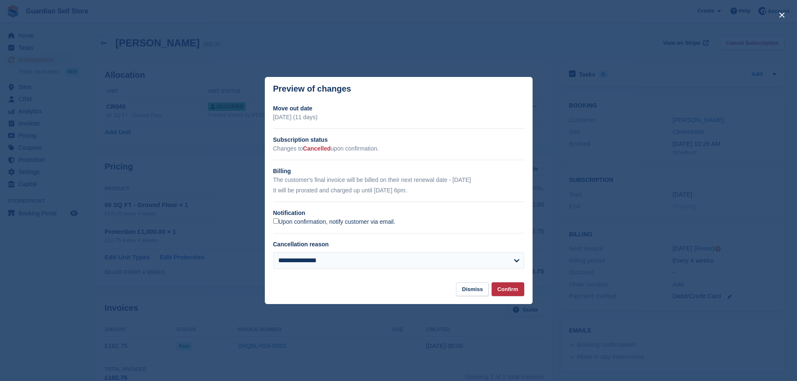
click at [340, 225] on label "Upon confirmation, notify customer via email." at bounding box center [334, 222] width 122 height 8
click at [330, 270] on div "**********" at bounding box center [398, 263] width 251 height 23
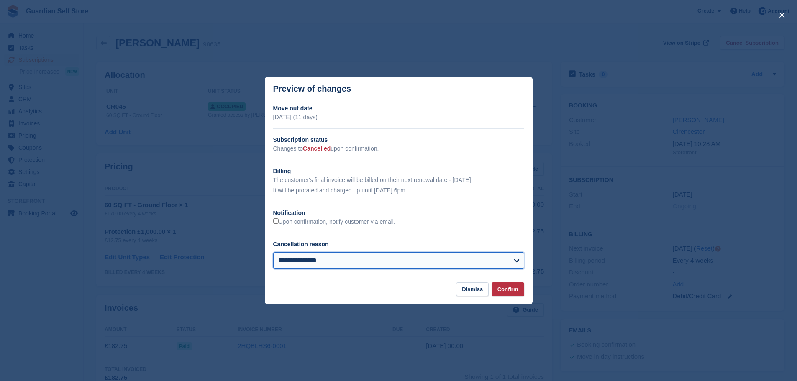
click at [333, 266] on select "**********" at bounding box center [398, 260] width 251 height 17
select select "**********"
click at [273, 253] on select "**********" at bounding box center [398, 260] width 251 height 17
click at [506, 291] on button "Confirm" at bounding box center [507, 289] width 33 height 14
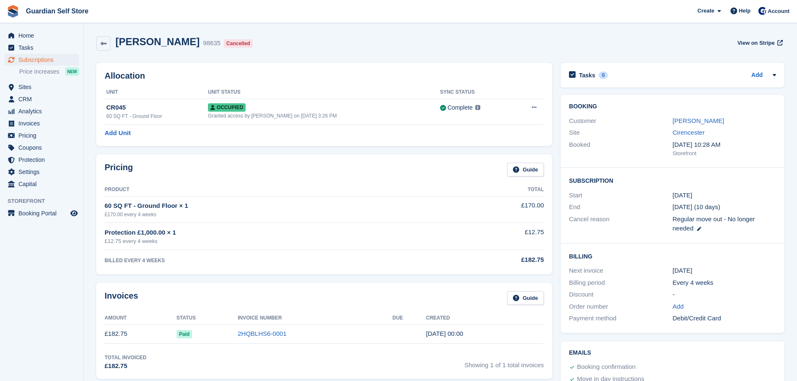
click at [46, 129] on ul "Invoices" at bounding box center [41, 124] width 83 height 12
click at [45, 125] on span "Invoices" at bounding box center [43, 124] width 50 height 12
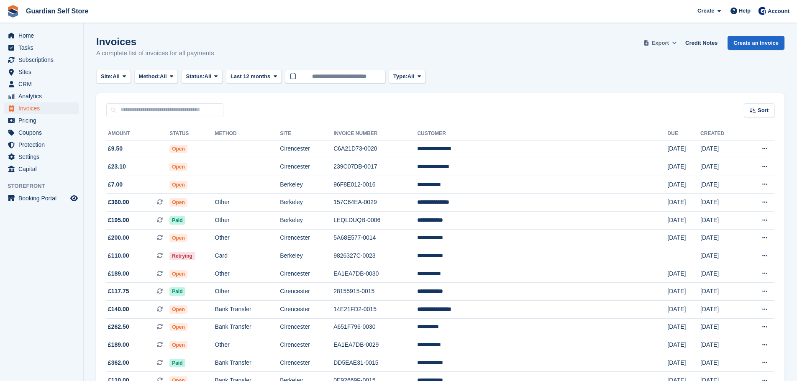
click at [660, 41] on span "Export" at bounding box center [659, 43] width 17 height 8
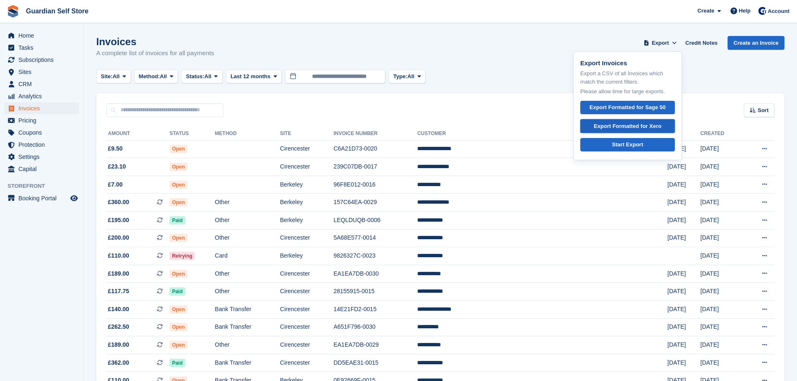
click at [643, 127] on div "Export Formatted for Xero" at bounding box center [627, 126] width 68 height 8
click at [333, 150] on td "Cirencester" at bounding box center [307, 149] width 54 height 18
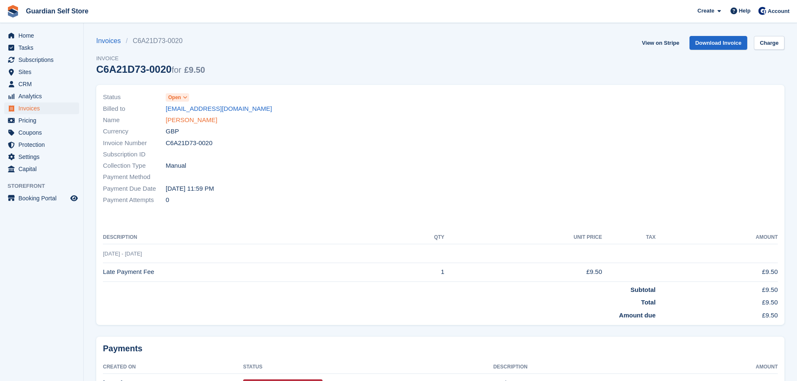
click at [181, 122] on link "[PERSON_NAME]" at bounding box center [191, 120] width 51 height 10
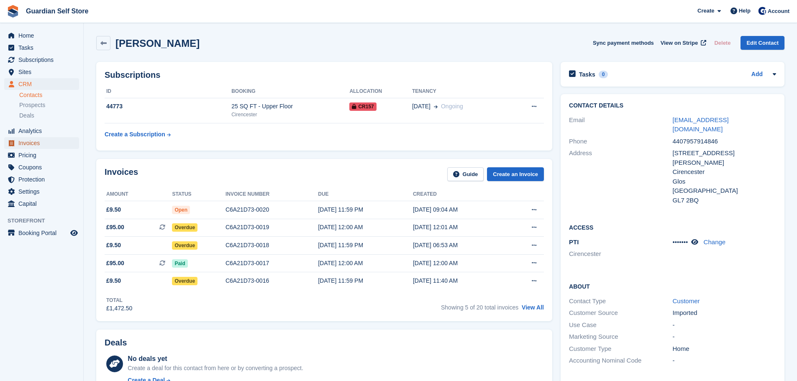
click at [18, 143] on span "Invoices" at bounding box center [43, 143] width 50 height 12
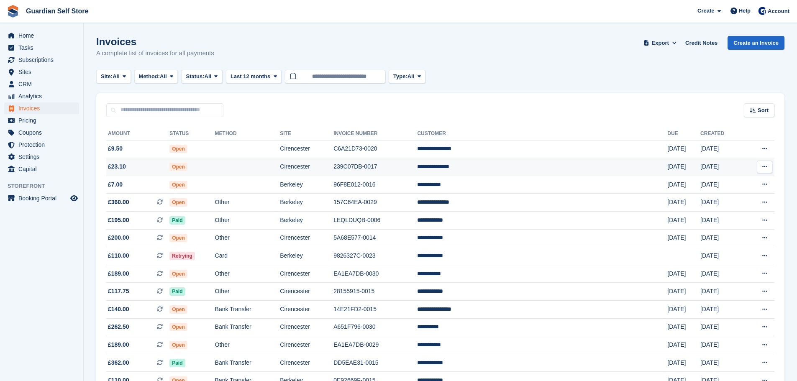
click at [145, 165] on span "£23.10" at bounding box center [137, 166] width 63 height 9
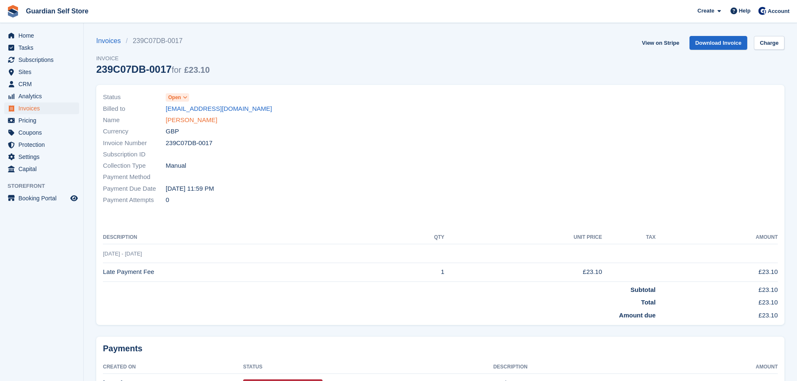
click at [170, 118] on link "[PERSON_NAME]" at bounding box center [191, 120] width 51 height 10
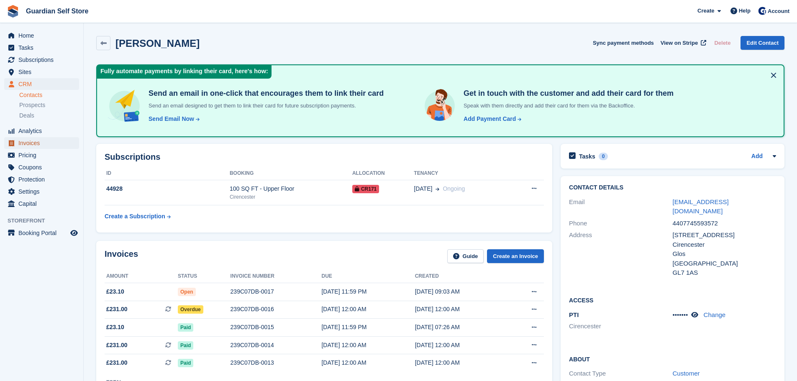
click at [32, 143] on span "Invoices" at bounding box center [43, 143] width 50 height 12
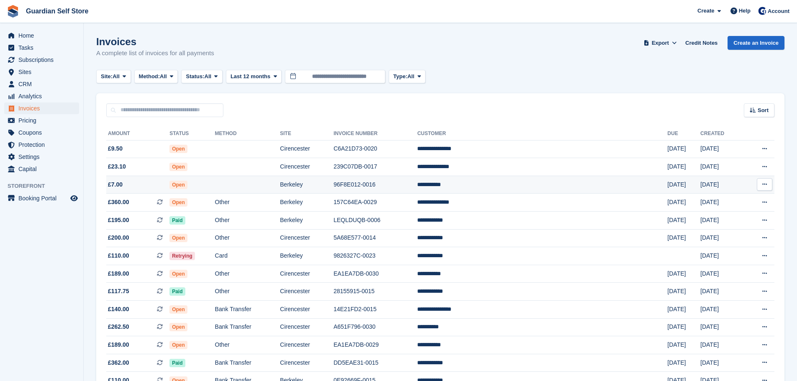
click at [169, 184] on span "£7.00" at bounding box center [137, 184] width 63 height 9
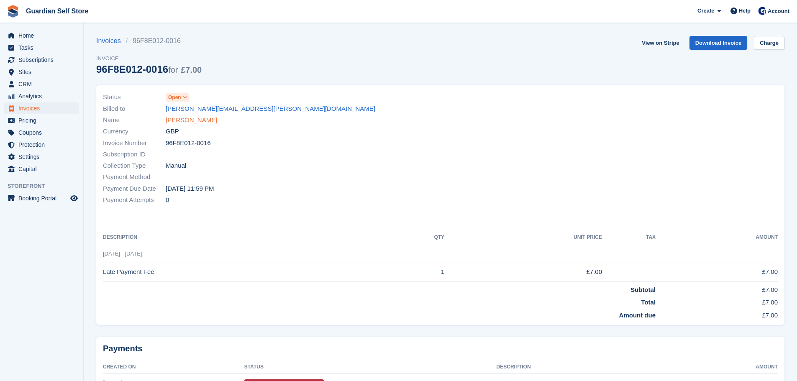
click at [178, 121] on link "Becky Maund" at bounding box center [191, 120] width 51 height 10
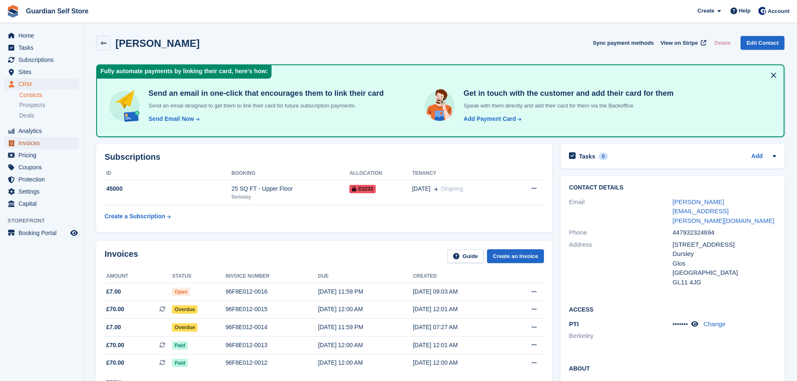
click at [44, 138] on span "Invoices" at bounding box center [43, 143] width 50 height 12
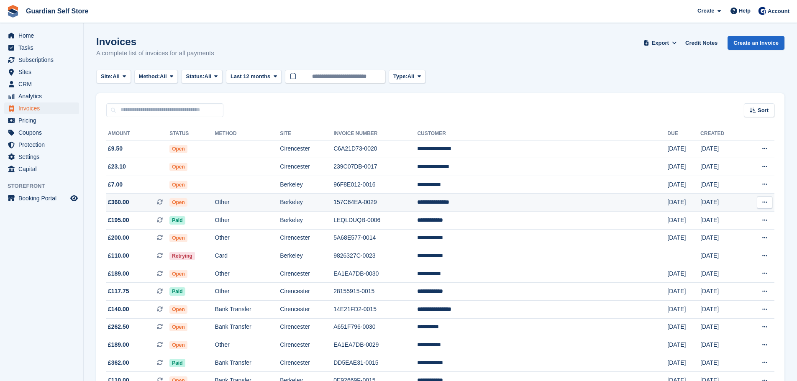
click at [187, 199] on span "Open" at bounding box center [178, 202] width 18 height 8
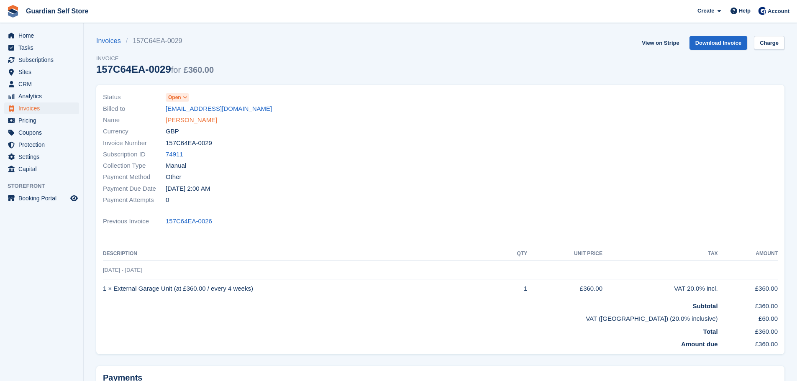
click at [186, 119] on link "[PERSON_NAME]" at bounding box center [191, 120] width 51 height 10
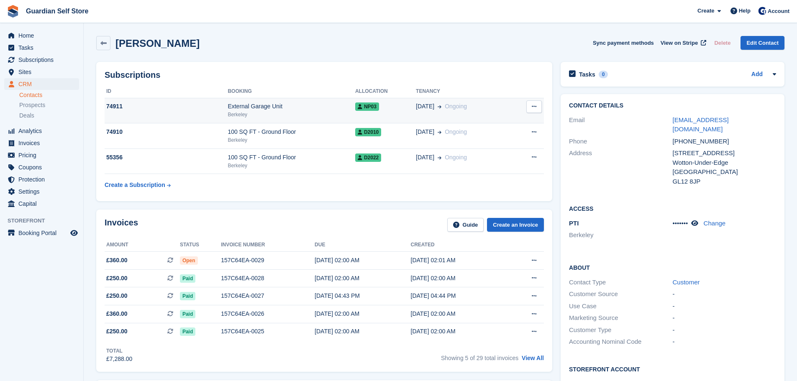
click at [238, 110] on div "External Garage Unit" at bounding box center [291, 106] width 128 height 9
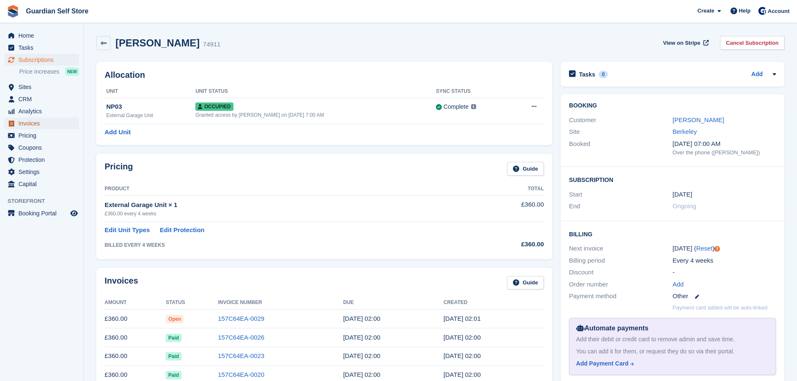
click at [35, 120] on span "Invoices" at bounding box center [43, 124] width 50 height 12
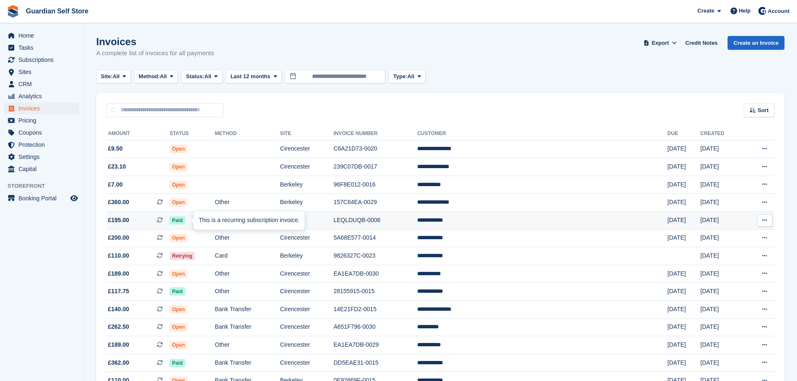
click at [163, 220] on icon at bounding box center [160, 220] width 6 height 6
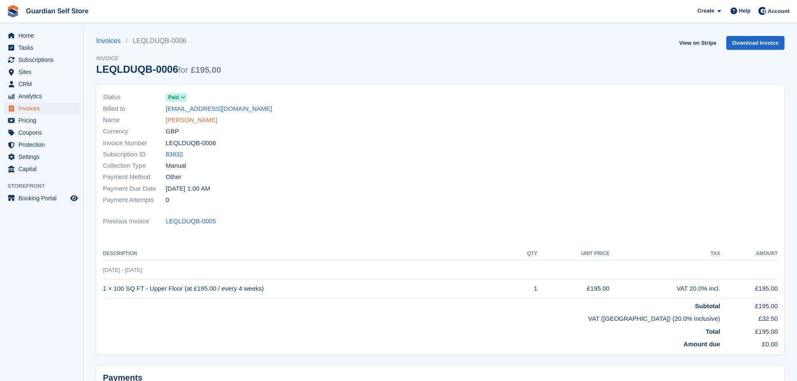
click at [183, 120] on link "Tracie Watts" at bounding box center [191, 120] width 51 height 10
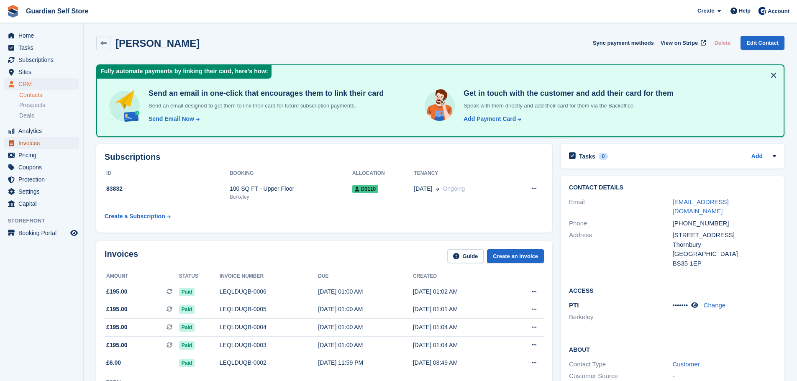
click at [20, 143] on span "Invoices" at bounding box center [43, 143] width 50 height 12
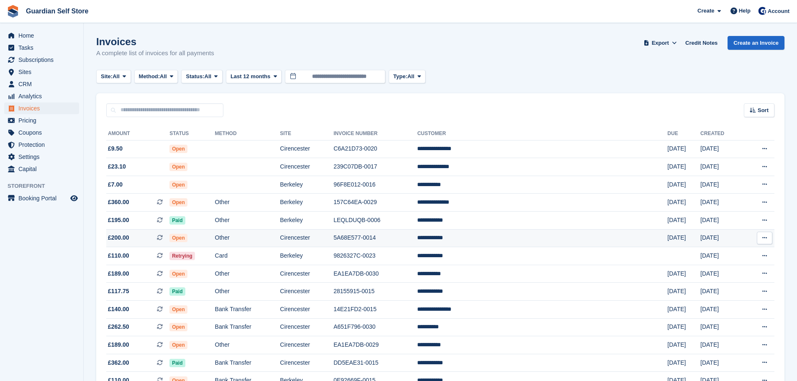
click at [280, 239] on td "Other" at bounding box center [247, 238] width 65 height 18
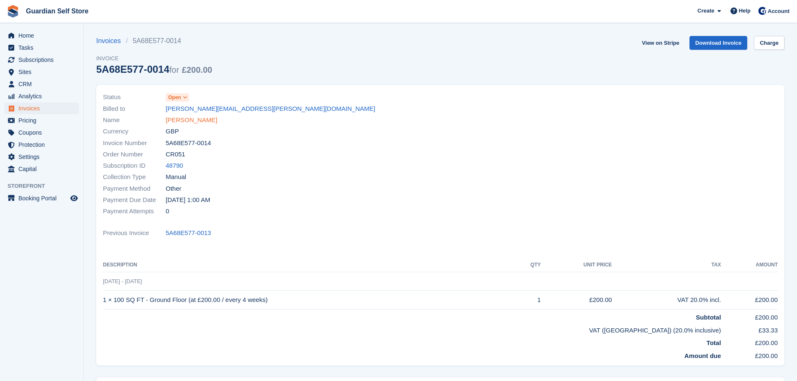
click at [187, 123] on link "David Hudson" at bounding box center [191, 120] width 51 height 10
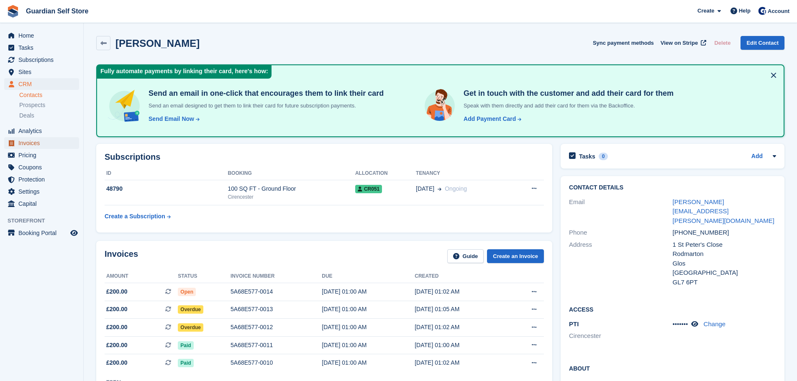
click at [42, 138] on span "Invoices" at bounding box center [43, 143] width 50 height 12
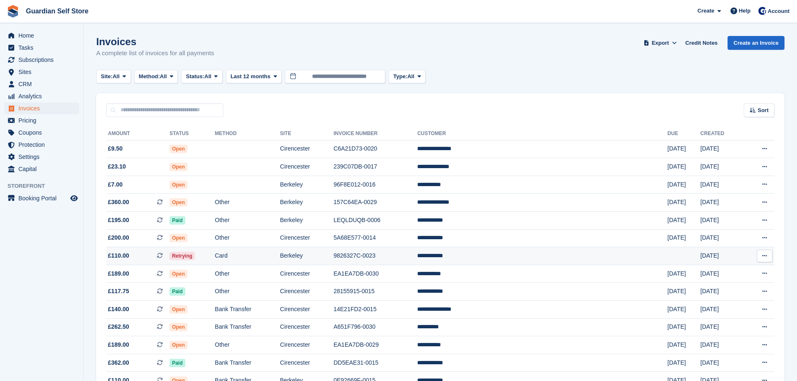
click at [215, 249] on td "Retrying" at bounding box center [191, 256] width 45 height 18
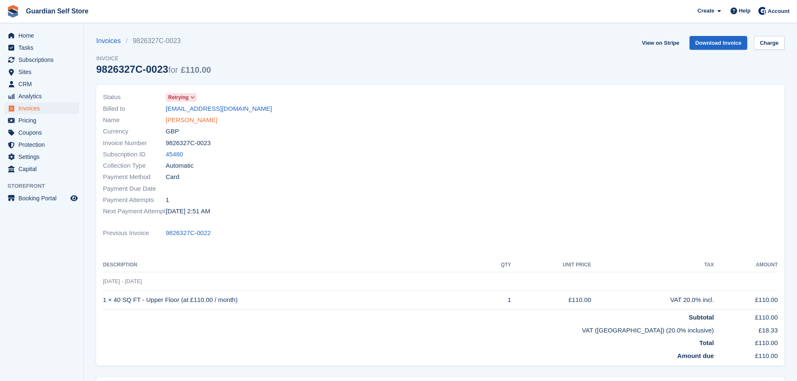
click at [183, 119] on link "[PERSON_NAME]" at bounding box center [191, 120] width 51 height 10
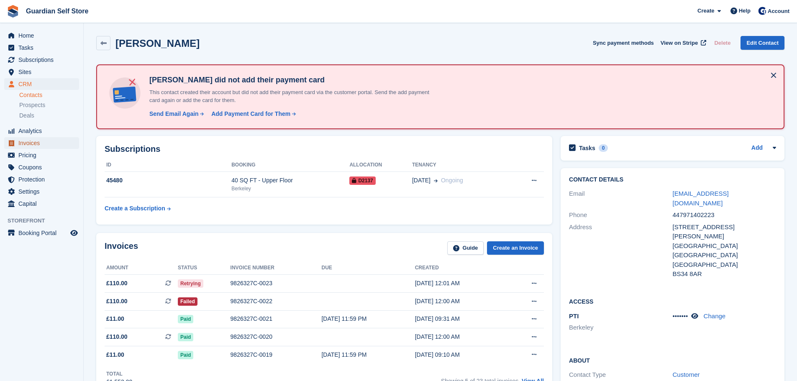
click at [31, 142] on span "Invoices" at bounding box center [43, 143] width 50 height 12
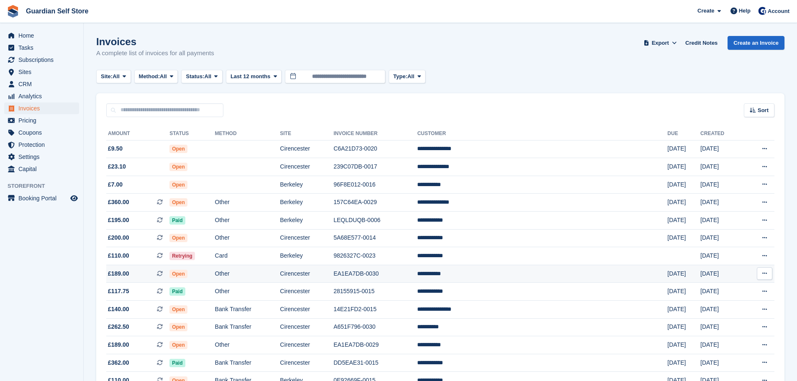
click at [330, 273] on td "Cirencester" at bounding box center [307, 274] width 54 height 18
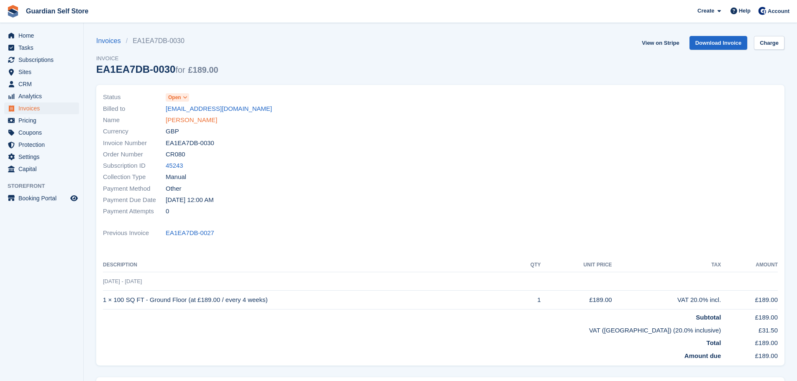
click at [171, 120] on link "[PERSON_NAME]" at bounding box center [191, 120] width 51 height 10
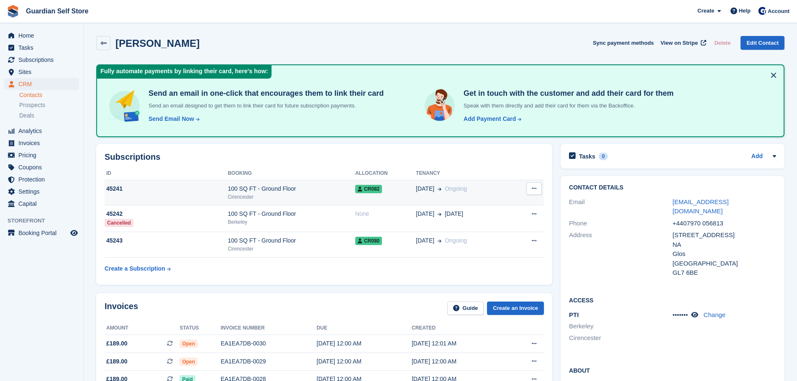
click at [323, 183] on td "100 SQ FT - Ground Floor Cirencester" at bounding box center [291, 193] width 128 height 26
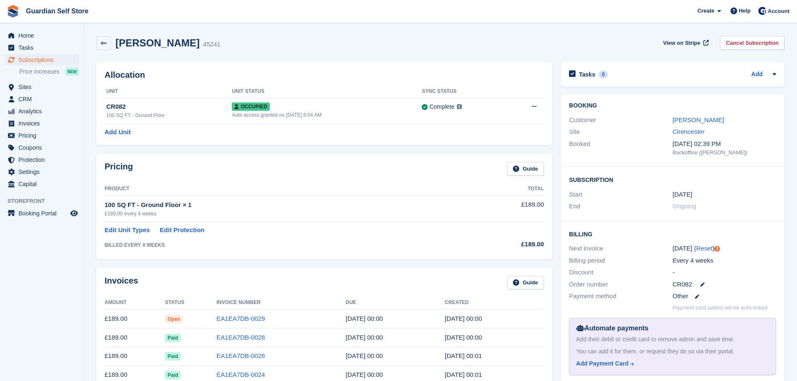
click at [682, 124] on div "[PERSON_NAME]" at bounding box center [723, 120] width 103 height 10
click at [683, 121] on link "Sue Johnson" at bounding box center [697, 119] width 51 height 7
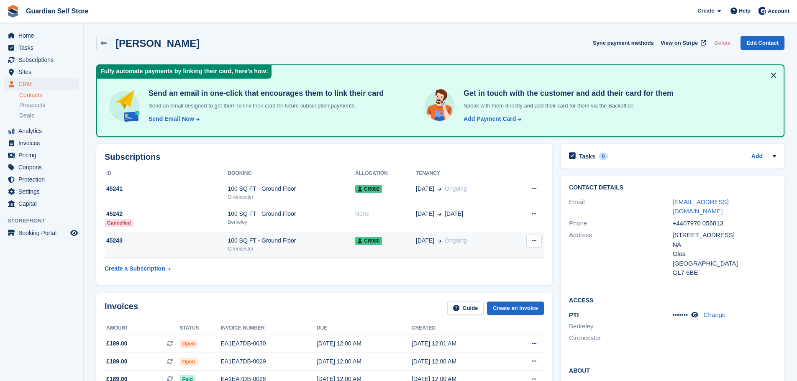
click at [271, 233] on td "100 SQ FT - Ground Floor Cirencester" at bounding box center [291, 245] width 128 height 26
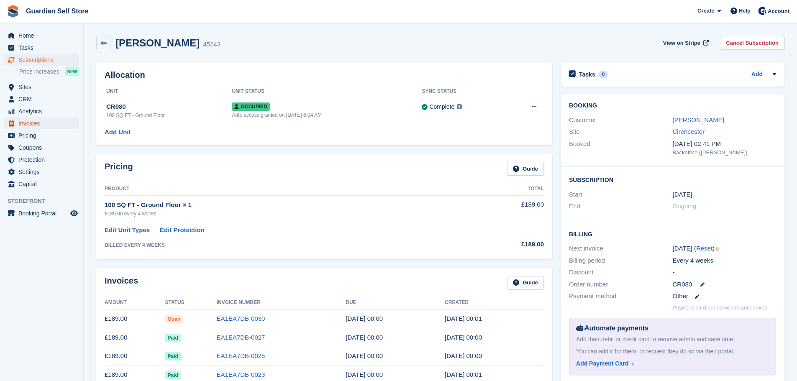
drag, startPoint x: 47, startPoint y: 121, endPoint x: 60, endPoint y: 126, distance: 13.5
click at [47, 121] on span "Invoices" at bounding box center [43, 124] width 50 height 12
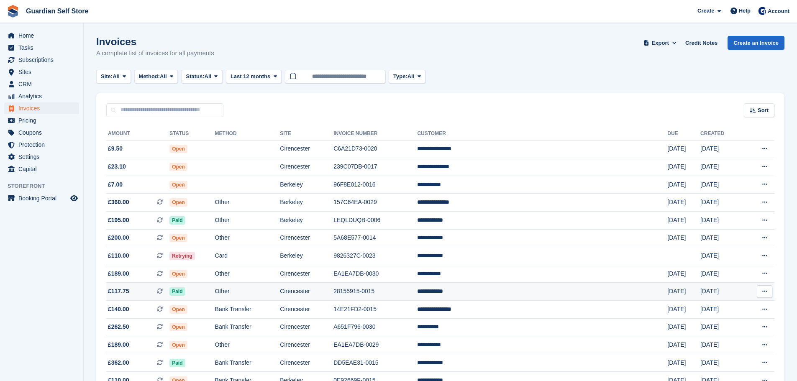
click at [333, 284] on td "Cirencester" at bounding box center [307, 292] width 54 height 18
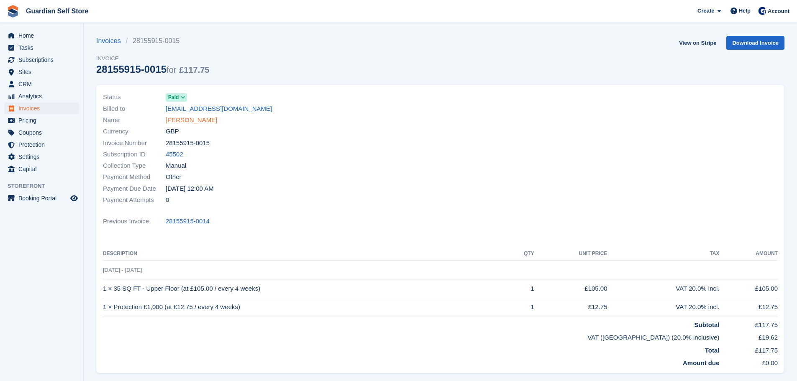
click at [191, 123] on link "[PERSON_NAME]" at bounding box center [191, 120] width 51 height 10
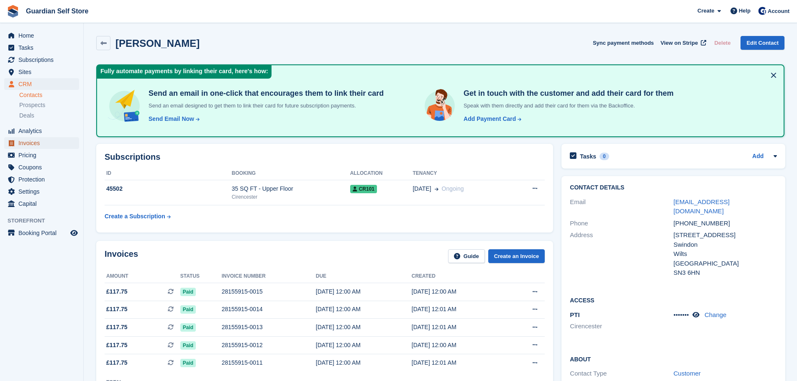
click at [32, 141] on span "Invoices" at bounding box center [43, 143] width 50 height 12
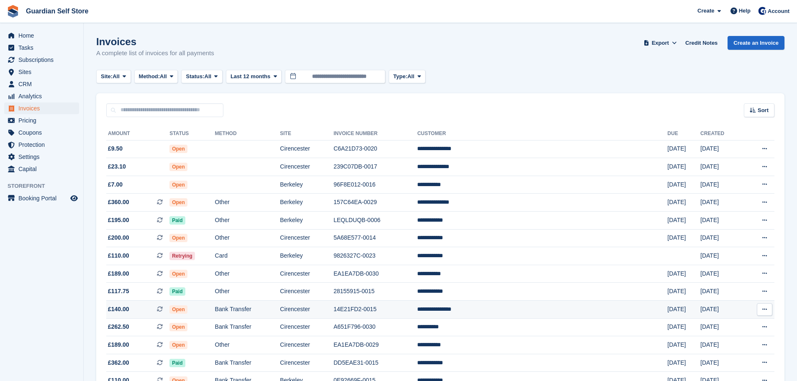
click at [280, 303] on td "Bank Transfer" at bounding box center [247, 310] width 65 height 18
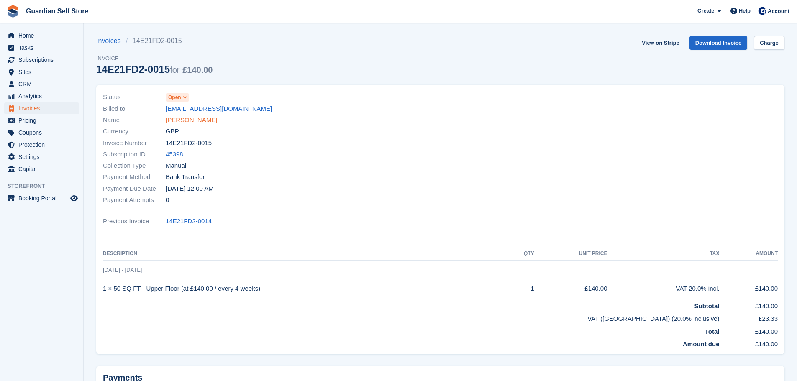
click at [199, 120] on link "Clare Hargreaves" at bounding box center [191, 120] width 51 height 10
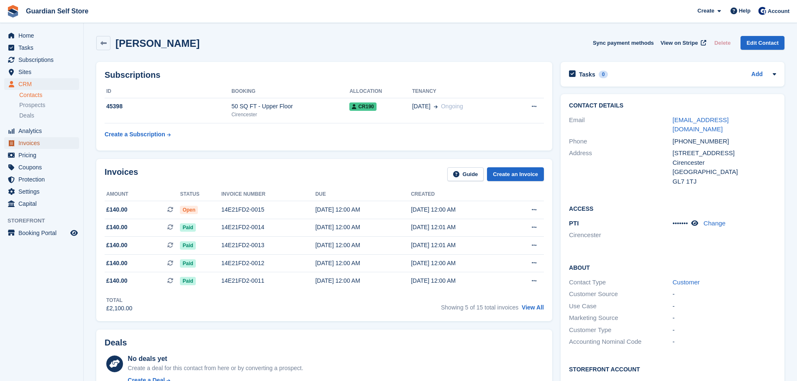
click at [32, 144] on span "Invoices" at bounding box center [43, 143] width 50 height 12
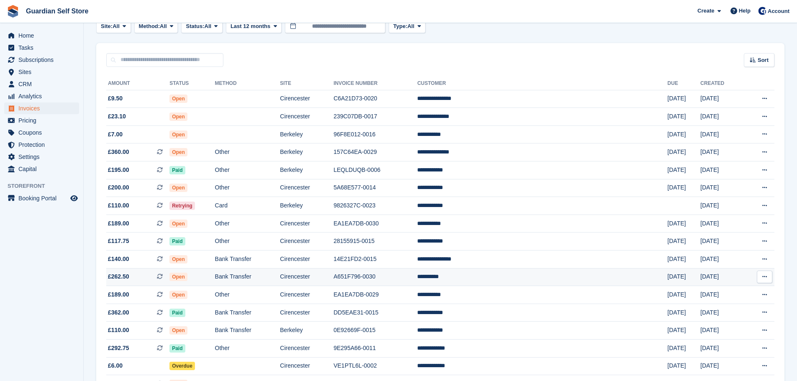
scroll to position [70, 0]
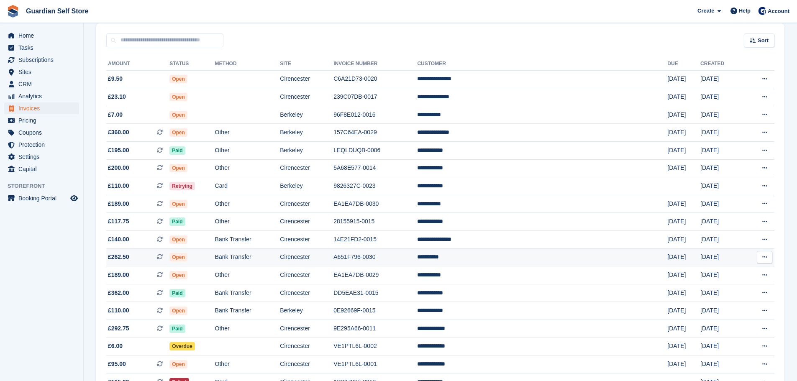
click at [333, 259] on td "Cirencester" at bounding box center [307, 257] width 54 height 18
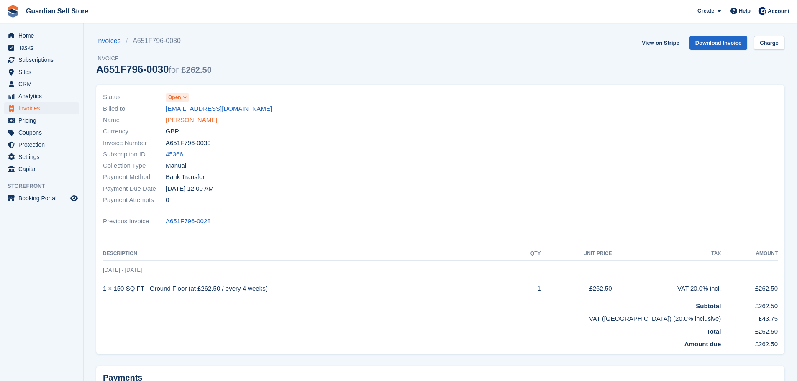
click at [174, 122] on link "[PERSON_NAME]" at bounding box center [191, 120] width 51 height 10
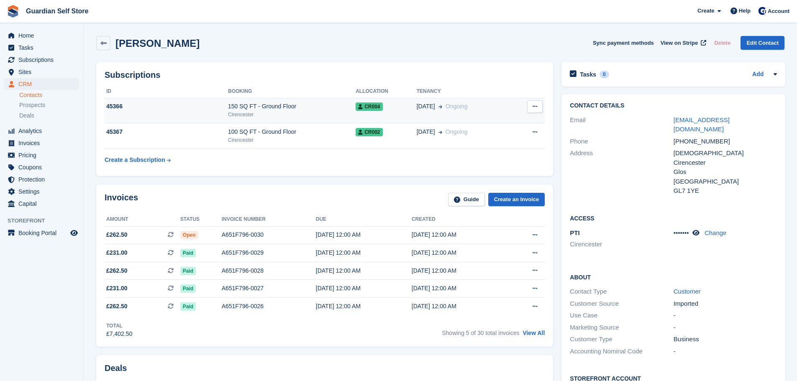
click at [201, 110] on div "45366" at bounding box center [166, 106] width 123 height 9
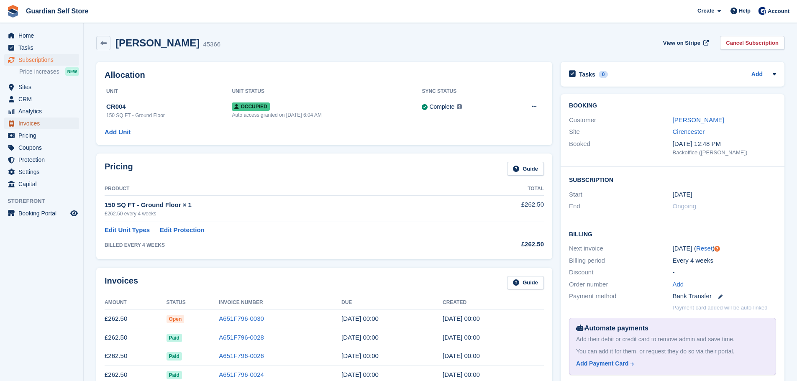
click at [47, 119] on span "Invoices" at bounding box center [43, 124] width 50 height 12
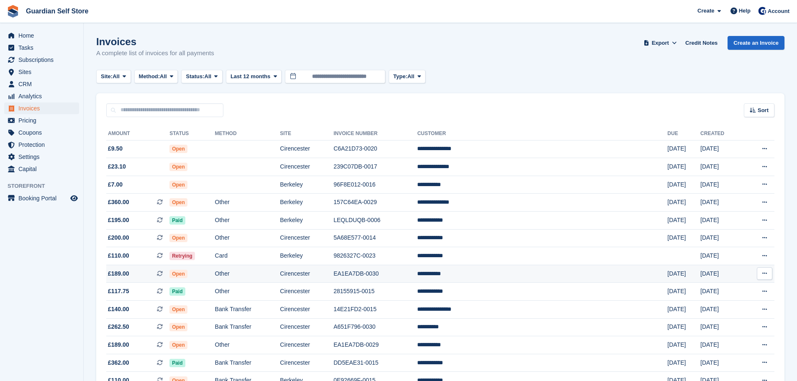
scroll to position [70, 0]
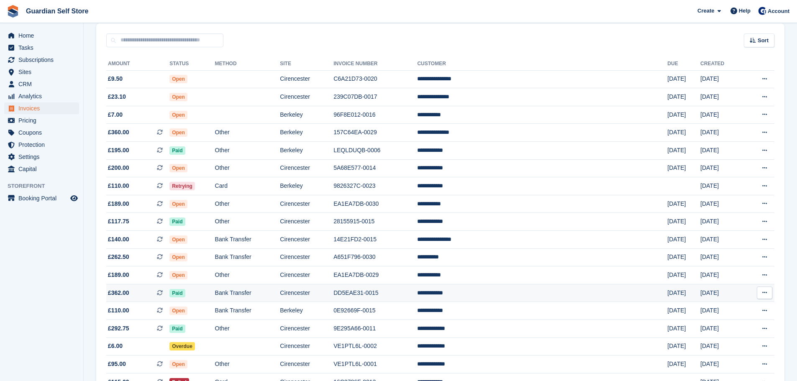
drag, startPoint x: 282, startPoint y: 279, endPoint x: 275, endPoint y: 289, distance: 12.0
click at [269, 293] on td "Bank Transfer" at bounding box center [247, 293] width 65 height 18
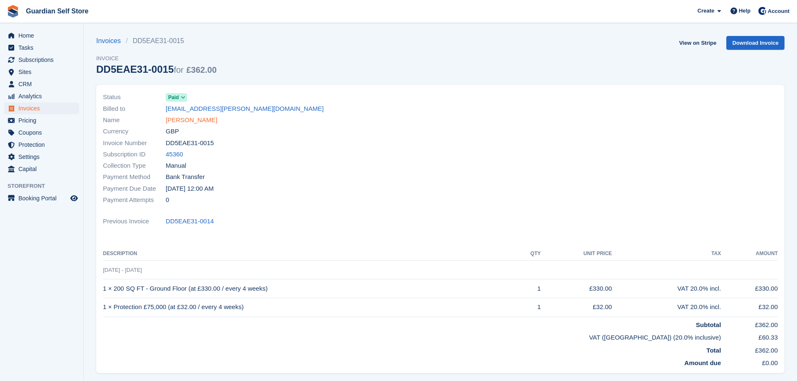
click at [181, 117] on link "[PERSON_NAME]" at bounding box center [191, 120] width 51 height 10
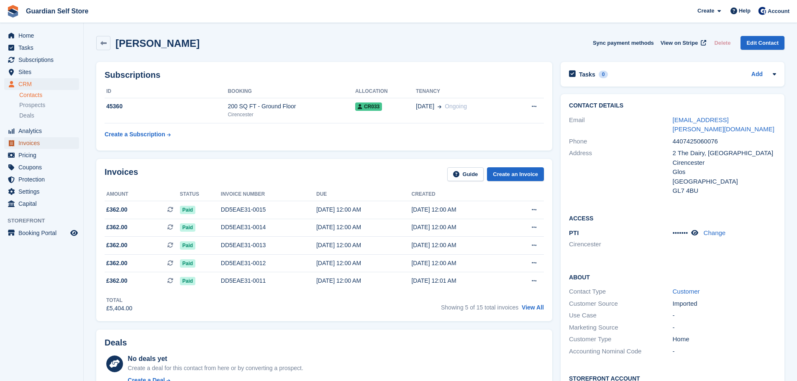
click at [29, 141] on span "Invoices" at bounding box center [43, 143] width 50 height 12
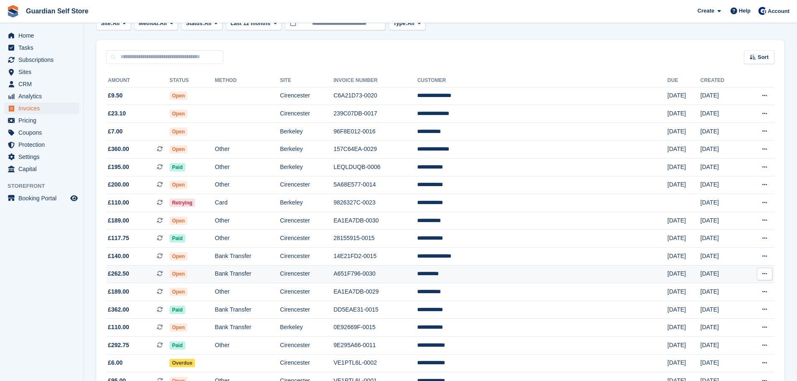
scroll to position [70, 0]
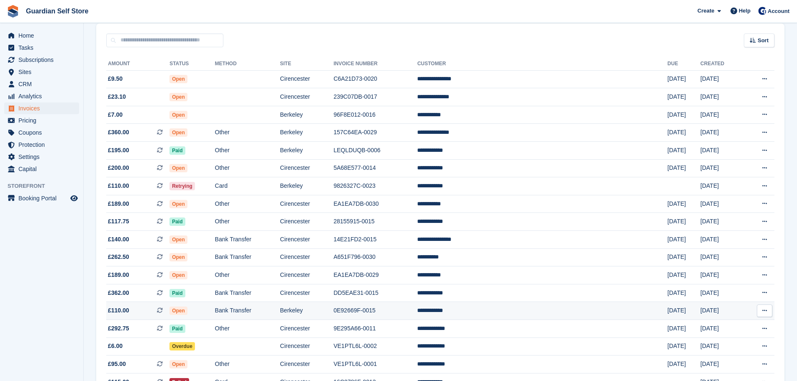
click at [333, 318] on td "Berkeley" at bounding box center [307, 311] width 54 height 18
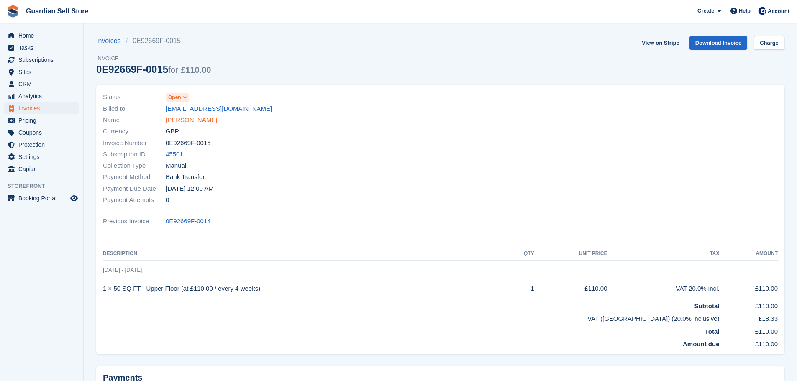
click at [198, 119] on link "[PERSON_NAME]" at bounding box center [191, 120] width 51 height 10
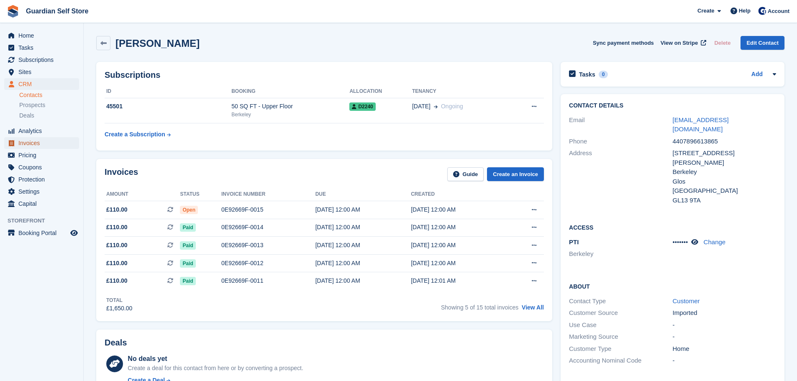
click at [57, 145] on span "Invoices" at bounding box center [43, 143] width 50 height 12
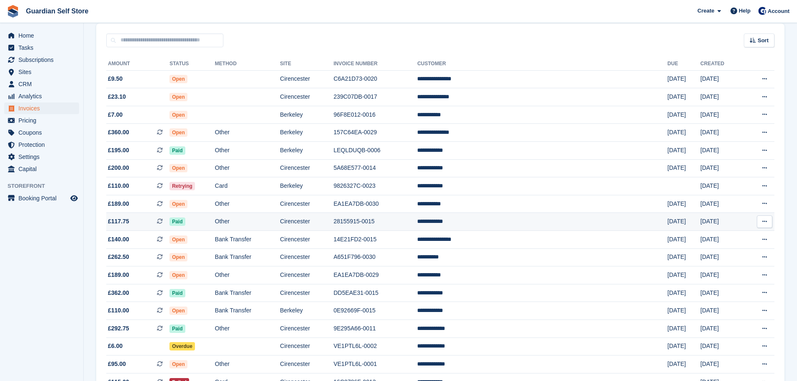
scroll to position [139, 0]
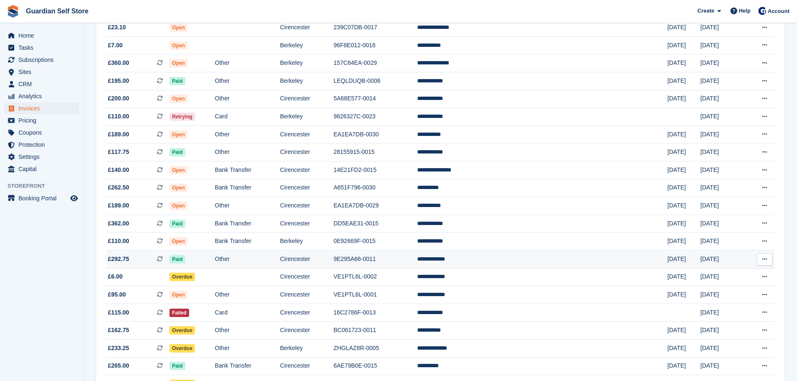
click at [417, 266] on td "9E295A66-0011" at bounding box center [375, 259] width 84 height 18
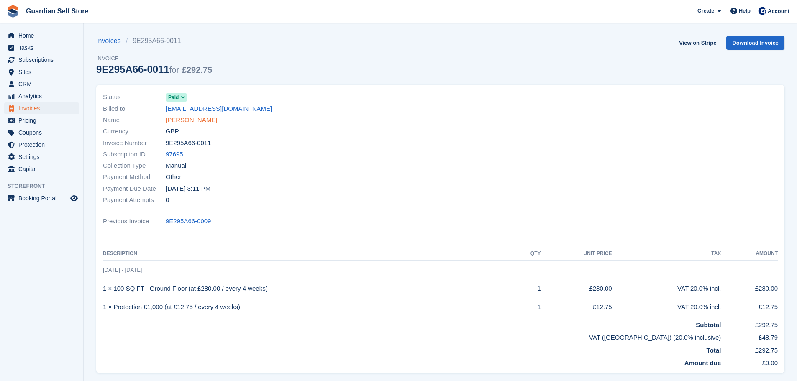
click at [186, 118] on link "[PERSON_NAME]" at bounding box center [191, 120] width 51 height 10
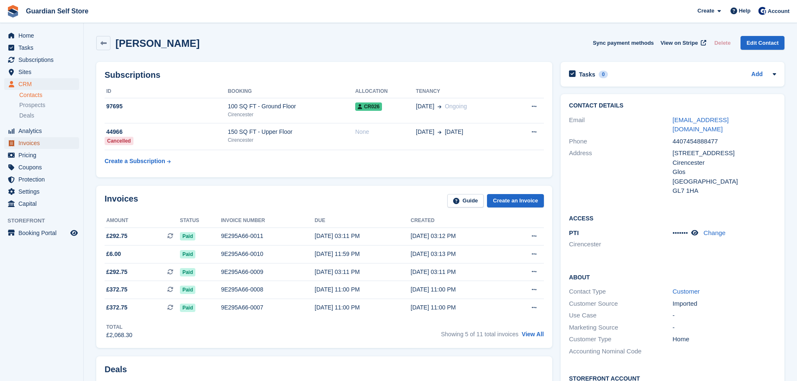
drag, startPoint x: 46, startPoint y: 141, endPoint x: 52, endPoint y: 142, distance: 5.5
click at [46, 141] on span "Invoices" at bounding box center [43, 143] width 50 height 12
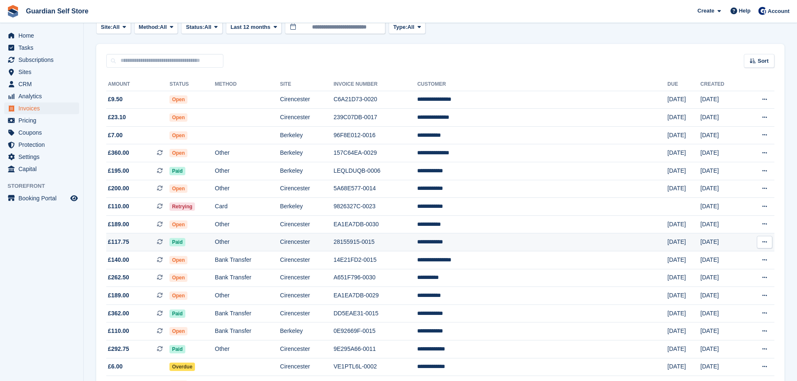
scroll to position [70, 0]
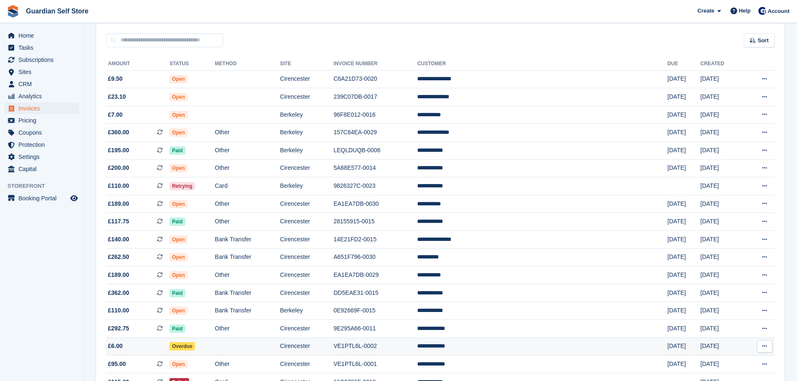
click at [280, 347] on td at bounding box center [247, 346] width 65 height 18
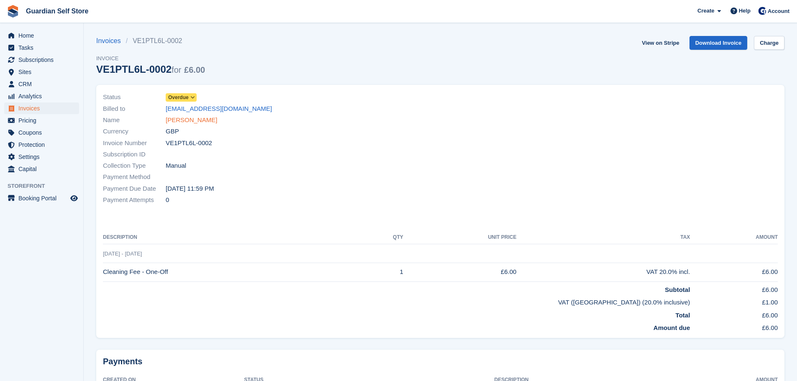
click at [195, 118] on link "[PERSON_NAME]" at bounding box center [191, 120] width 51 height 10
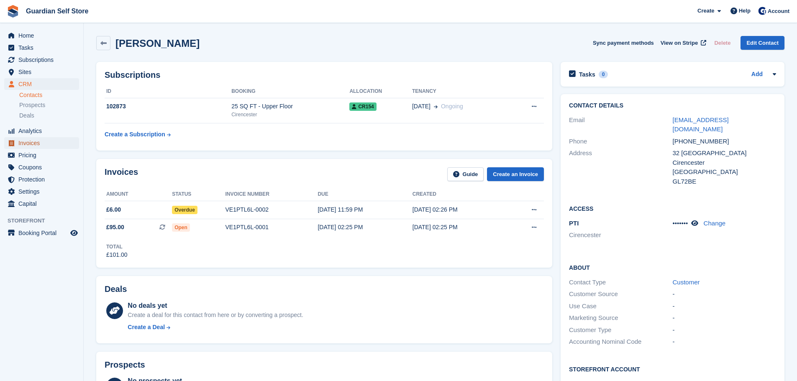
click at [26, 138] on span "Invoices" at bounding box center [43, 143] width 50 height 12
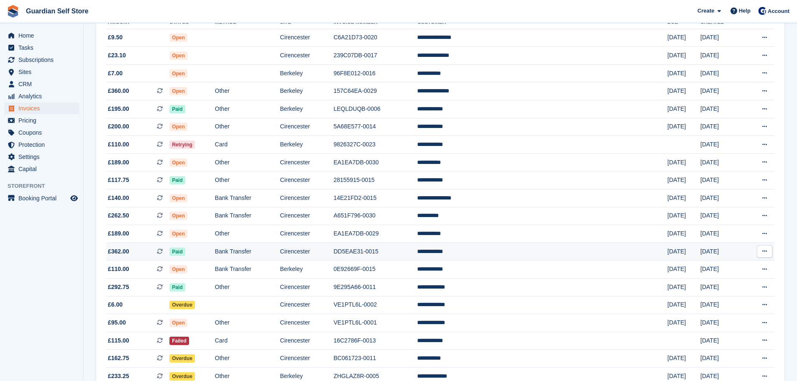
scroll to position [139, 0]
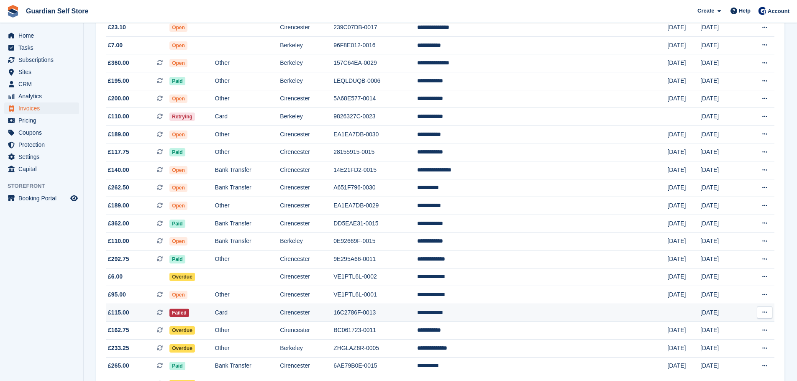
click at [277, 313] on td "Card" at bounding box center [247, 313] width 65 height 18
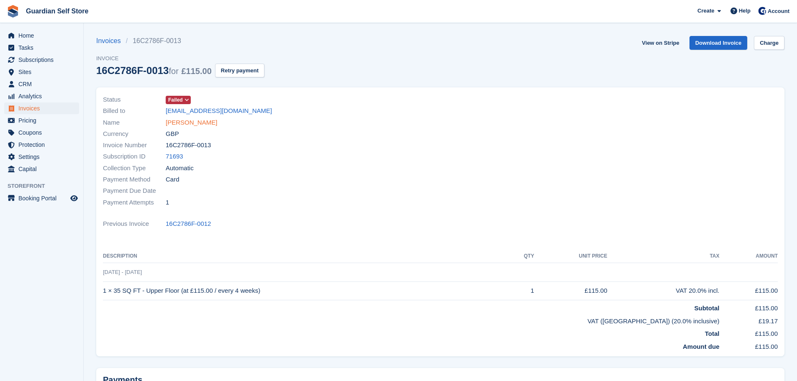
click at [179, 123] on link "[PERSON_NAME]" at bounding box center [191, 123] width 51 height 10
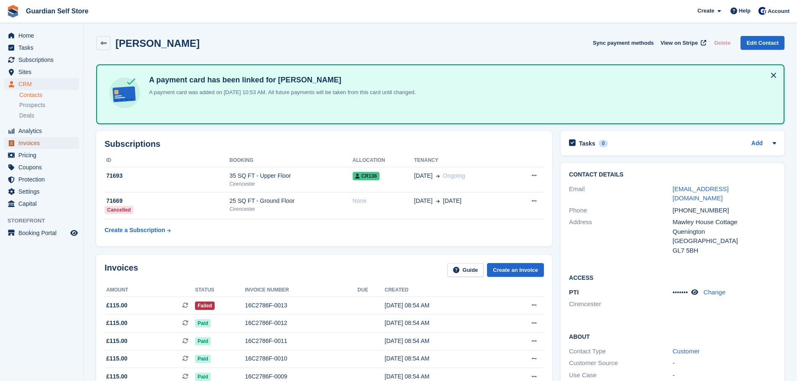
click at [54, 143] on span "Invoices" at bounding box center [43, 143] width 50 height 12
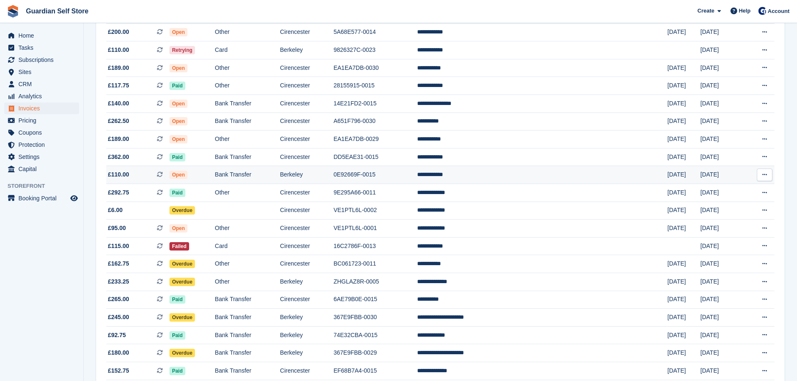
scroll to position [209, 0]
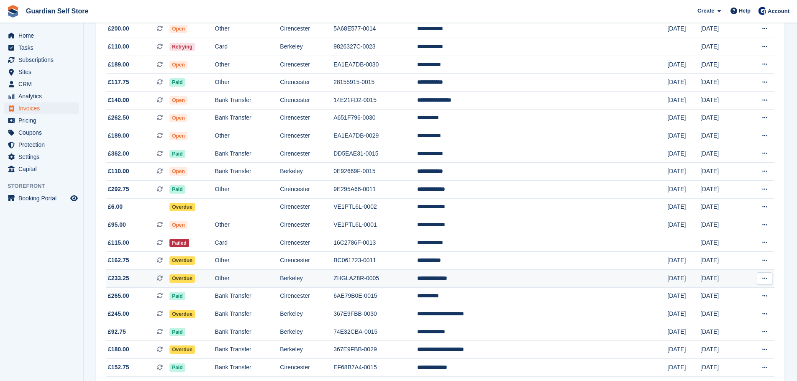
click at [280, 275] on td "Other" at bounding box center [247, 278] width 65 height 18
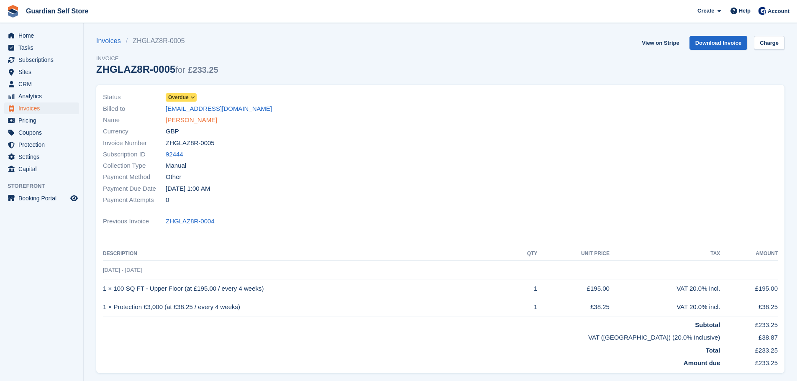
click at [198, 124] on link "[PERSON_NAME]" at bounding box center [191, 120] width 51 height 10
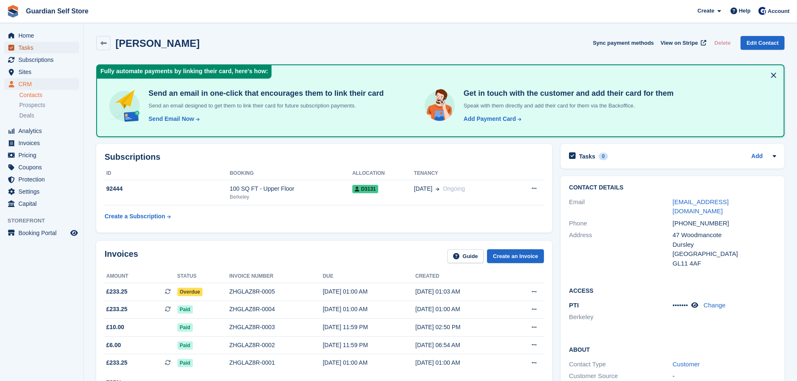
click at [23, 47] on span "Tasks" at bounding box center [43, 48] width 50 height 12
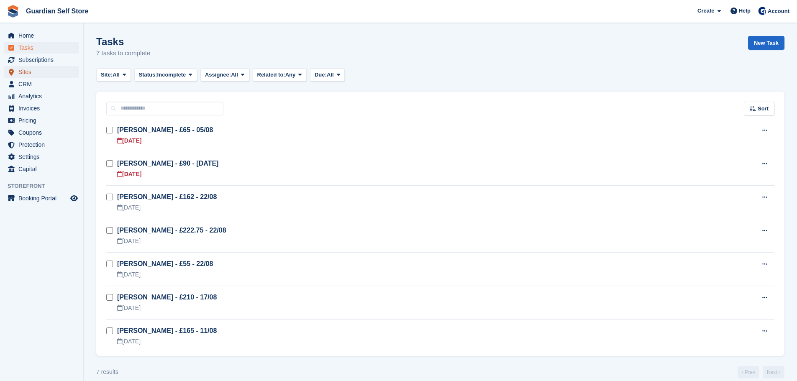
click at [48, 75] on span "Sites" at bounding box center [43, 72] width 50 height 12
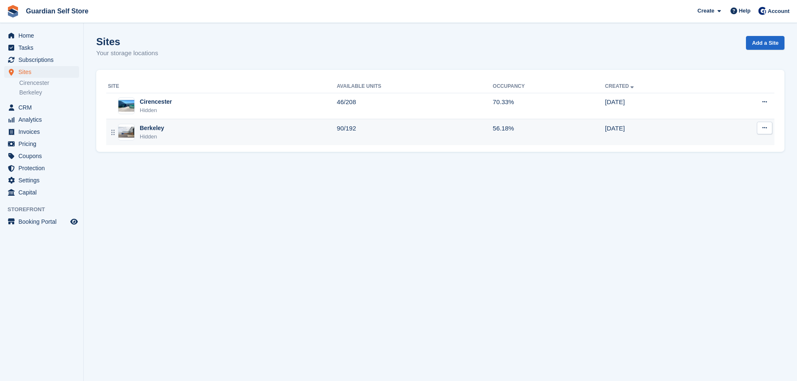
click at [175, 136] on div "Berkeley Hidden" at bounding box center [222, 132] width 229 height 17
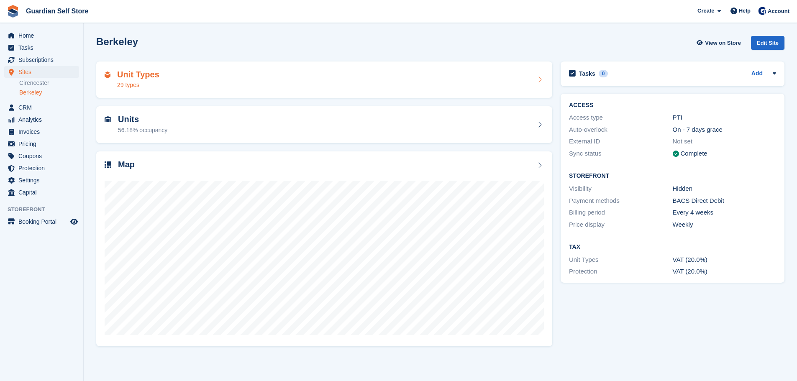
click at [234, 77] on div "Unit Types 29 types" at bounding box center [324, 80] width 439 height 20
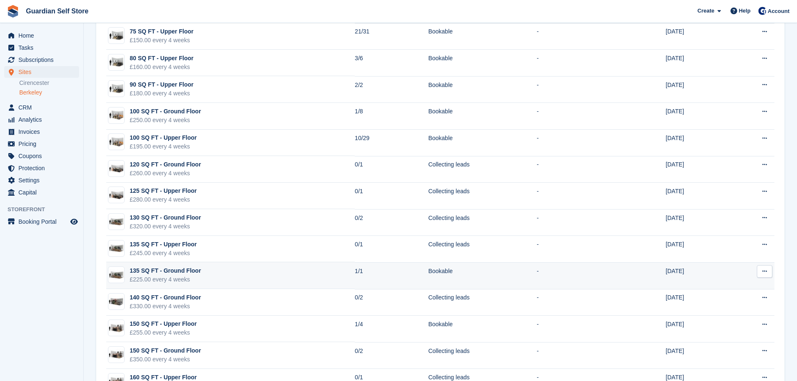
scroll to position [348, 0]
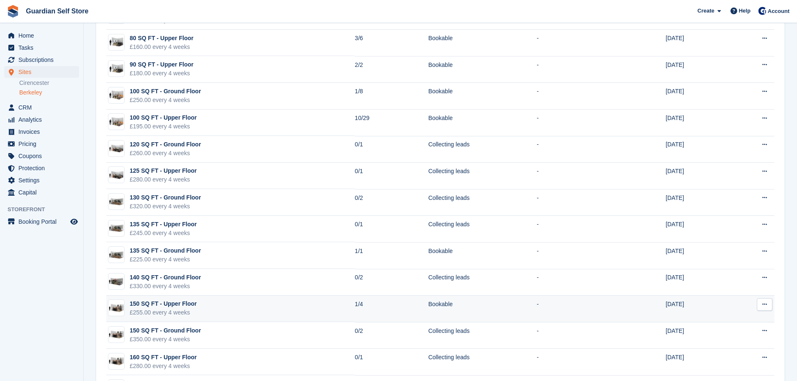
click at [237, 309] on td "150 SQ FT - Upper Floor £255.00 every 4 weeks" at bounding box center [230, 309] width 248 height 27
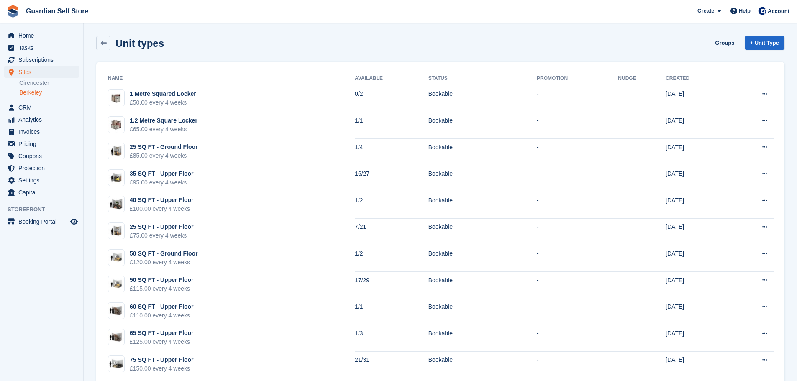
scroll to position [348, 0]
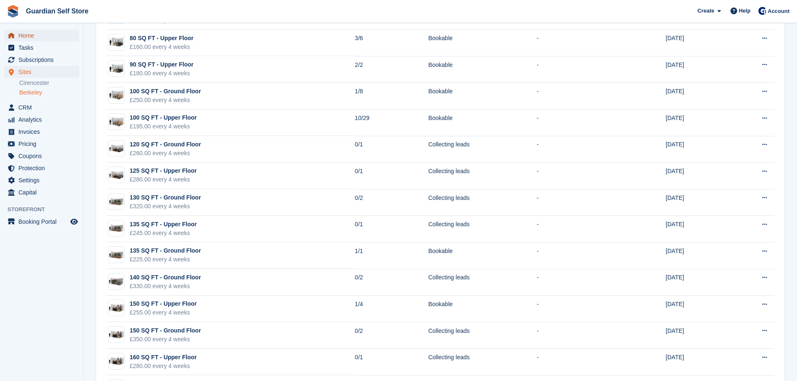
click at [65, 35] on span "Home" at bounding box center [43, 36] width 50 height 12
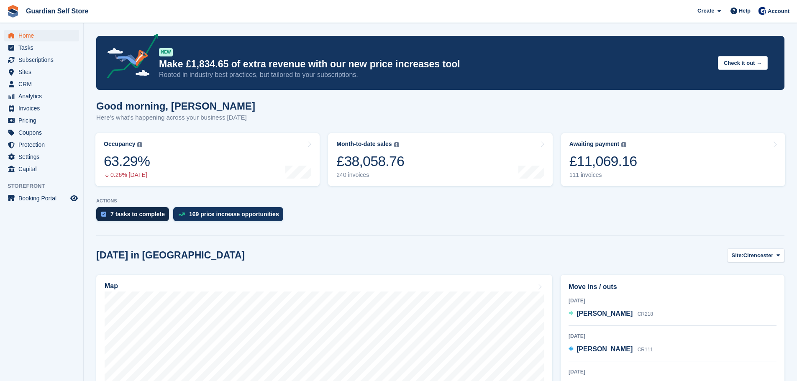
click at [125, 213] on div "7 tasks to complete" at bounding box center [137, 214] width 54 height 7
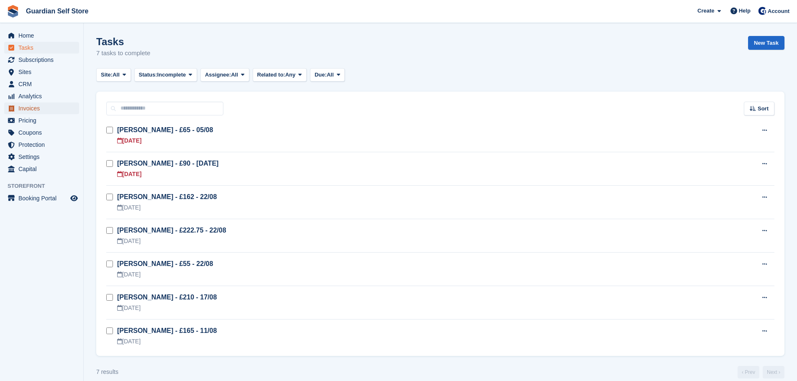
click at [26, 110] on span "Invoices" at bounding box center [43, 108] width 50 height 12
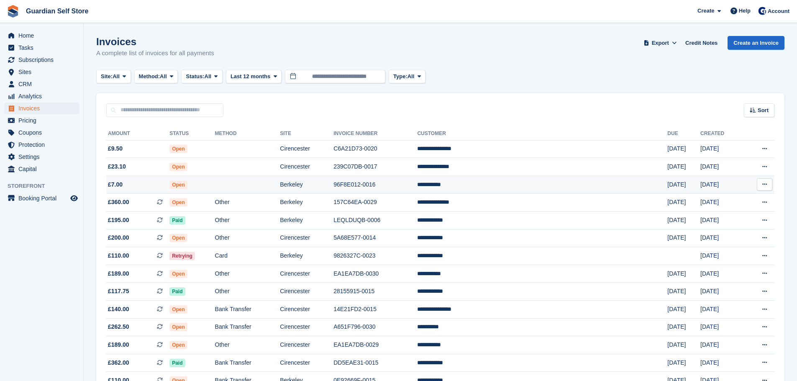
click at [215, 180] on td "Open" at bounding box center [191, 185] width 45 height 18
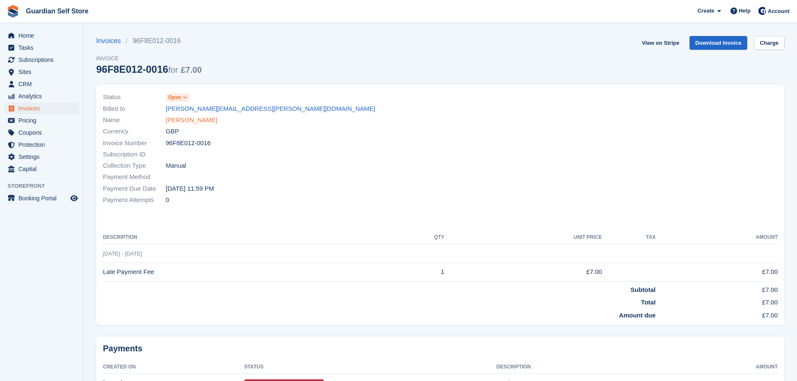
click at [192, 122] on link "[PERSON_NAME]" at bounding box center [191, 120] width 51 height 10
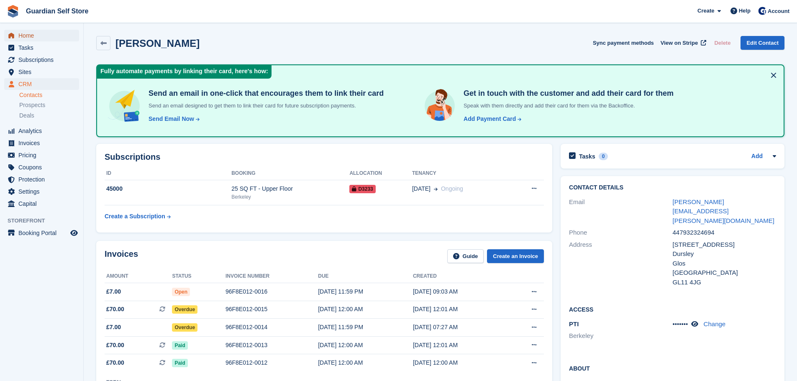
click at [30, 32] on span "Home" at bounding box center [43, 36] width 50 height 12
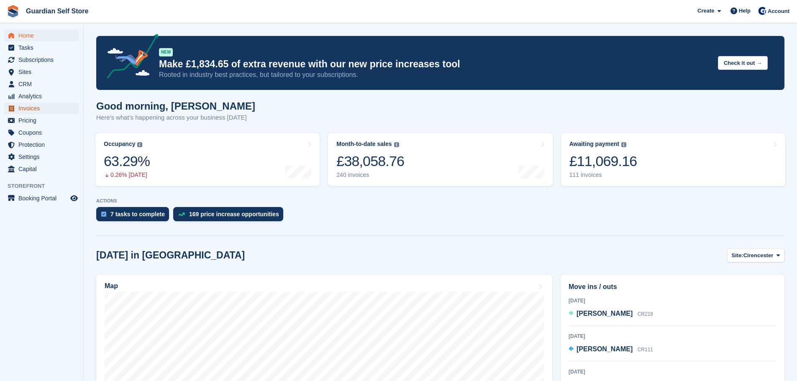
click at [47, 103] on span "Invoices" at bounding box center [43, 108] width 50 height 12
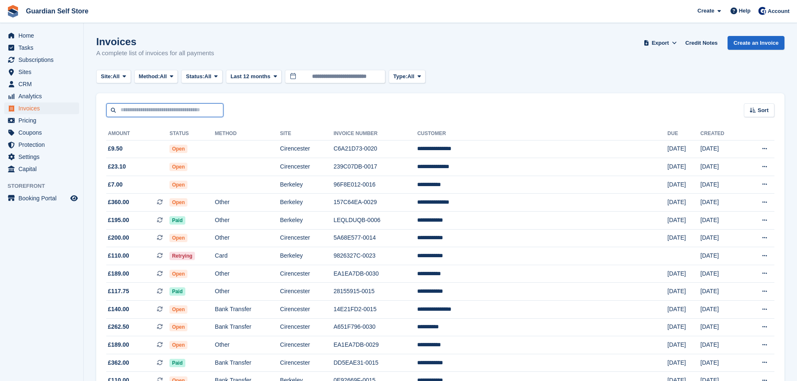
click at [135, 106] on input "text" at bounding box center [164, 110] width 117 height 14
type input "*****"
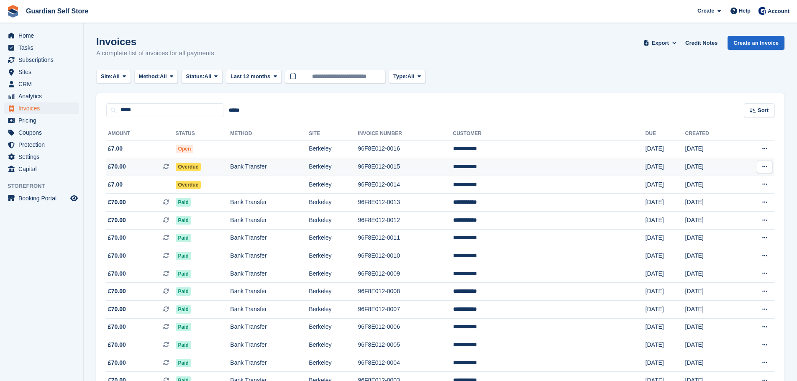
click at [137, 166] on span "£70.00 This is a recurring subscription invoice." at bounding box center [140, 166] width 69 height 9
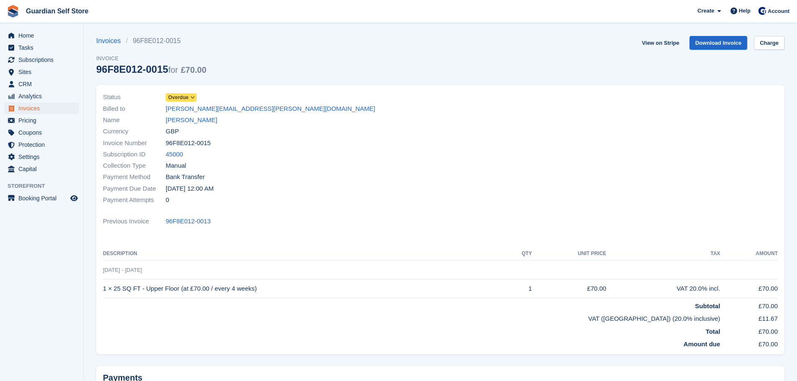
click at [176, 99] on span "Overdue" at bounding box center [178, 98] width 20 height 8
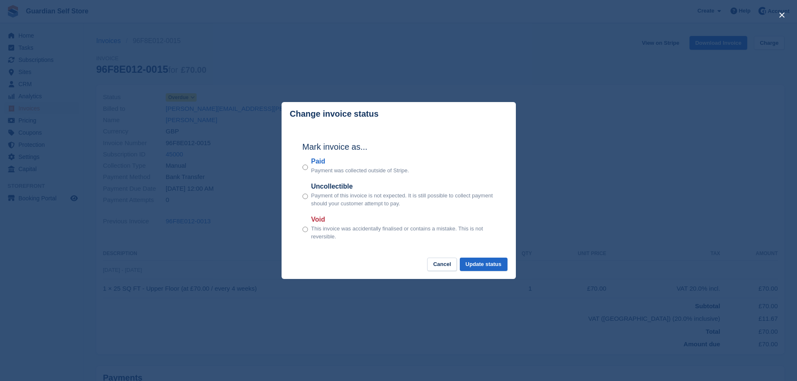
click at [313, 161] on label "Paid" at bounding box center [360, 161] width 98 height 10
click at [488, 263] on button "Update status" at bounding box center [484, 265] width 48 height 14
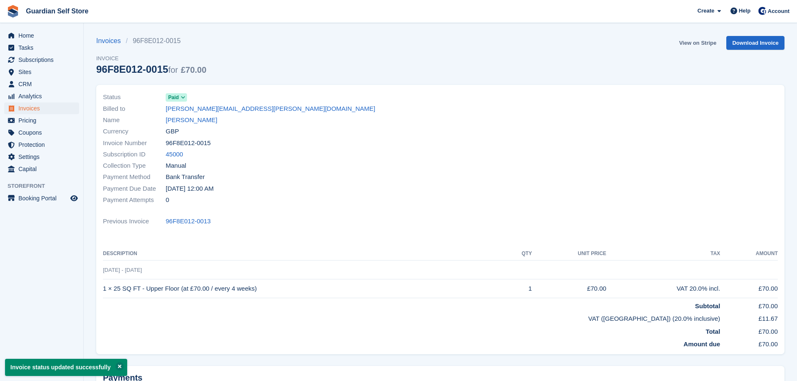
click at [703, 43] on link "View on Stripe" at bounding box center [697, 43] width 44 height 14
click at [17, 36] on link "Home" at bounding box center [41, 36] width 75 height 12
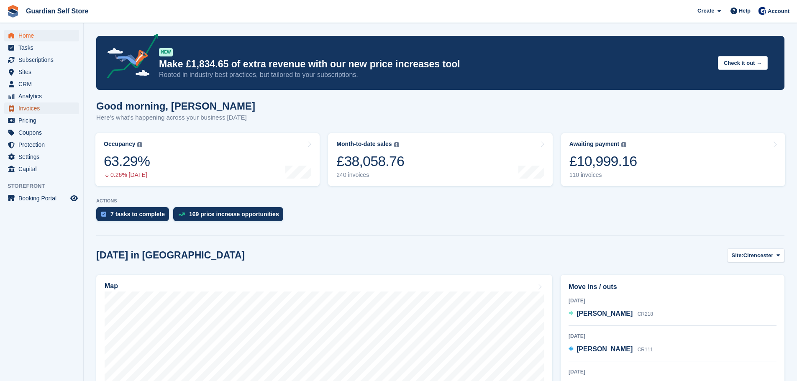
click at [31, 112] on span "Invoices" at bounding box center [43, 108] width 50 height 12
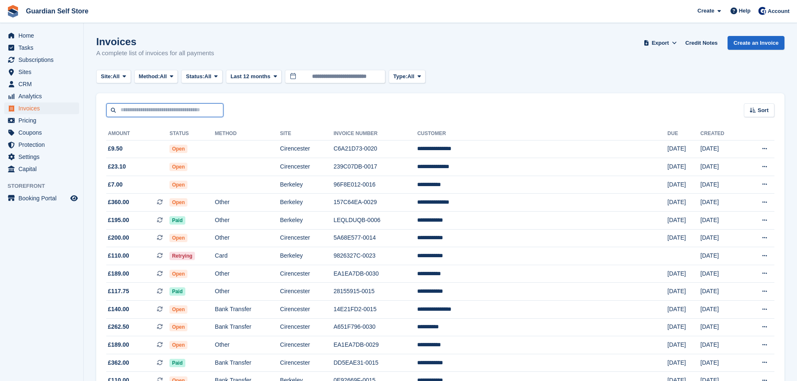
click at [113, 111] on input "text" at bounding box center [164, 110] width 117 height 14
type input "******"
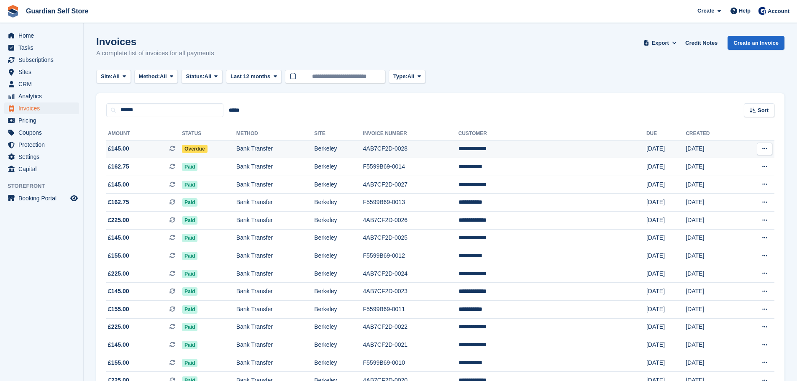
click at [130, 143] on td "£145.00 This is a recurring subscription invoice." at bounding box center [144, 149] width 76 height 18
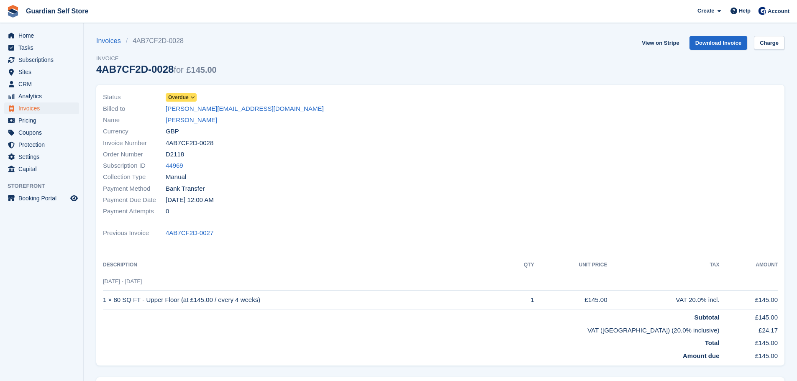
click at [177, 97] on span "Overdue" at bounding box center [178, 98] width 20 height 8
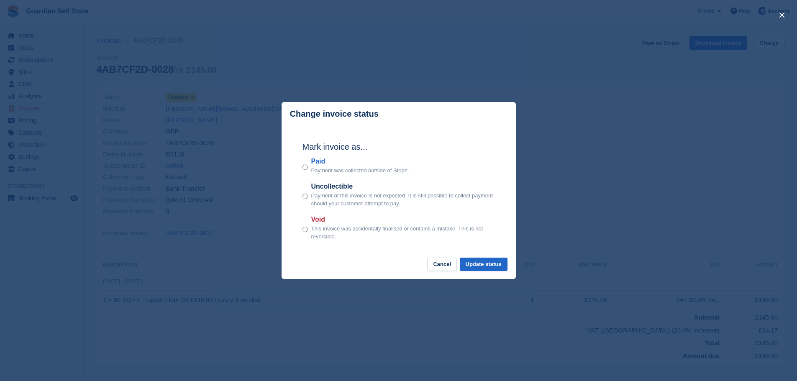
click at [318, 162] on label "Paid" at bounding box center [360, 161] width 98 height 10
click at [497, 266] on button "Update status" at bounding box center [484, 265] width 48 height 14
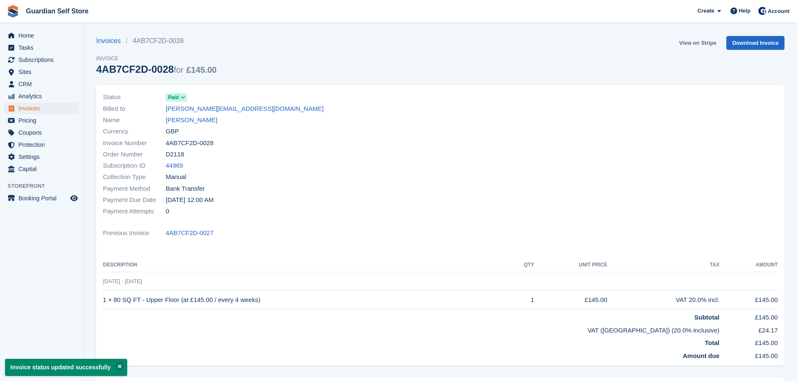
click at [694, 43] on link "View on Stripe" at bounding box center [697, 43] width 44 height 14
drag, startPoint x: 46, startPoint y: 32, endPoint x: 36, endPoint y: 32, distance: 9.6
click at [46, 32] on span "Home" at bounding box center [43, 36] width 50 height 12
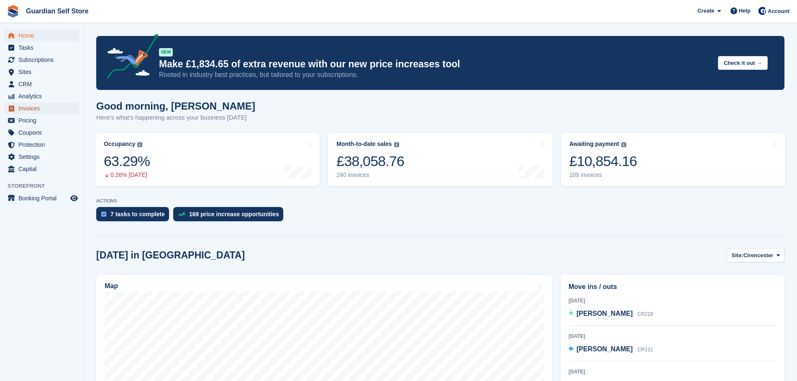
click at [41, 106] on span "Invoices" at bounding box center [43, 108] width 50 height 12
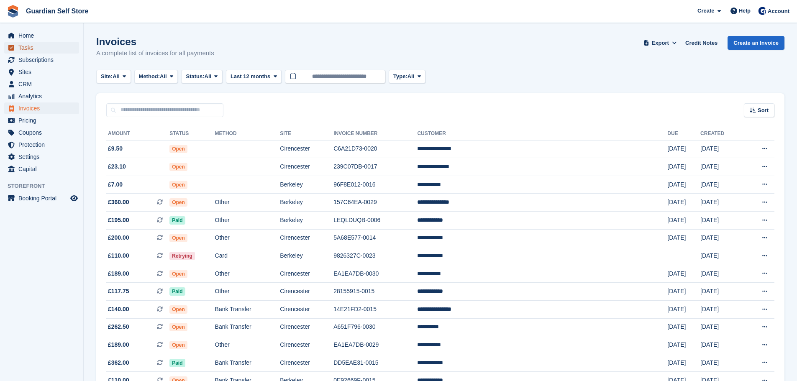
click at [42, 48] on span "Tasks" at bounding box center [43, 48] width 50 height 12
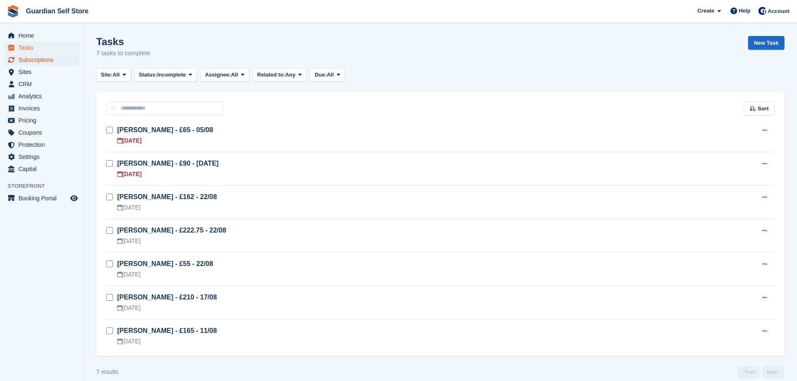
click at [30, 60] on span "Subscriptions" at bounding box center [43, 60] width 50 height 12
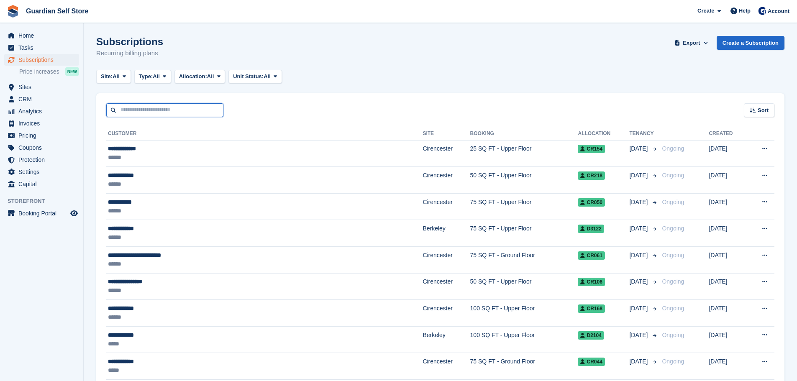
click at [177, 110] on input "text" at bounding box center [164, 110] width 117 height 14
type input "******"
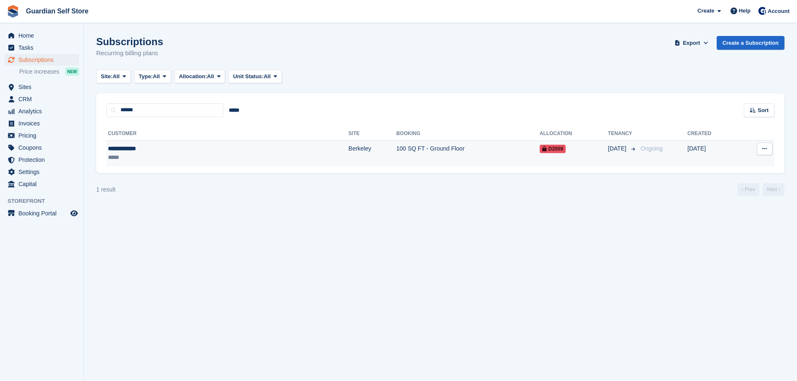
click at [164, 147] on div "**********" at bounding box center [165, 148] width 114 height 9
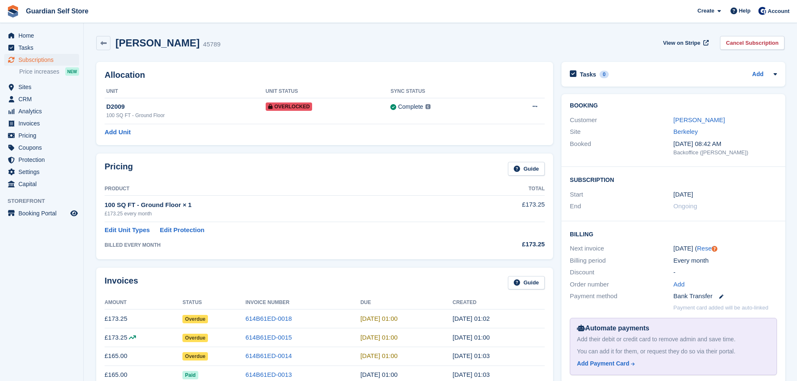
scroll to position [70, 0]
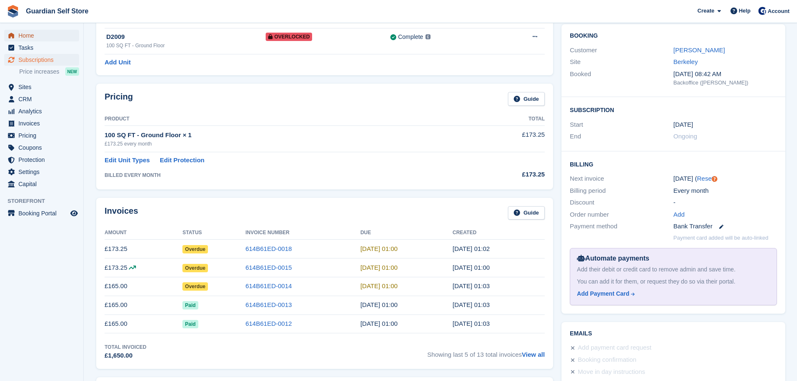
click at [33, 34] on span "Home" at bounding box center [43, 36] width 50 height 12
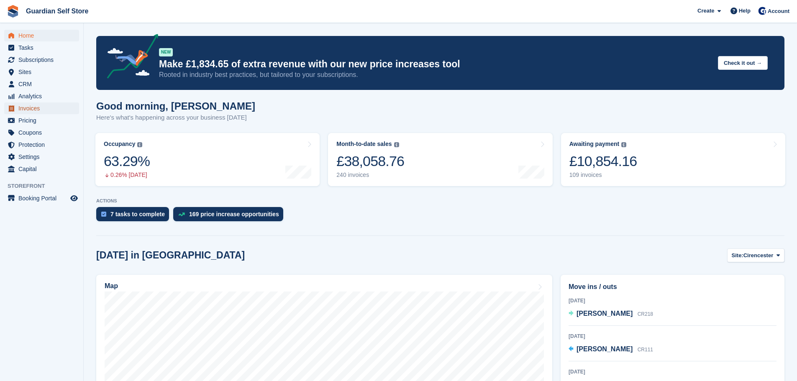
click at [52, 109] on span "Invoices" at bounding box center [43, 108] width 50 height 12
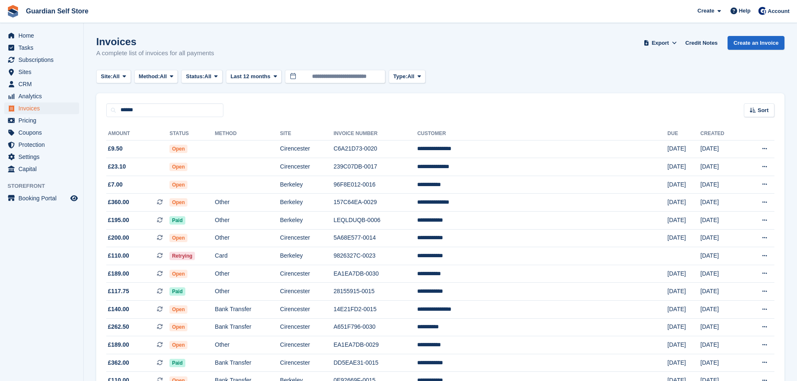
type input "******"
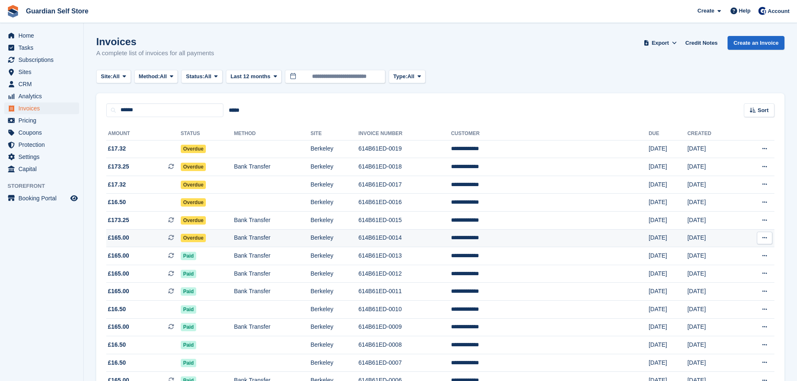
click at [167, 239] on span "£165.00 This is a recurring subscription invoice." at bounding box center [143, 237] width 74 height 9
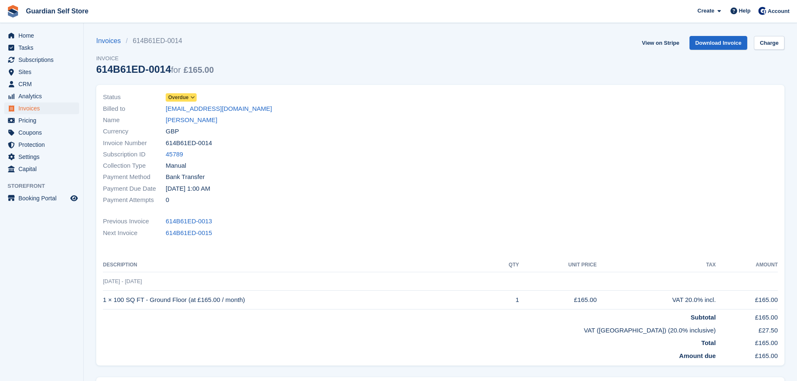
click at [185, 95] on span "Overdue" at bounding box center [178, 98] width 20 height 8
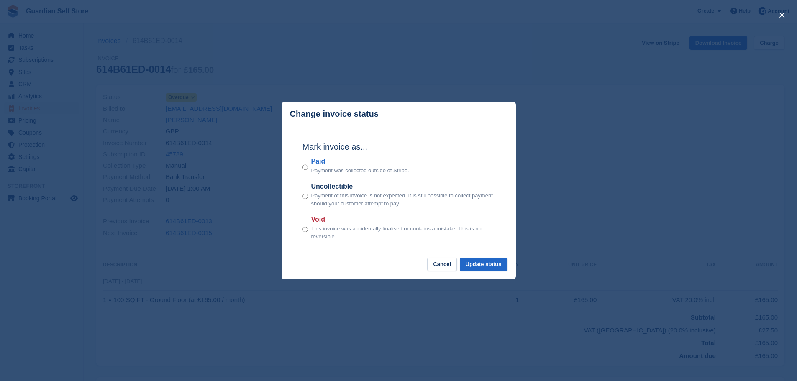
click at [317, 168] on p "Payment was collected outside of Stripe." at bounding box center [360, 170] width 98 height 8
click at [317, 161] on label "Paid" at bounding box center [360, 161] width 98 height 10
click at [492, 274] on footer "Cancel Update status" at bounding box center [398, 269] width 234 height 22
click at [493, 266] on button "Update status" at bounding box center [484, 265] width 48 height 14
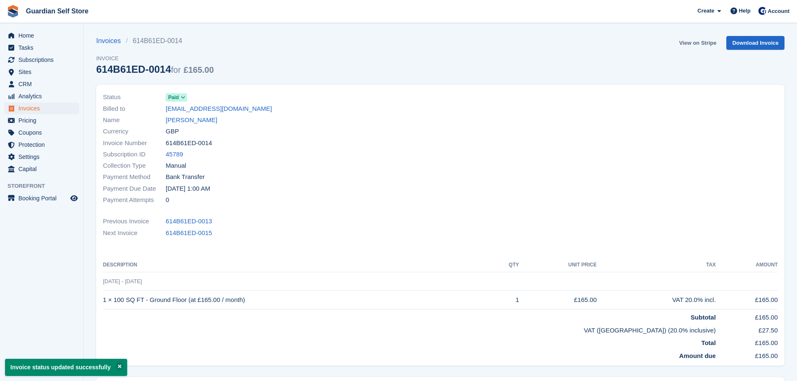
click at [693, 43] on link "View on Stripe" at bounding box center [697, 43] width 44 height 14
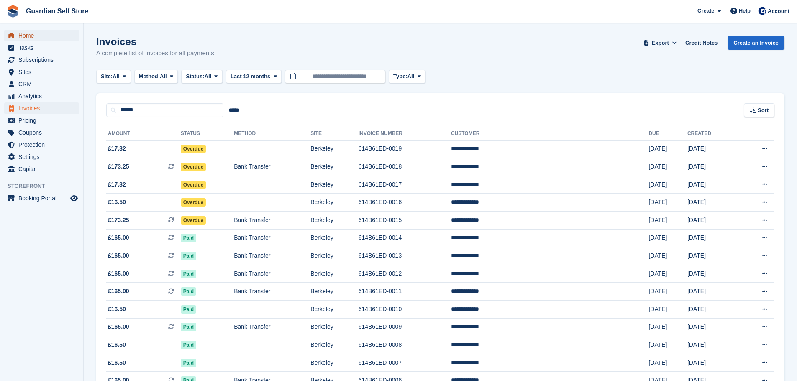
click at [72, 37] on link "Home" at bounding box center [41, 36] width 75 height 12
